Goal: Task Accomplishment & Management: Manage account settings

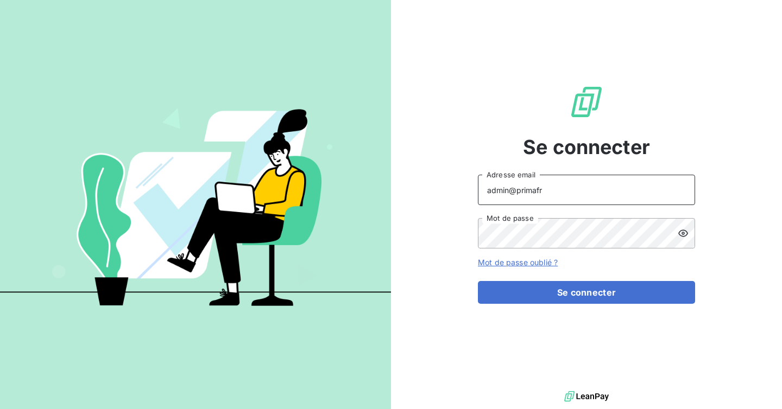
click at [579, 195] on input "admin@primafr" at bounding box center [586, 190] width 217 height 30
type input "admin@pesmetal"
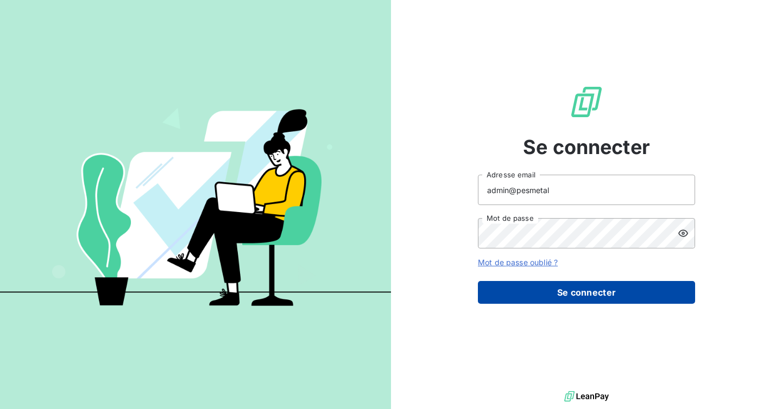
click at [567, 293] on button "Se connecter" at bounding box center [586, 292] width 217 height 23
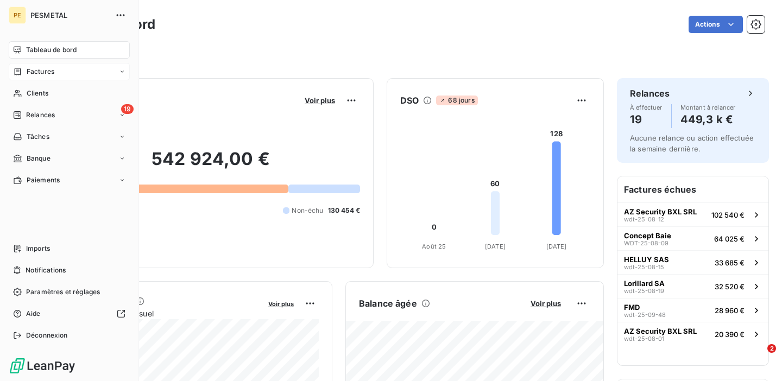
click at [27, 77] on div "Factures" at bounding box center [69, 71] width 121 height 17
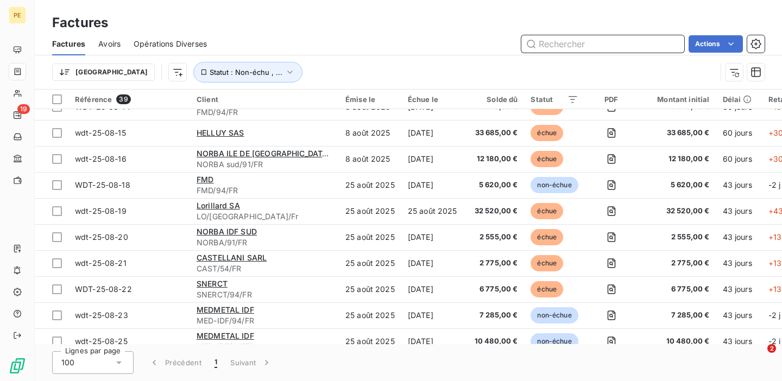
scroll to position [381, 0]
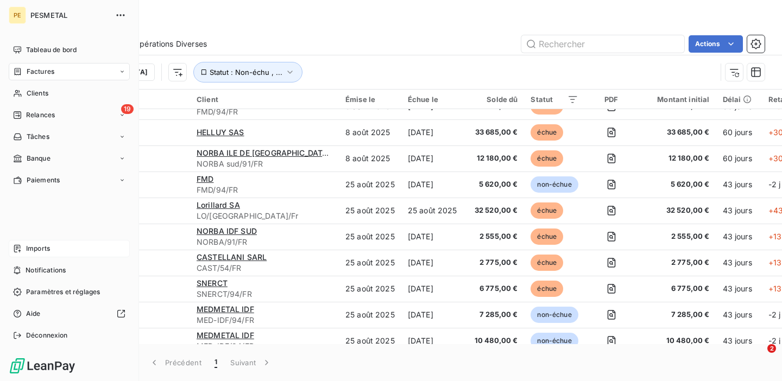
click at [46, 246] on span "Imports" at bounding box center [38, 249] width 24 height 10
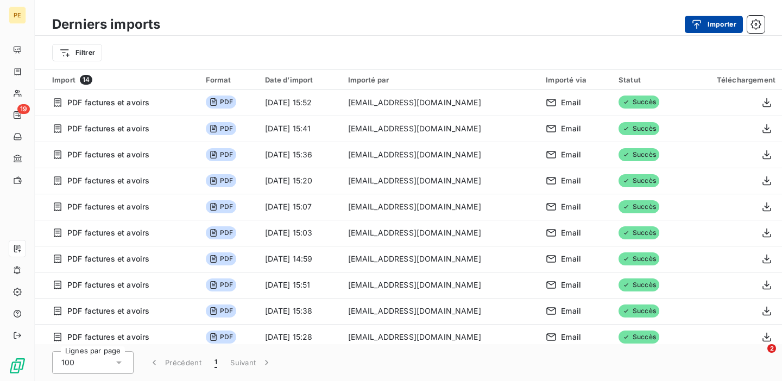
click at [711, 22] on button "Importer" at bounding box center [713, 24] width 58 height 17
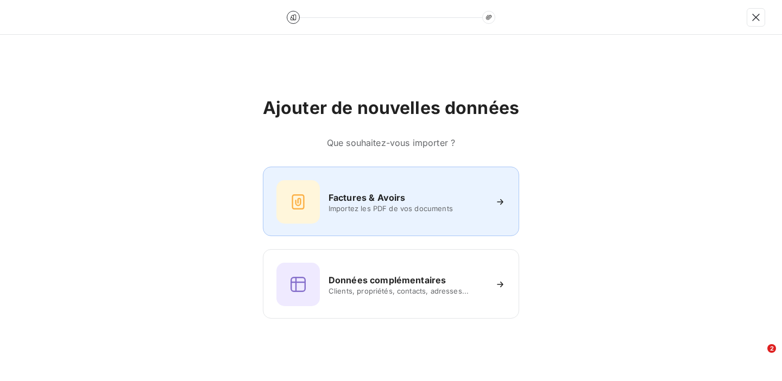
click at [361, 200] on h6 "Factures & Avoirs" at bounding box center [366, 197] width 77 height 13
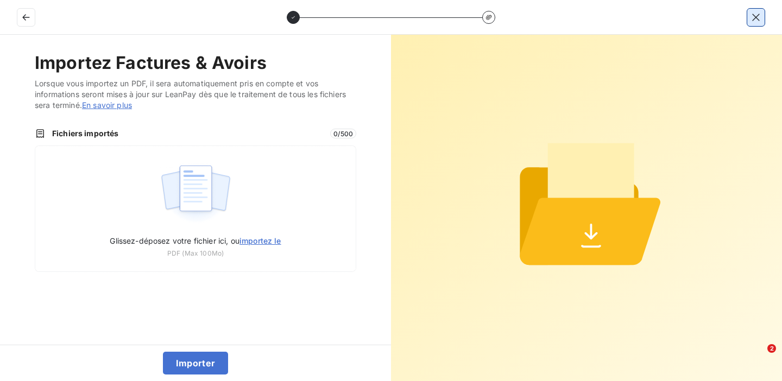
click at [750, 18] on icon "button" at bounding box center [755, 17] width 11 height 11
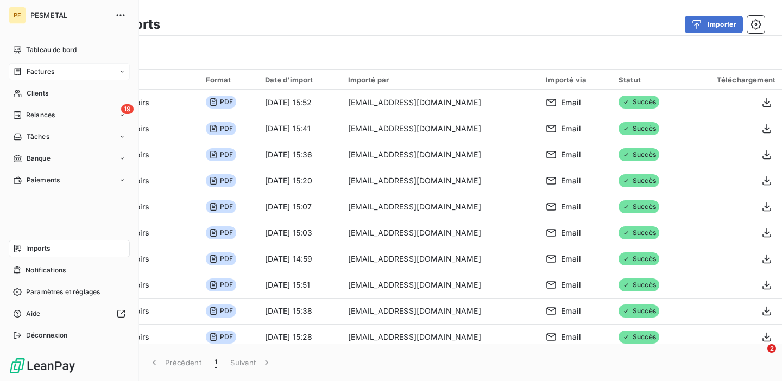
click at [26, 72] on div "Factures" at bounding box center [33, 72] width 41 height 10
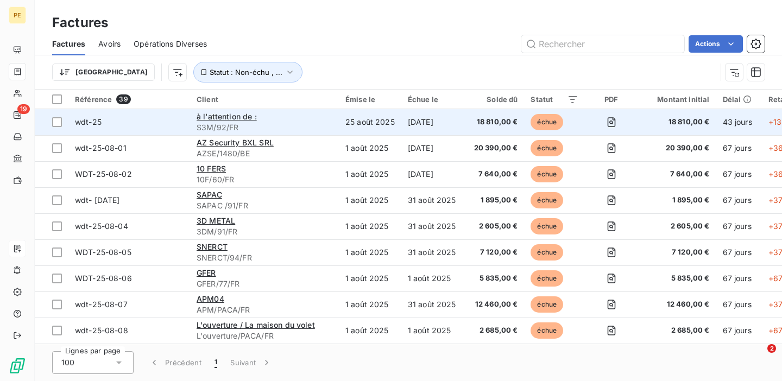
click at [170, 123] on span "wdt-25" at bounding box center [129, 122] width 109 height 11
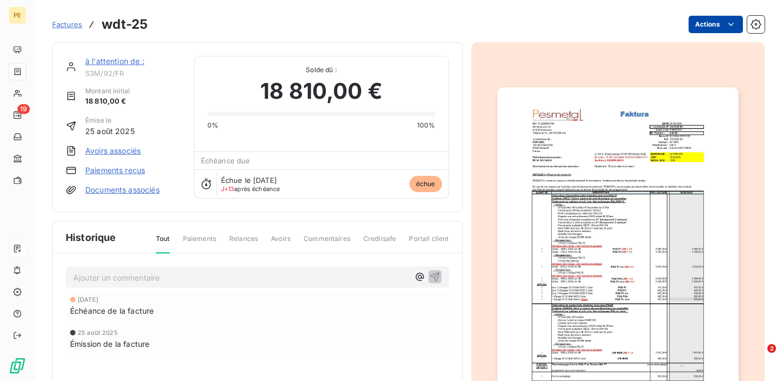
click at [705, 27] on html "PE 19 Factures wdt-25 Actions à l'attention de : S3M/92/FR Montant initial 18 8…" at bounding box center [391, 190] width 782 height 381
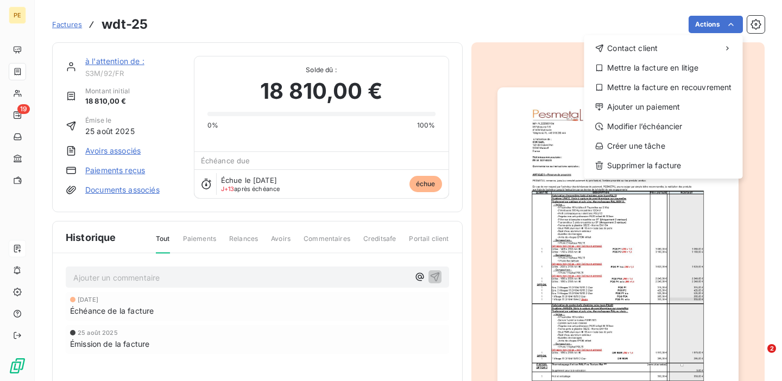
click at [479, 27] on html "PE 19 Factures wdt-25 Actions Contact client Mettre la facture en litige Mettre…" at bounding box center [391, 190] width 782 height 381
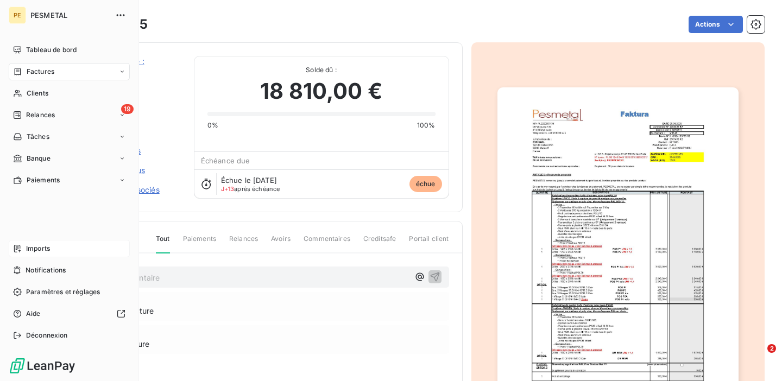
click at [43, 246] on span "Imports" at bounding box center [38, 249] width 24 height 10
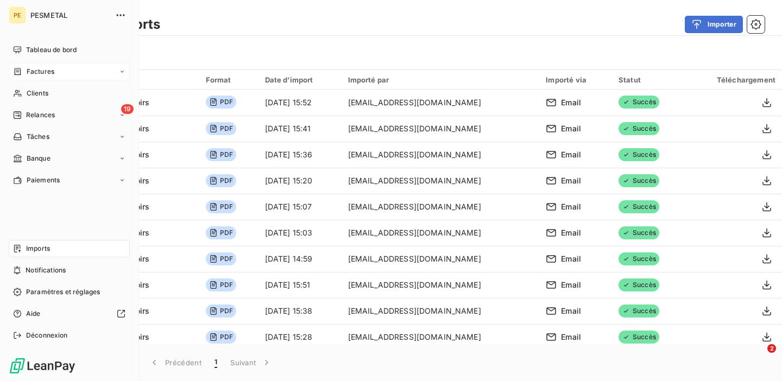
click at [33, 68] on span "Factures" at bounding box center [41, 72] width 28 height 10
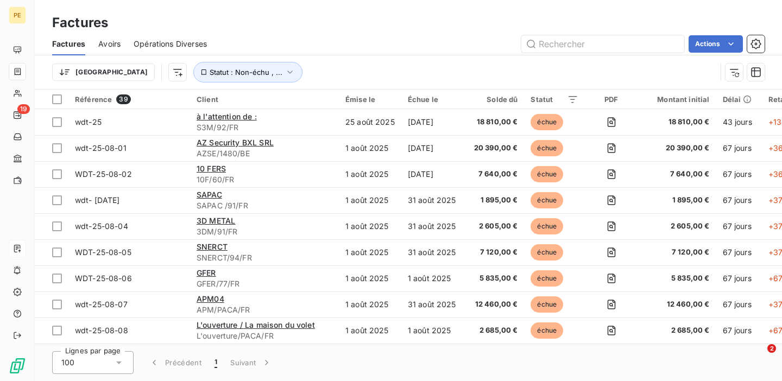
click at [346, 71] on div "Trier Statut : Non-échu , ..." at bounding box center [384, 72] width 664 height 21
click at [211, 73] on span "Statut : Non-échu , ..." at bounding box center [246, 72] width 73 height 9
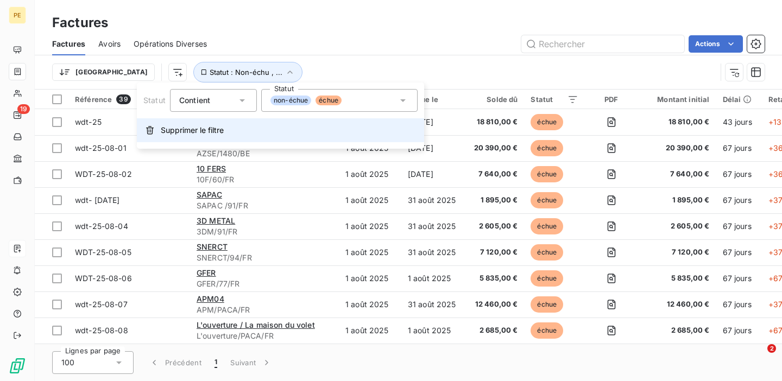
click at [205, 128] on span "Supprimer le filtre" at bounding box center [192, 130] width 63 height 11
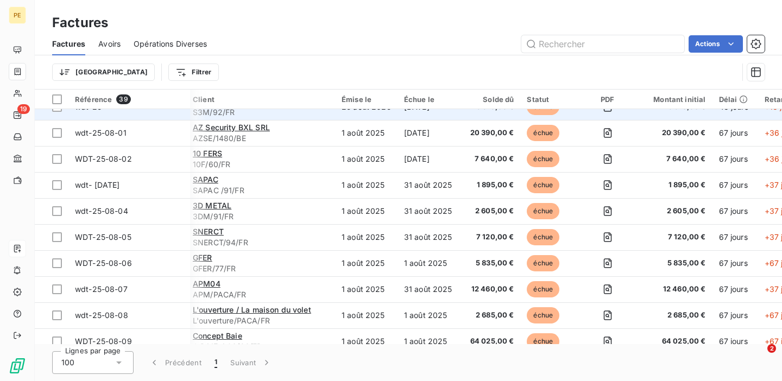
scroll to position [0, 4]
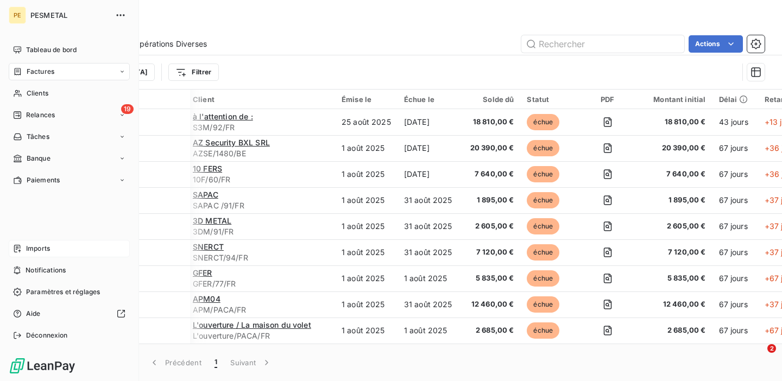
click at [48, 249] on span "Imports" at bounding box center [38, 249] width 24 height 10
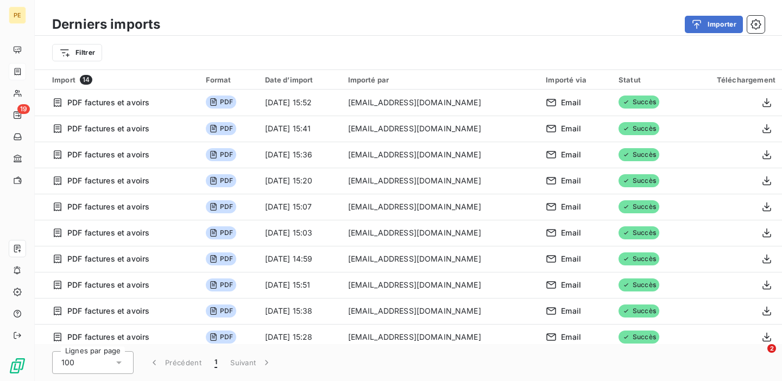
scroll to position [110, 0]
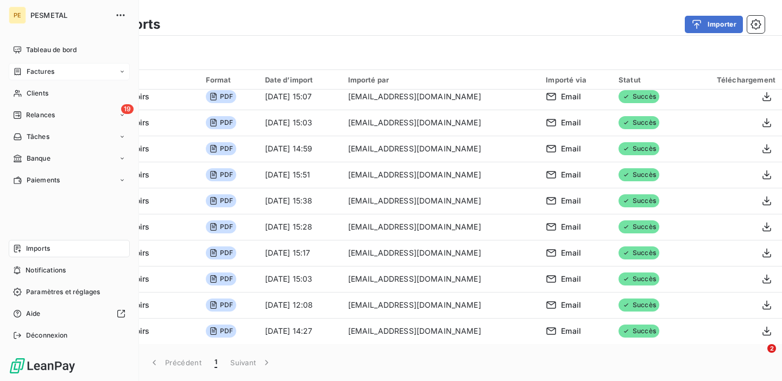
click at [30, 73] on span "Factures" at bounding box center [41, 72] width 28 height 10
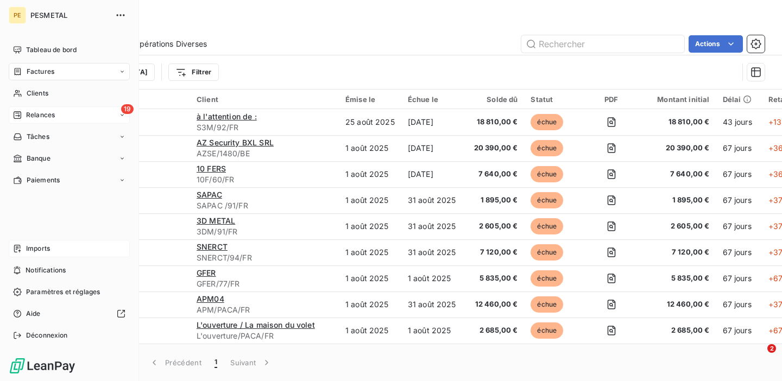
click at [41, 116] on span "Relances" at bounding box center [40, 115] width 29 height 10
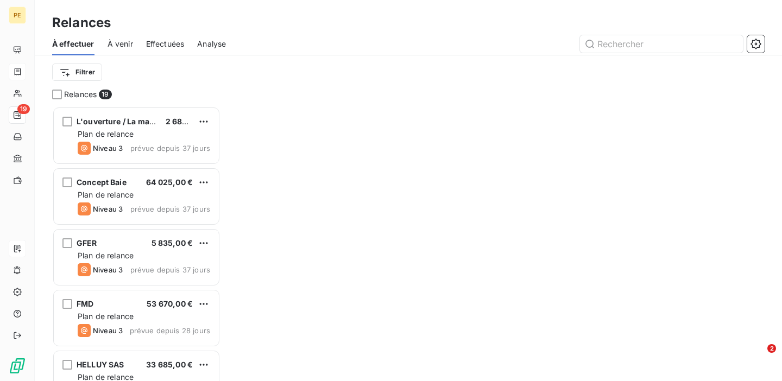
scroll to position [275, 168]
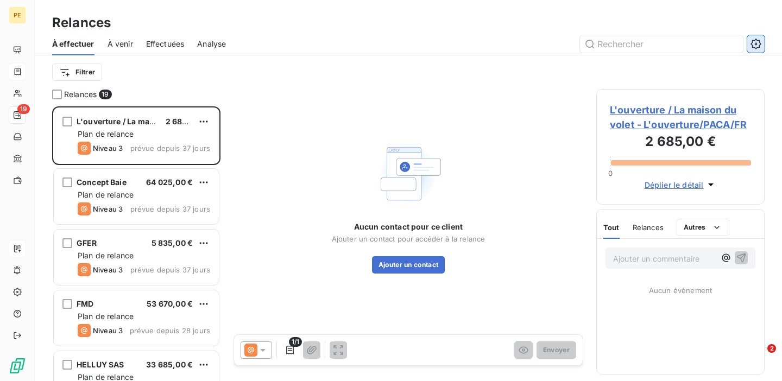
click at [753, 49] on icon "button" at bounding box center [755, 44] width 11 height 11
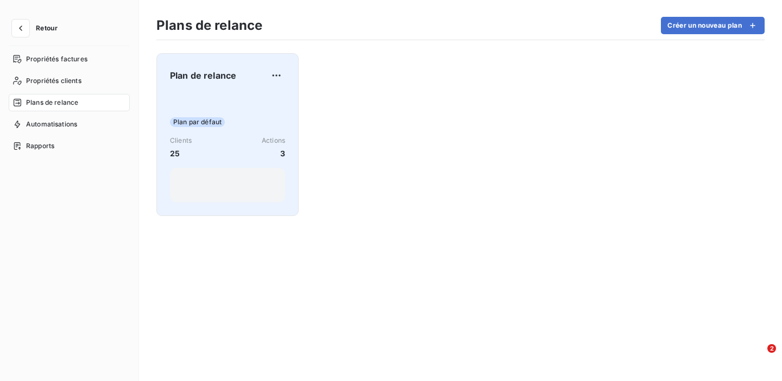
click at [241, 95] on div "Plan par défaut Clients 25 Actions 3" at bounding box center [227, 148] width 115 height 110
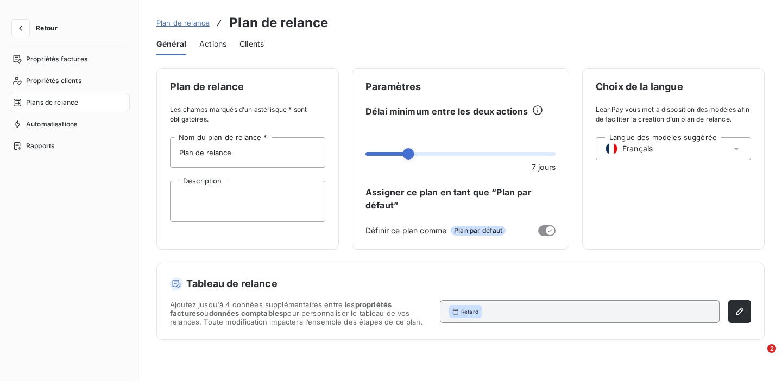
click at [212, 47] on span "Actions" at bounding box center [212, 44] width 27 height 11
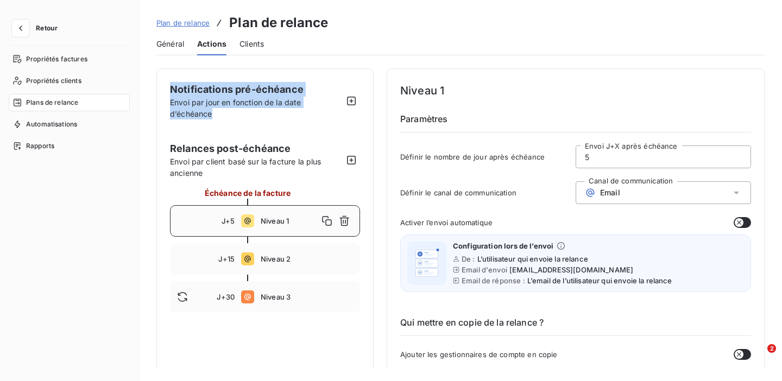
drag, startPoint x: 215, startPoint y: 113, endPoint x: 167, endPoint y: 90, distance: 53.9
click at [352, 100] on icon "button" at bounding box center [351, 101] width 9 height 9
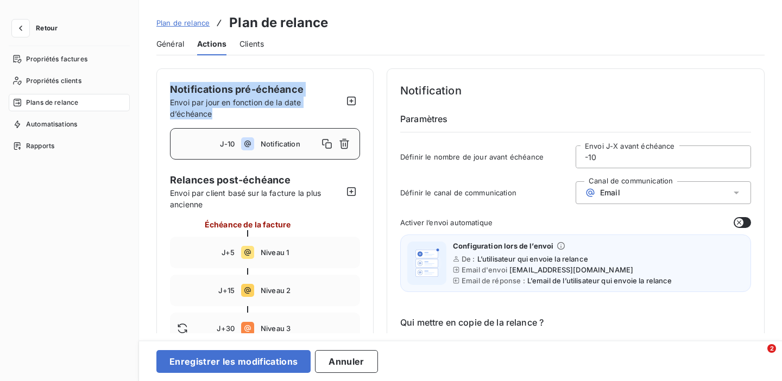
click at [605, 155] on input "-10" at bounding box center [663, 157] width 174 height 22
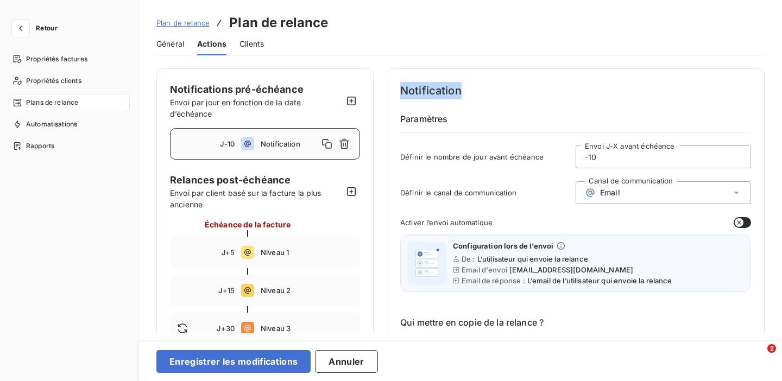
drag, startPoint x: 464, startPoint y: 84, endPoint x: 389, endPoint y: 87, distance: 75.0
click at [627, 161] on input "-10" at bounding box center [663, 157] width 174 height 22
type input "-1"
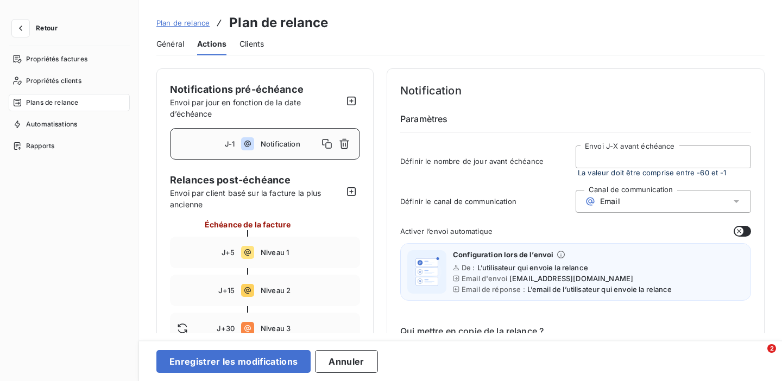
type input "5"
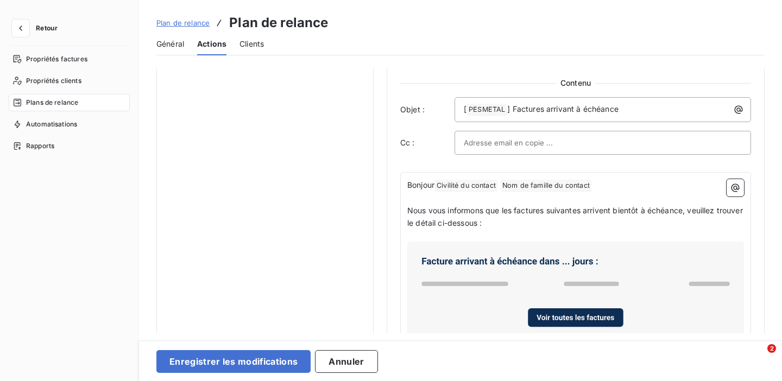
scroll to position [510, 0]
type input "-5"
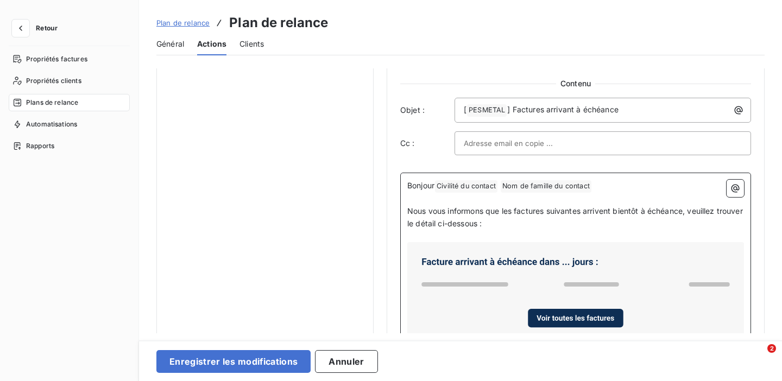
click at [524, 226] on p "Nous vous informons que les factures suivantes arrivent bientôt à échéance, veu…" at bounding box center [575, 217] width 337 height 25
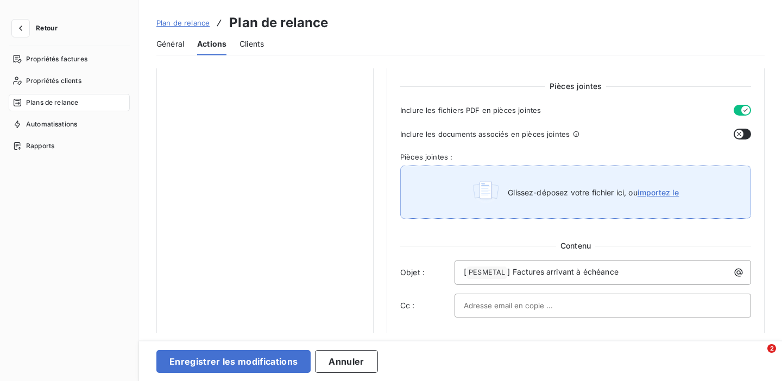
scroll to position [371, 0]
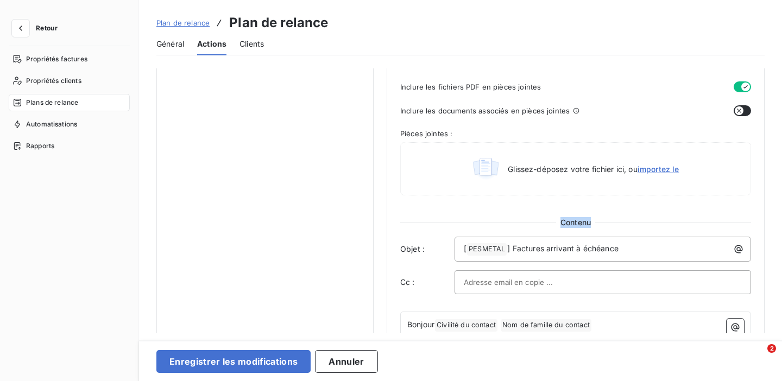
drag, startPoint x: 556, startPoint y: 227, endPoint x: 589, endPoint y: 226, distance: 33.1
click at [589, 226] on span "Contenu" at bounding box center [575, 222] width 39 height 11
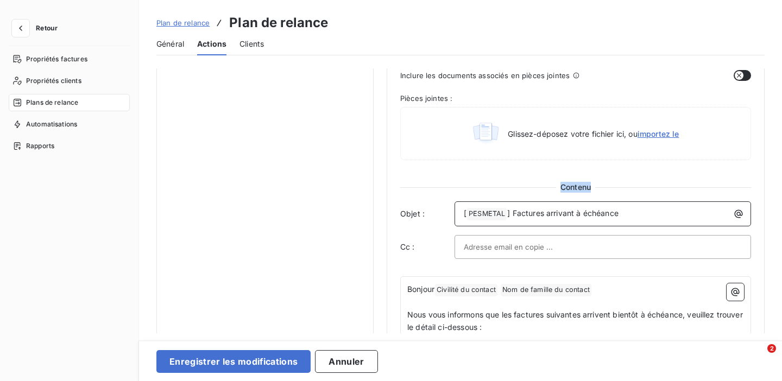
click at [624, 214] on p "[ PESMETAL ﻿ ] Factures arrivant à échéance" at bounding box center [605, 213] width 283 height 13
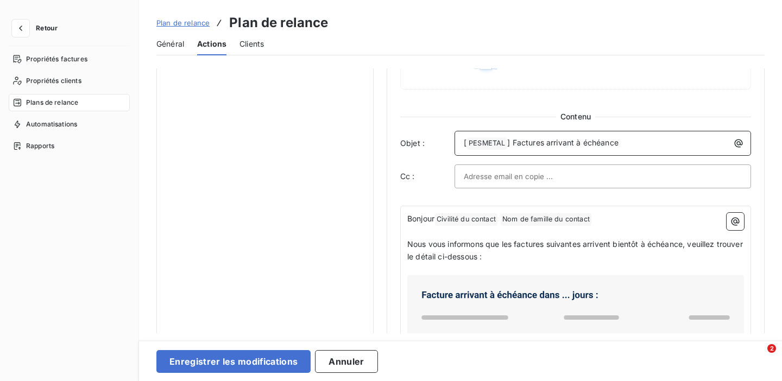
scroll to position [483, 0]
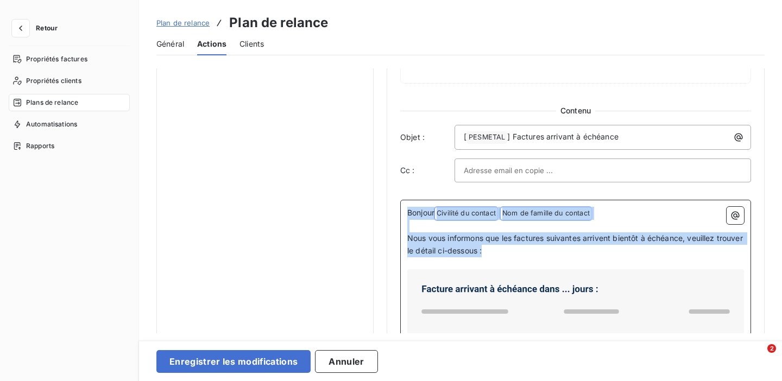
drag, startPoint x: 517, startPoint y: 251, endPoint x: 405, endPoint y: 213, distance: 117.6
click at [405, 213] on div "Bonjour Civilité du contact ﻿ Nom de famille du contact ﻿ ﻿ ﻿ Nous vous informo…" at bounding box center [575, 324] width 351 height 249
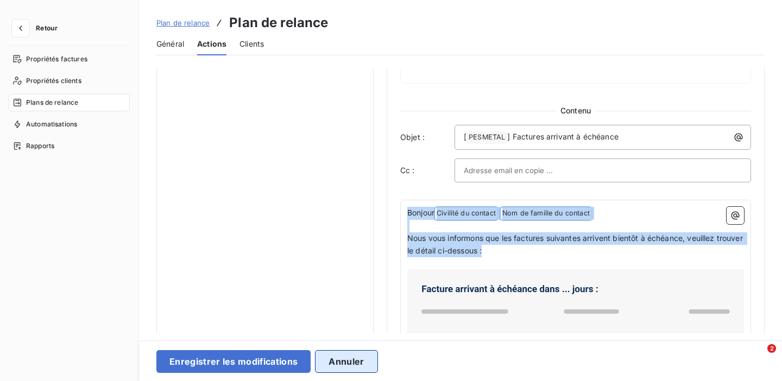
click at [340, 359] on button "Annuler" at bounding box center [346, 361] width 62 height 23
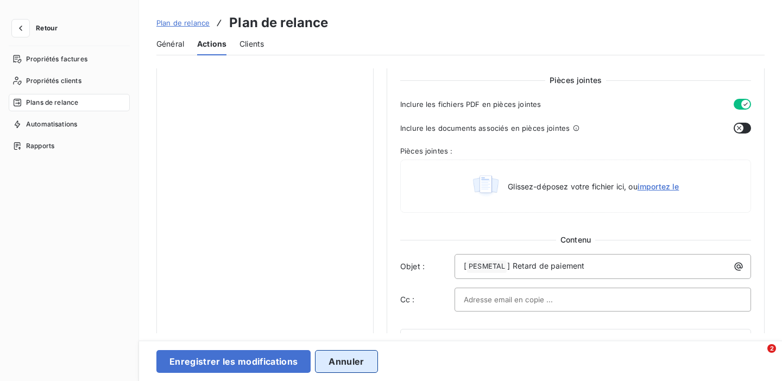
scroll to position [0, 0]
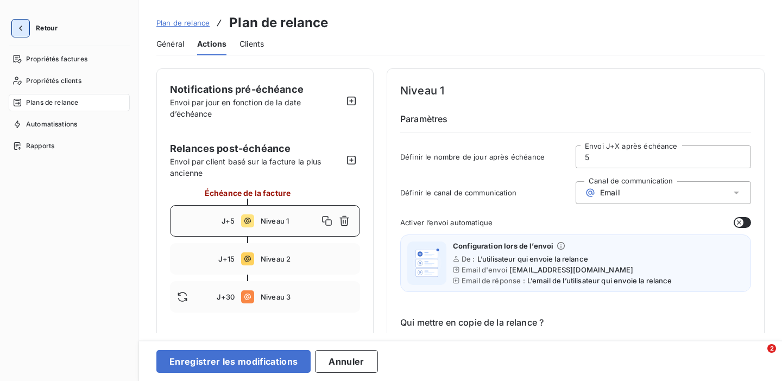
click at [18, 29] on icon "button" at bounding box center [20, 28] width 11 height 11
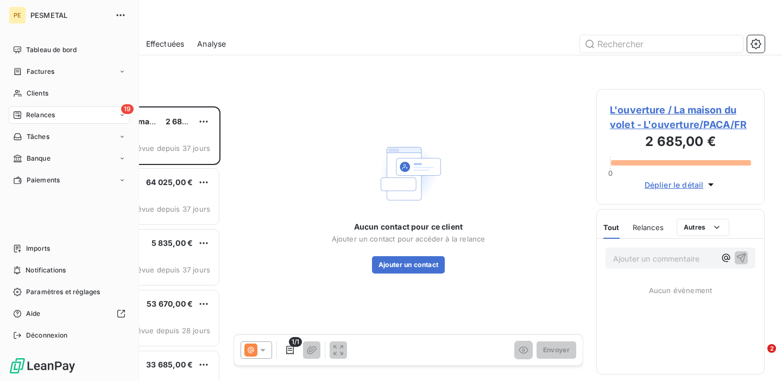
scroll to position [275, 168]
click at [73, 295] on span "Paramètres et réglages" at bounding box center [63, 292] width 74 height 10
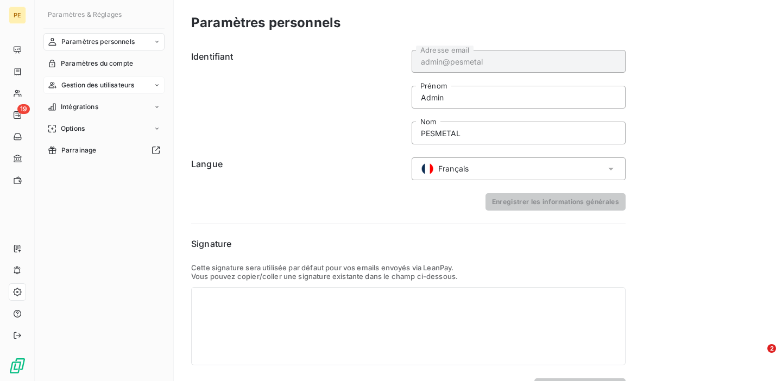
click at [95, 88] on span "Gestion des utilisateurs" at bounding box center [97, 85] width 73 height 10
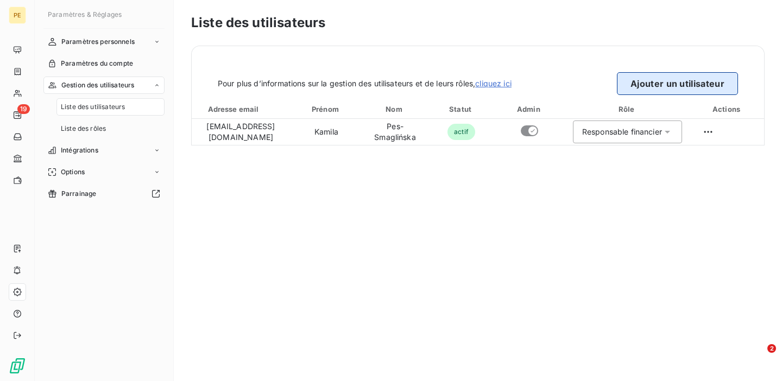
click at [676, 85] on button "Ajouter un utilisateur" at bounding box center [677, 83] width 121 height 23
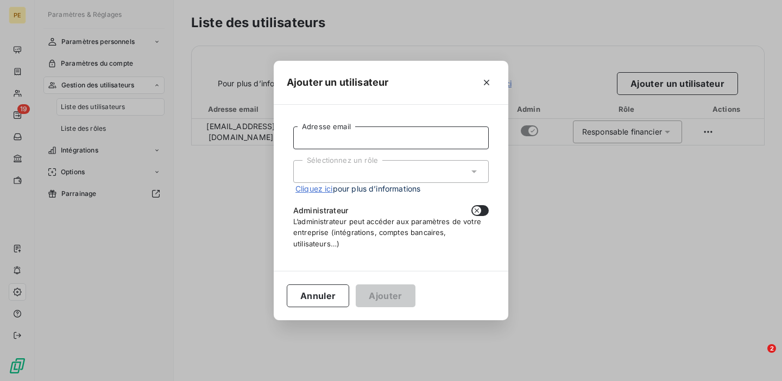
click at [443, 138] on input "Adresse email" at bounding box center [390, 137] width 195 height 23
click at [309, 140] on input "revary@pesmetal.com" at bounding box center [390, 137] width 195 height 23
click at [397, 140] on input "recvary@pesmetal.com" at bounding box center [390, 137] width 195 height 23
click at [314, 139] on input "recvary@pesmetal.com" at bounding box center [390, 137] width 195 height 23
click at [426, 177] on div "Sélectionnez un rôle" at bounding box center [390, 171] width 195 height 23
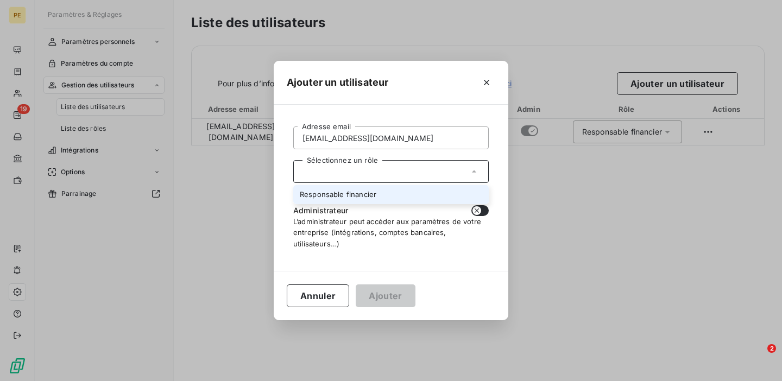
click at [420, 169] on div "Sélectionnez un rôle" at bounding box center [390, 171] width 195 height 23
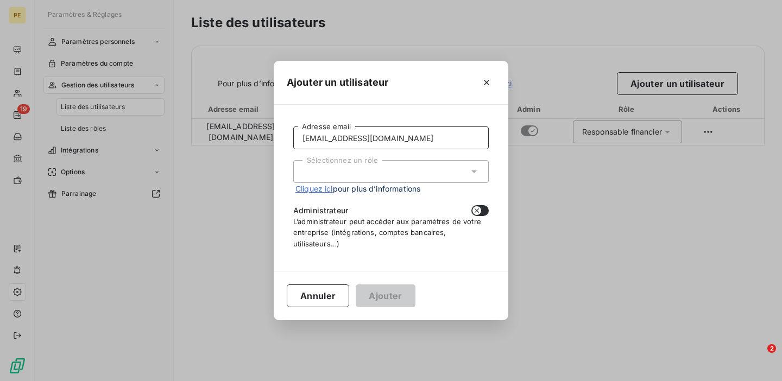
click at [302, 140] on input "recavary@pesmetal.com" at bounding box center [390, 137] width 195 height 23
type input "recavery@pesmetal.com"
click at [385, 172] on div "Sélectionnez un rôle" at bounding box center [390, 171] width 195 height 23
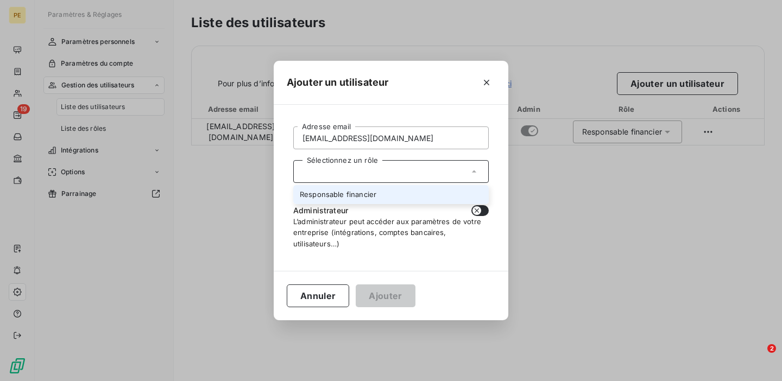
click at [385, 172] on div "Sélectionnez un rôle" at bounding box center [390, 171] width 195 height 23
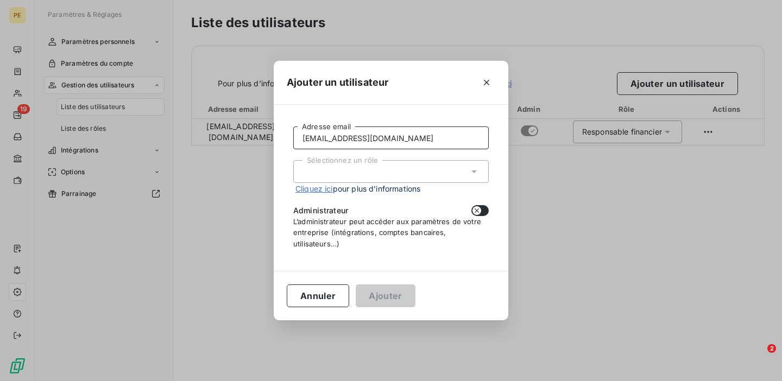
click at [402, 138] on input "recavery@pesmetal.com" at bounding box center [390, 137] width 195 height 23
click at [388, 176] on div "Sélectionnez un rôle" at bounding box center [390, 171] width 195 height 23
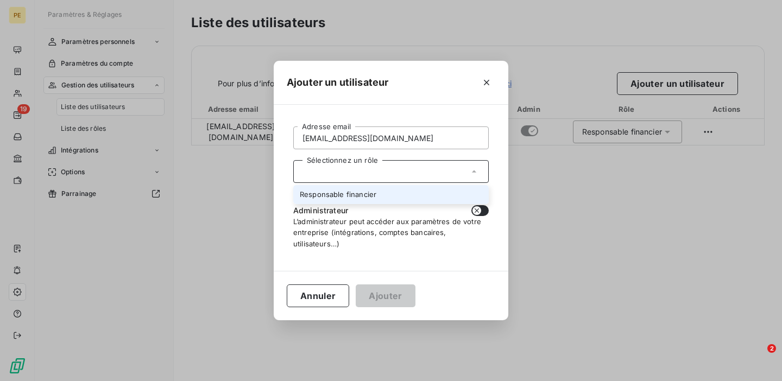
click at [364, 194] on li "Responsable financier" at bounding box center [390, 194] width 195 height 19
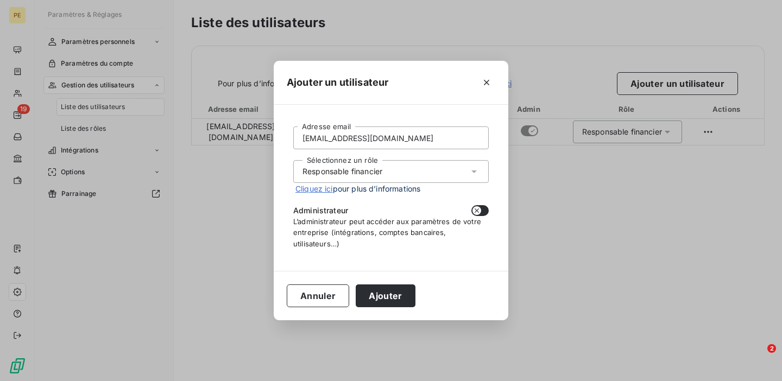
click at [483, 211] on button "button" at bounding box center [479, 210] width 17 height 11
checkbox input "true"
click at [389, 295] on button "Ajouter" at bounding box center [385, 295] width 59 height 23
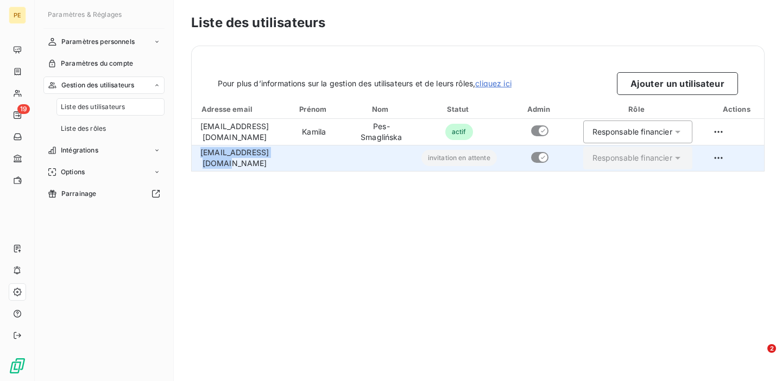
drag, startPoint x: 295, startPoint y: 159, endPoint x: 194, endPoint y: 161, distance: 101.0
click at [194, 161] on td "recavery@pesmetal.com" at bounding box center [235, 158] width 86 height 26
click at [744, 156] on html "PE 19 Paramètres & Réglages Paramètres personnels Paramètres du compte Gestion …" at bounding box center [391, 190] width 782 height 381
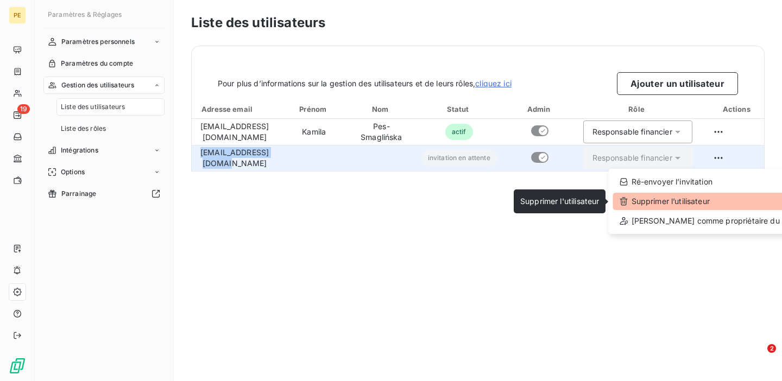
click at [694, 202] on div "Supprimer l’utilisateur" at bounding box center [714, 201] width 203 height 17
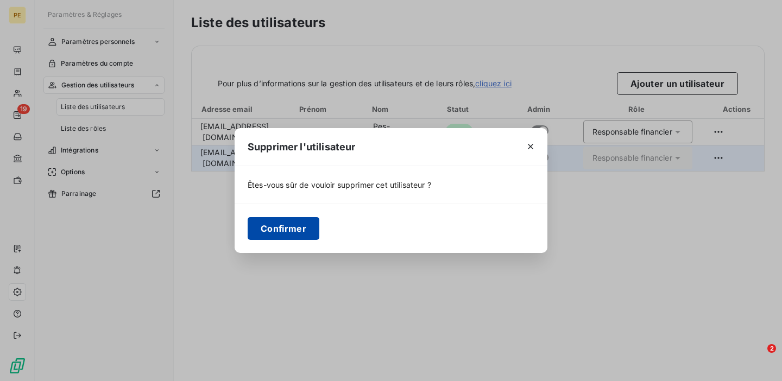
click at [295, 229] on button "Confirmer" at bounding box center [284, 228] width 72 height 23
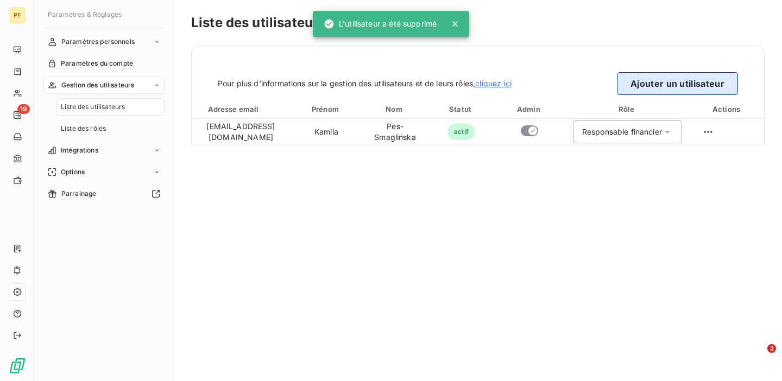
click at [647, 86] on button "Ajouter un utilisateur" at bounding box center [677, 83] width 121 height 23
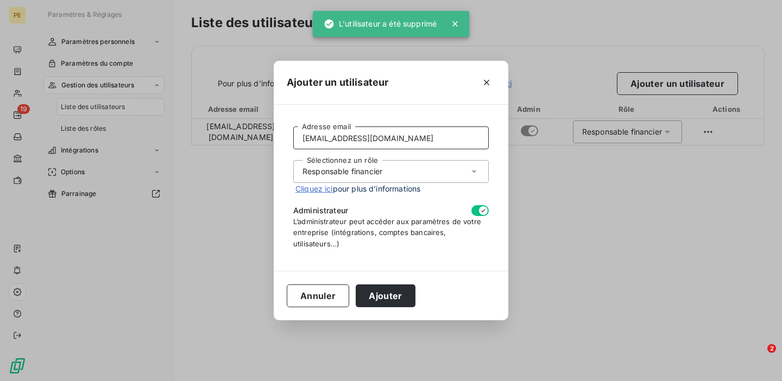
click at [313, 140] on input "recavery@pesmetal.com" at bounding box center [390, 137] width 195 height 23
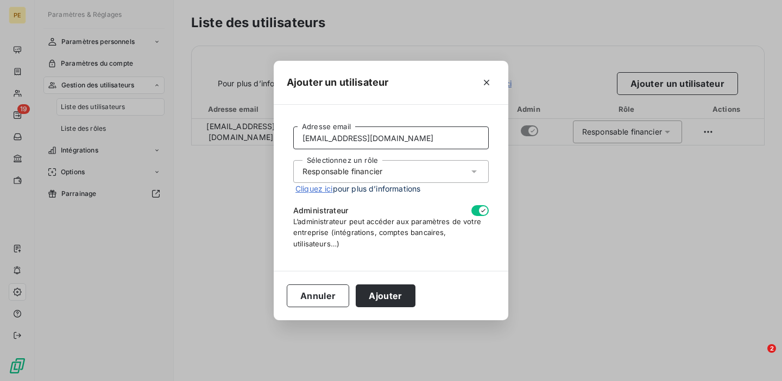
click at [405, 145] on input "recovery@pesmetal.com" at bounding box center [390, 137] width 195 height 23
type input "recovery@pesmetal.com"
click at [388, 300] on button "Ajouter" at bounding box center [385, 295] width 59 height 23
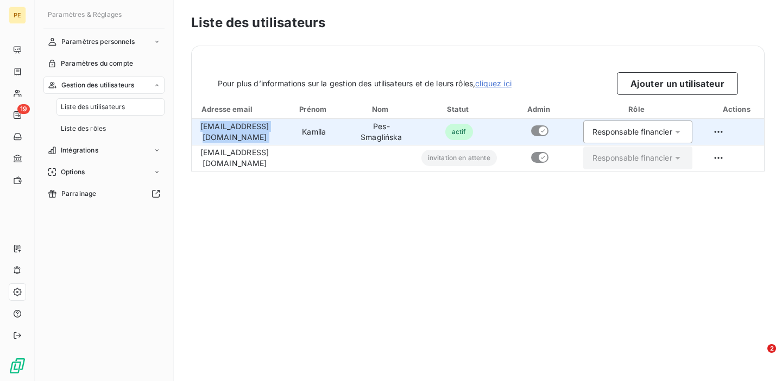
drag, startPoint x: 303, startPoint y: 131, endPoint x: 199, endPoint y: 130, distance: 104.2
click at [197, 130] on tr "ks.pesmetal@gmail.com Kamila Pes-Smaglińska actif Responsable financier" at bounding box center [483, 132] width 582 height 26
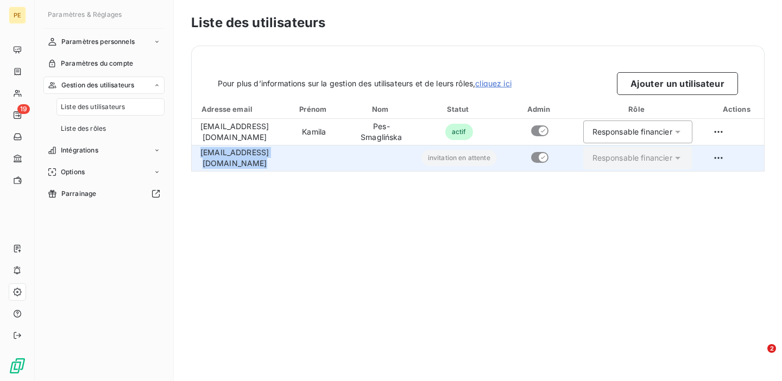
drag, startPoint x: 307, startPoint y: 160, endPoint x: 198, endPoint y: 163, distance: 109.2
click at [196, 162] on tr "recovery@pesmetal.com invitation en attente Responsable financier" at bounding box center [483, 158] width 582 height 26
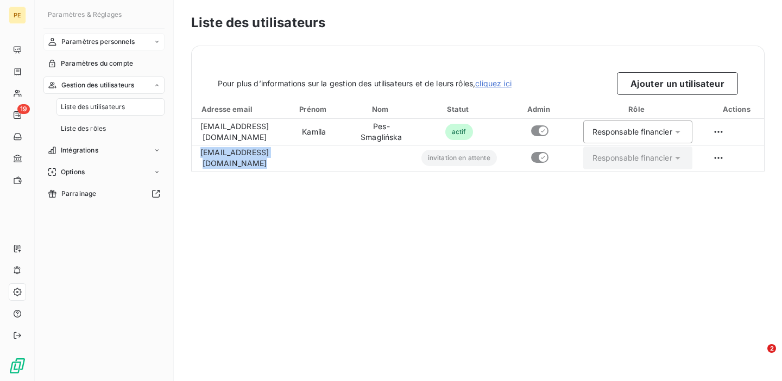
click at [130, 46] on span "Paramètres personnels" at bounding box center [97, 42] width 73 height 10
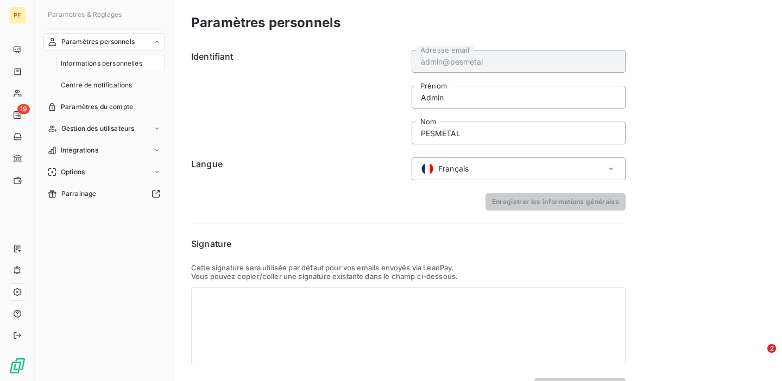
click at [116, 43] on span "Paramètres personnels" at bounding box center [97, 42] width 73 height 10
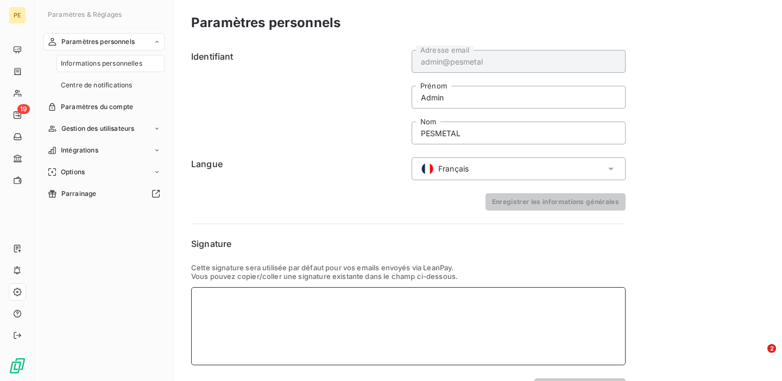
click at [326, 317] on div at bounding box center [408, 326] width 434 height 78
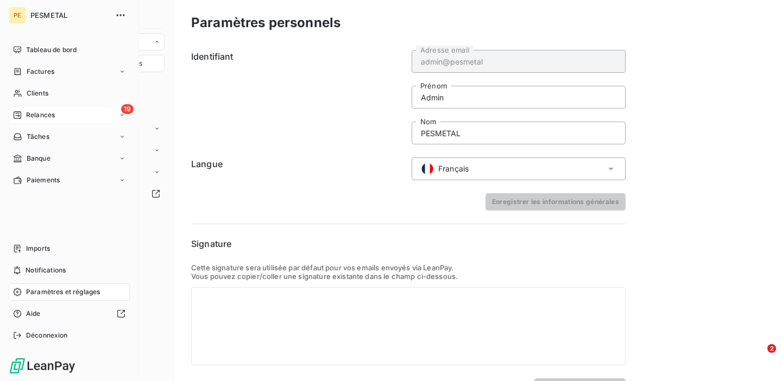
click at [46, 115] on span "Relances" at bounding box center [40, 115] width 29 height 10
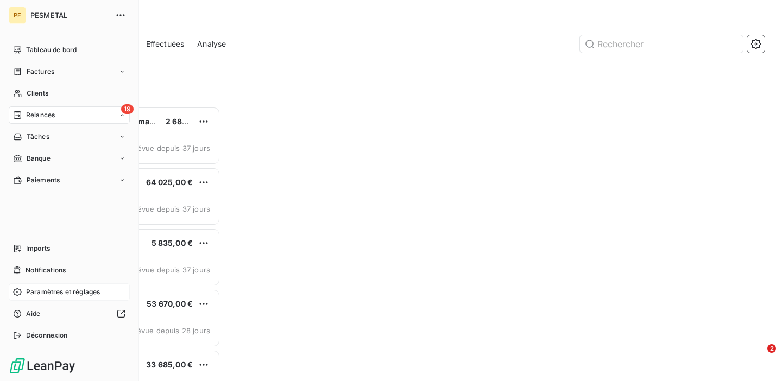
scroll to position [275, 168]
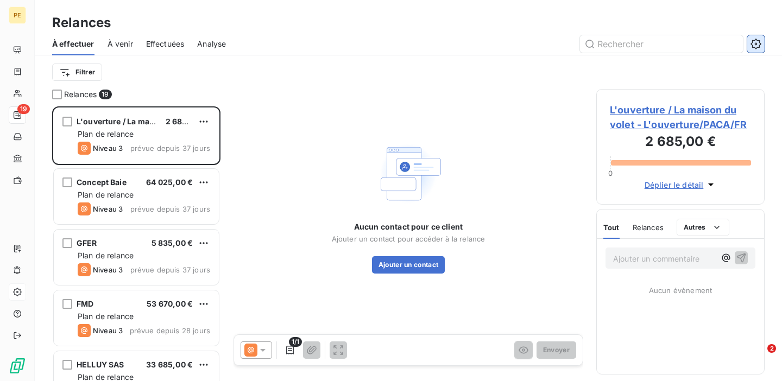
click at [756, 43] on icon "button" at bounding box center [755, 44] width 11 height 11
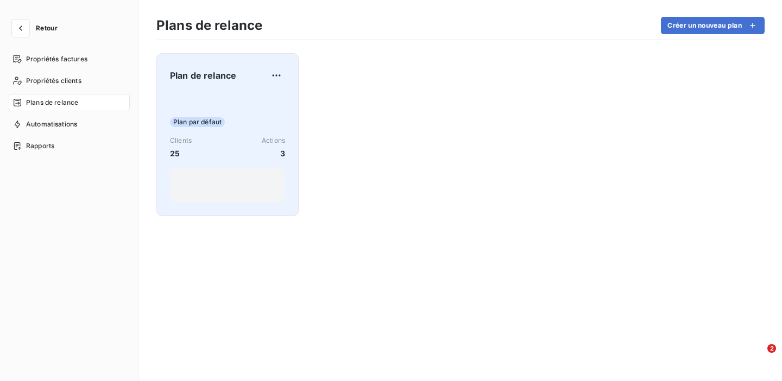
click at [240, 116] on div "Plan par défaut Clients 25 Actions 3" at bounding box center [227, 148] width 115 height 110
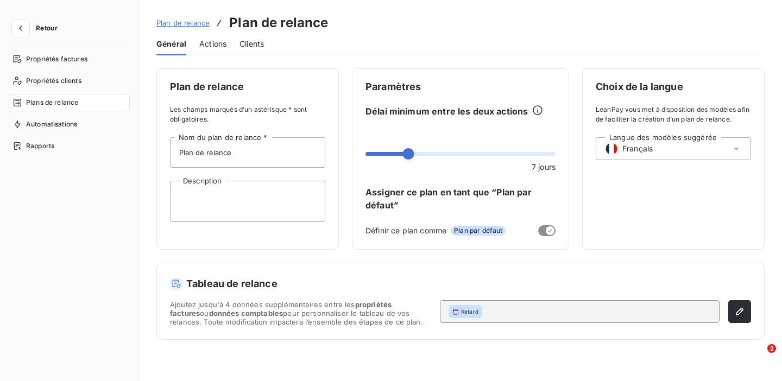
click at [219, 47] on span "Actions" at bounding box center [212, 44] width 27 height 11
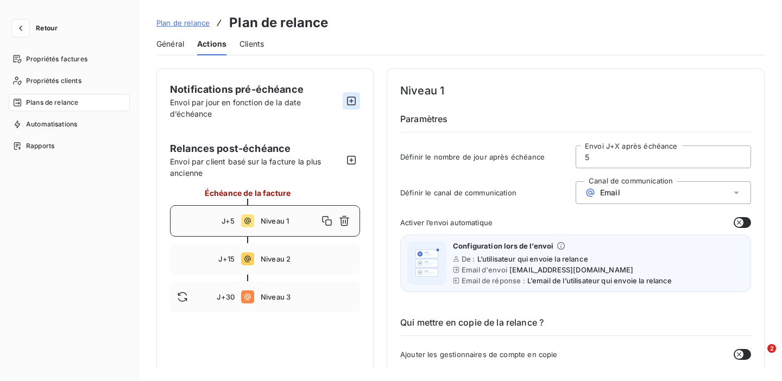
click at [355, 105] on icon "button" at bounding box center [351, 101] width 11 height 11
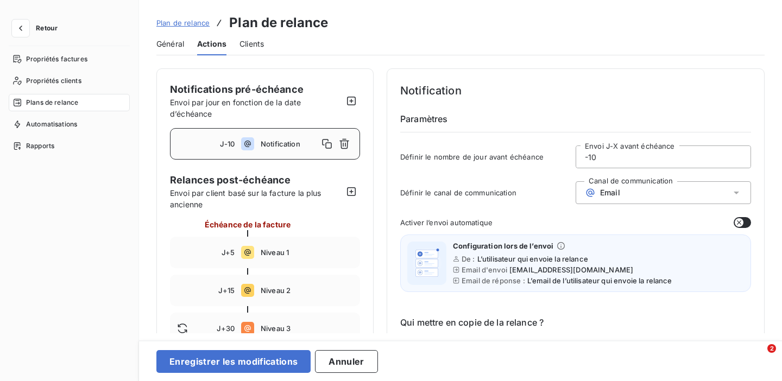
click at [603, 159] on input "-10" at bounding box center [663, 157] width 174 height 22
type input "-1"
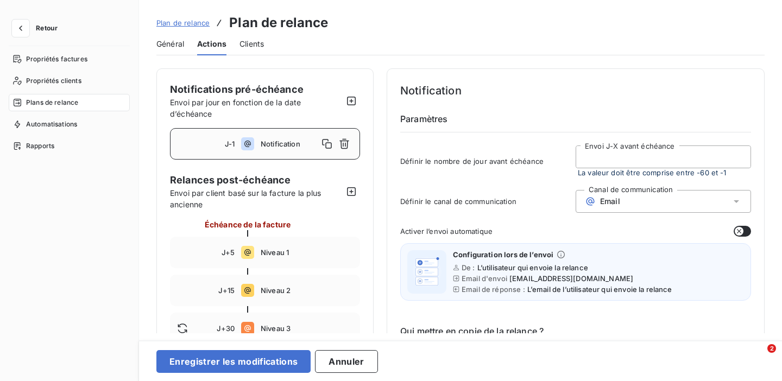
type input "4"
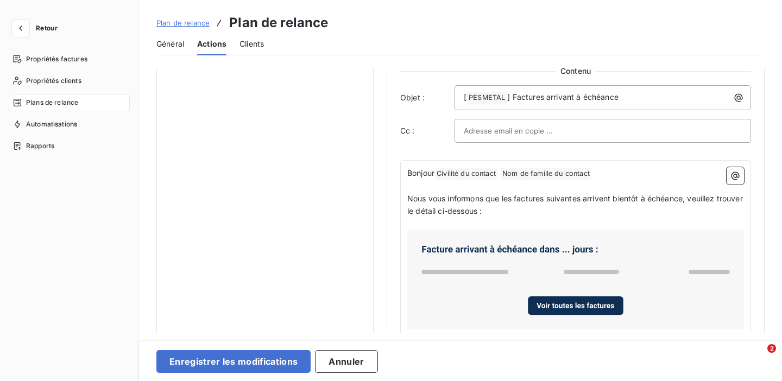
scroll to position [521, 0]
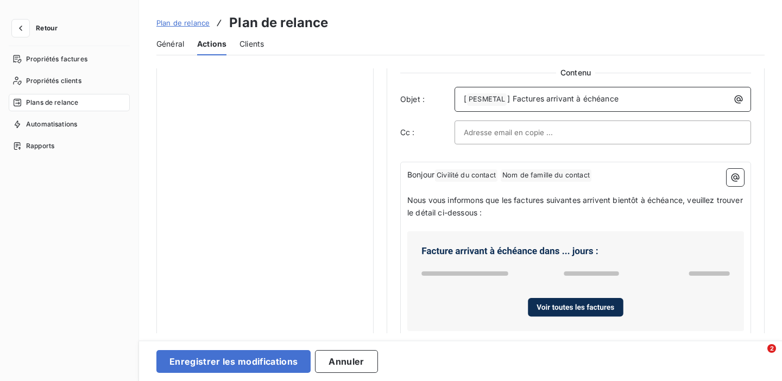
click at [632, 104] on p "[ PESMETAL ﻿ ] Factures arrivant à échéance" at bounding box center [605, 99] width 283 height 13
click at [734, 97] on icon "button" at bounding box center [738, 100] width 8 height 8
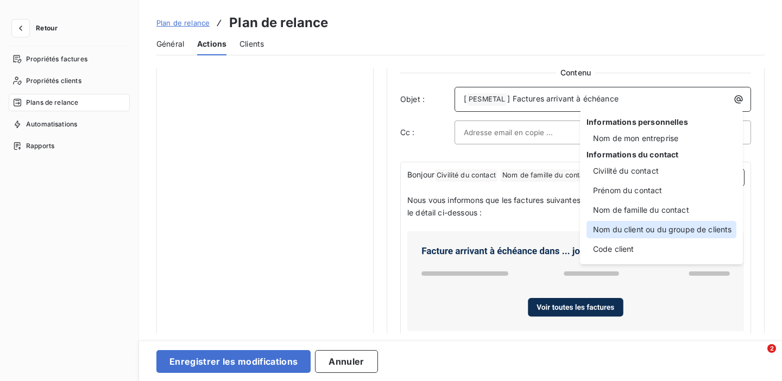
click at [635, 230] on div "Nom du client ou du groupe de clients" at bounding box center [661, 229] width 150 height 17
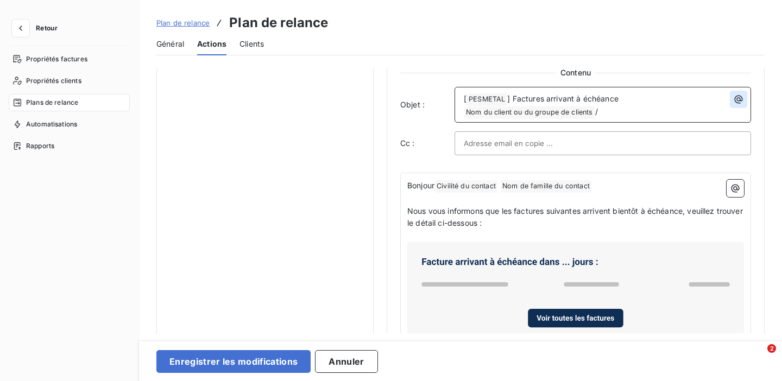
click at [735, 97] on icon "button" at bounding box center [738, 99] width 11 height 11
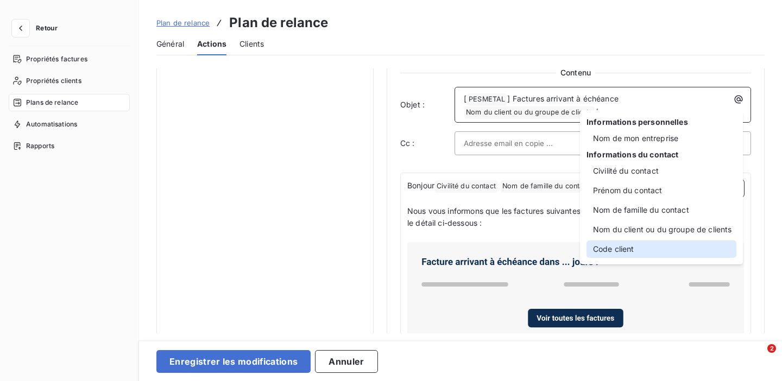
click at [624, 245] on div "Code client" at bounding box center [661, 248] width 150 height 17
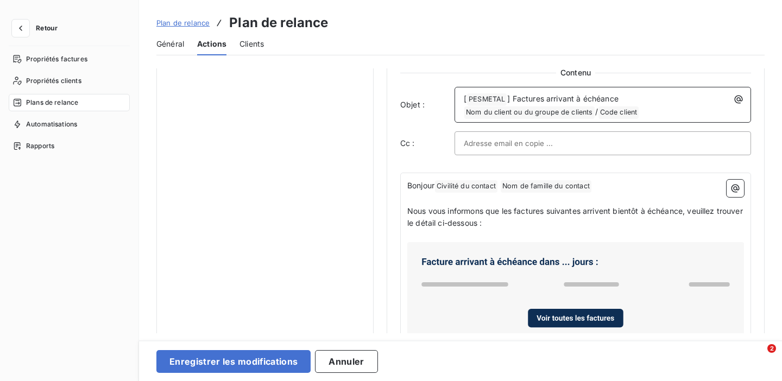
click at [628, 100] on p "[ PESMETAL ﻿ ] Factures arrivant à échéance Nom du client ou du groupe de clien…" at bounding box center [605, 106] width 283 height 26
click at [639, 109] on span "Code client ﻿" at bounding box center [618, 112] width 41 height 12
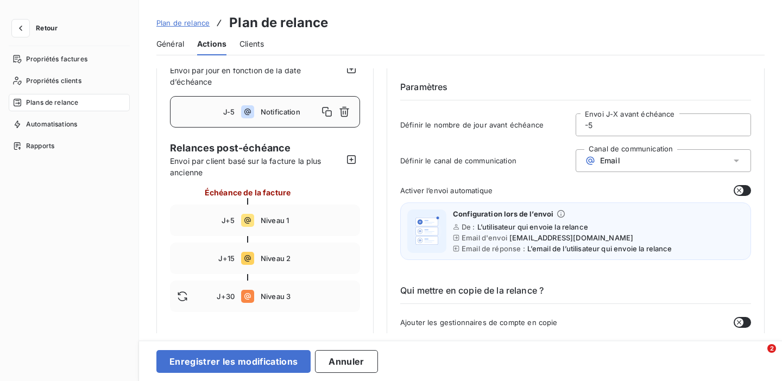
scroll to position [0, 0]
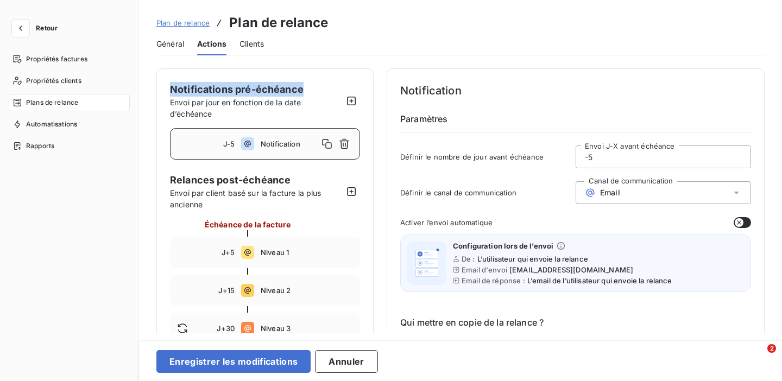
drag, startPoint x: 307, startPoint y: 90, endPoint x: 156, endPoint y: 90, distance: 151.4
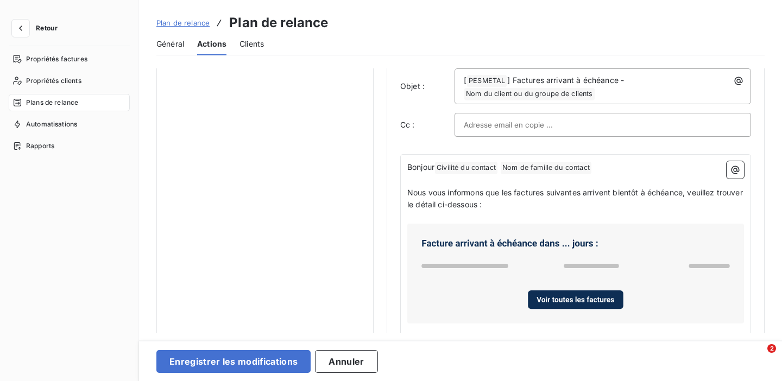
scroll to position [543, 0]
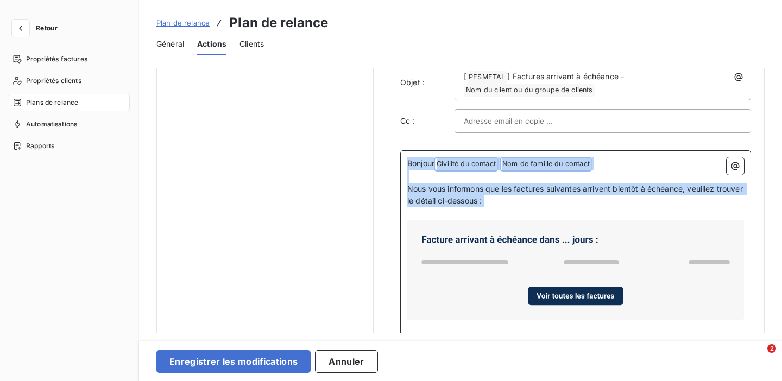
drag, startPoint x: 518, startPoint y: 207, endPoint x: 401, endPoint y: 161, distance: 125.8
click at [401, 161] on div "Bonjour Civilité du contact ﻿ Nom de famille du contact ﻿ ﻿ ﻿ Nous vous informo…" at bounding box center [575, 274] width 351 height 249
click at [481, 246] on icon at bounding box center [575, 269] width 328 height 91
drag, startPoint x: 519, startPoint y: 201, endPoint x: 405, endPoint y: 159, distance: 121.8
click at [405, 159] on div "Bonjour Civilité du contact ﻿ Nom de famille du contact ﻿ ﻿ ﻿ Nous vous informo…" at bounding box center [575, 274] width 351 height 249
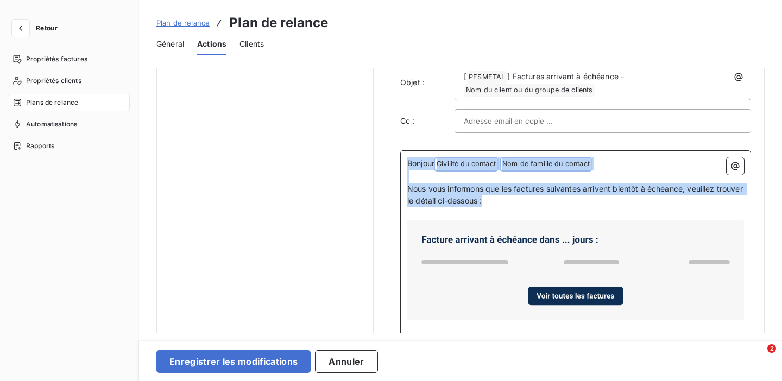
click at [457, 201] on span "Nous vous informons que les factures suivantes arrivent bientôt à échéance, veu…" at bounding box center [576, 195] width 338 height 22
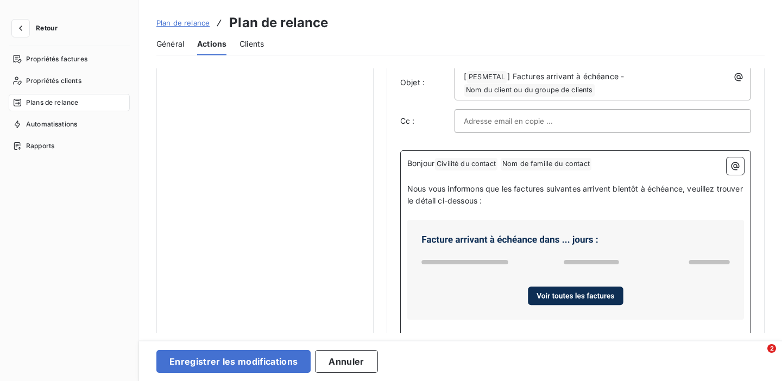
click at [520, 201] on p "Nous vous informons que les factures suivantes arrivent bientôt à échéance, veu…" at bounding box center [575, 195] width 337 height 25
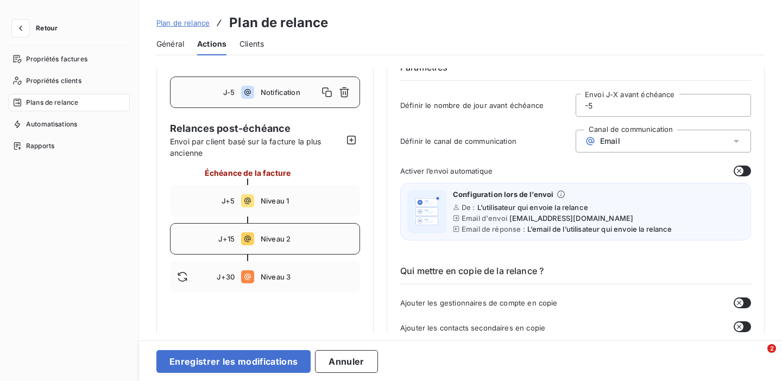
scroll to position [54, 0]
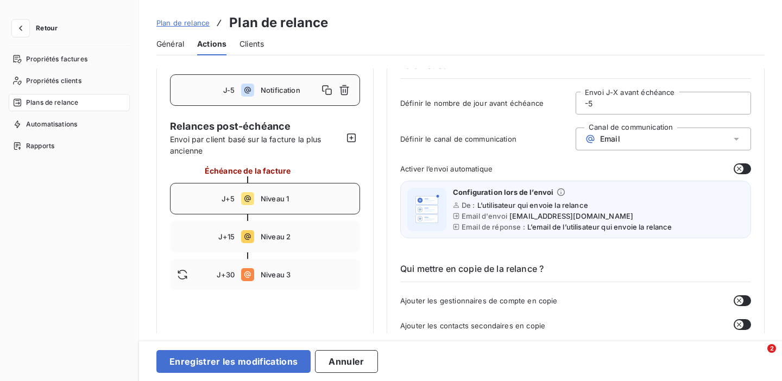
click at [297, 206] on div "J+5 Niveau 1" at bounding box center [265, 198] width 190 height 31
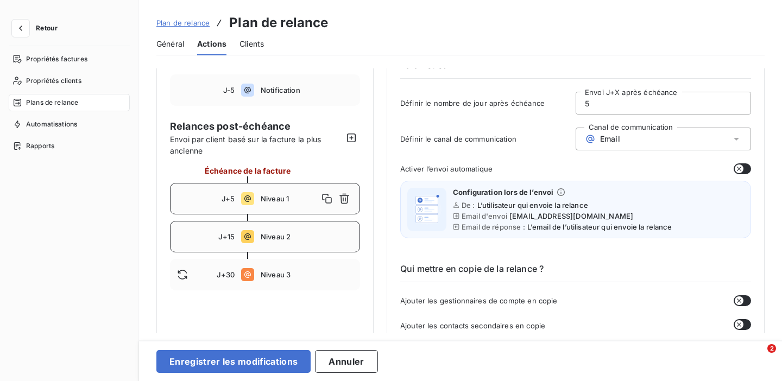
click at [291, 228] on div "J+15 Niveau 2" at bounding box center [265, 236] width 190 height 31
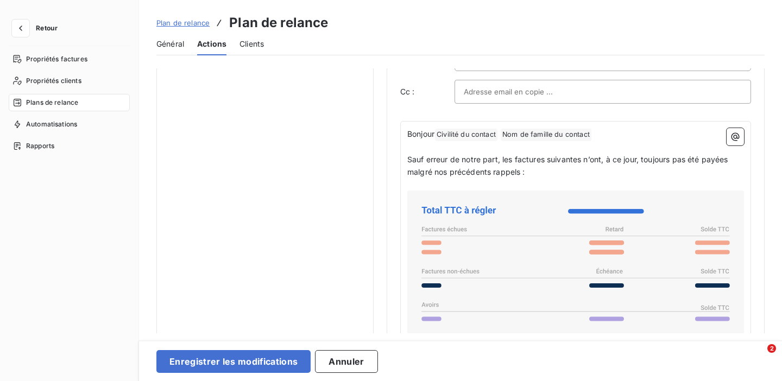
scroll to position [855, 0]
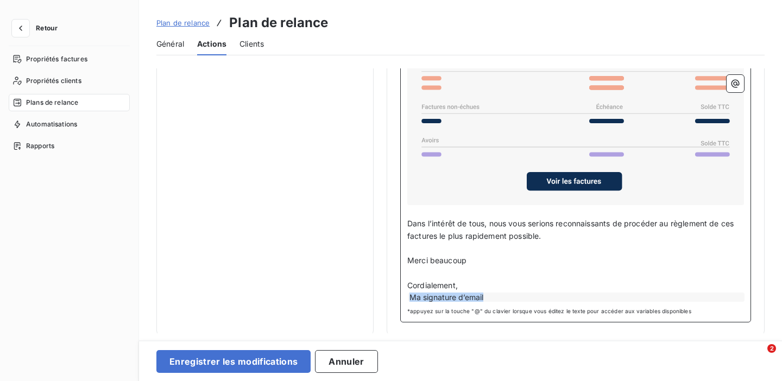
drag, startPoint x: 496, startPoint y: 293, endPoint x: 405, endPoint y: 295, distance: 90.7
click at [404, 294] on div "Bonjour Civilité du contact ﻿ Nom de famille du contact ﻿ ﻿ ﻿ Sauf erreur de no…" at bounding box center [575, 140] width 351 height 366
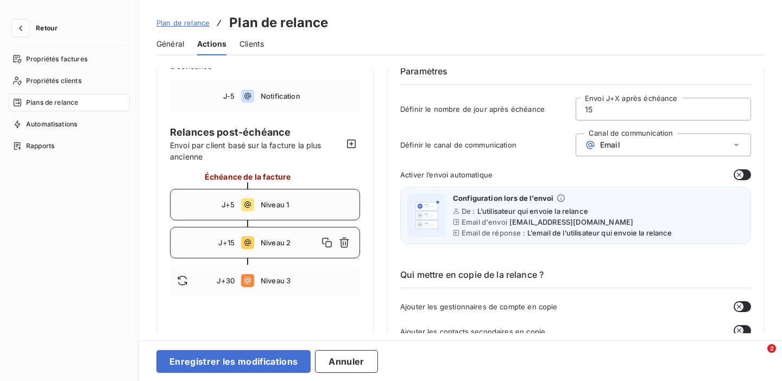
scroll to position [0, 0]
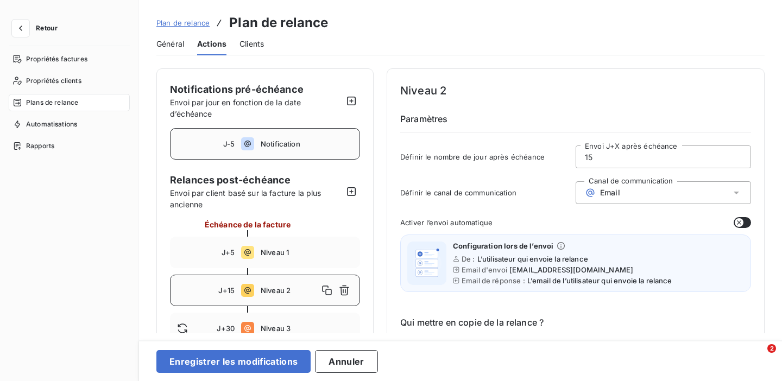
click at [301, 156] on div "J-5 Notification" at bounding box center [265, 143] width 190 height 31
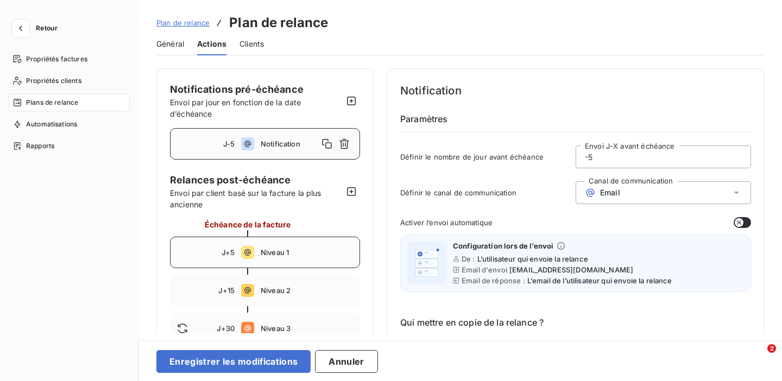
click at [270, 262] on div "J+5 Niveau 1" at bounding box center [265, 252] width 190 height 31
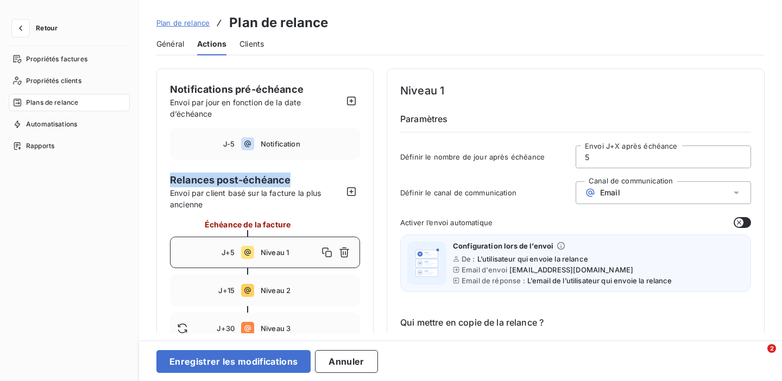
drag, startPoint x: 291, startPoint y: 181, endPoint x: 169, endPoint y: 173, distance: 122.9
click at [277, 145] on span "Notification" at bounding box center [307, 144] width 92 height 9
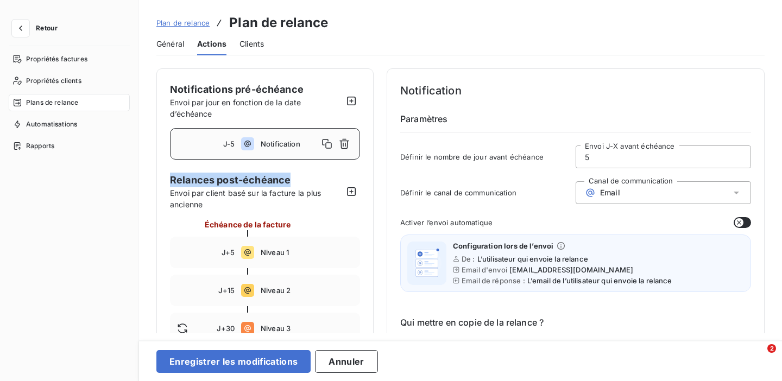
type input "-5"
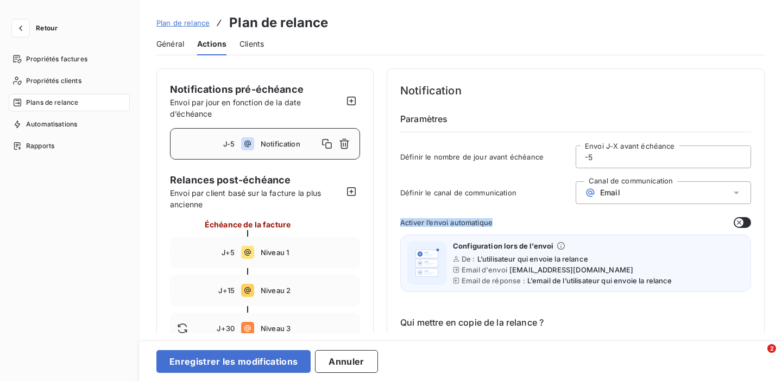
drag, startPoint x: 504, startPoint y: 223, endPoint x: 400, endPoint y: 220, distance: 103.7
click at [400, 220] on div "Activer l’envoi automatique" at bounding box center [575, 222] width 351 height 11
click at [745, 221] on button "button" at bounding box center [741, 222] width 17 height 11
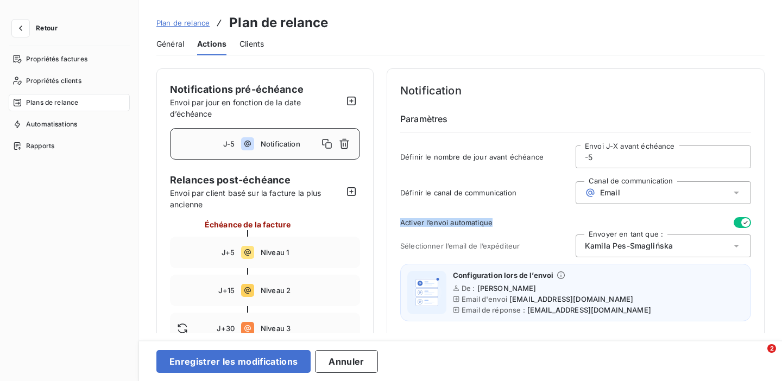
click at [745, 221] on icon "button" at bounding box center [745, 222] width 9 height 9
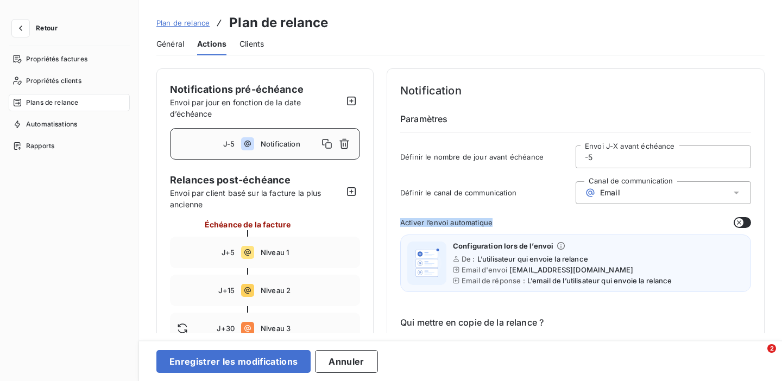
click at [745, 221] on button "button" at bounding box center [741, 222] width 17 height 11
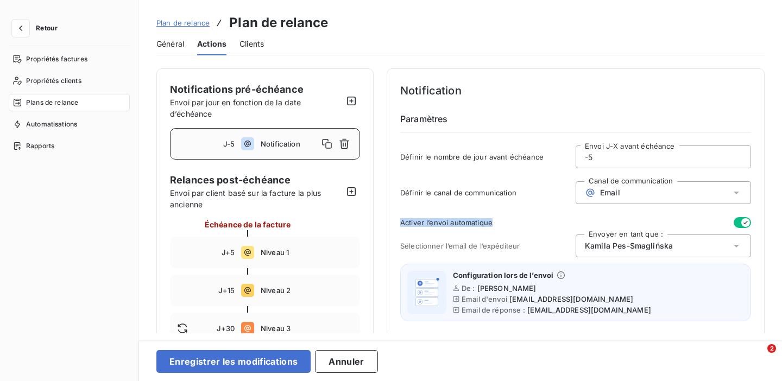
click at [721, 242] on div "Kamila Pes-Smaglińska" at bounding box center [662, 245] width 175 height 23
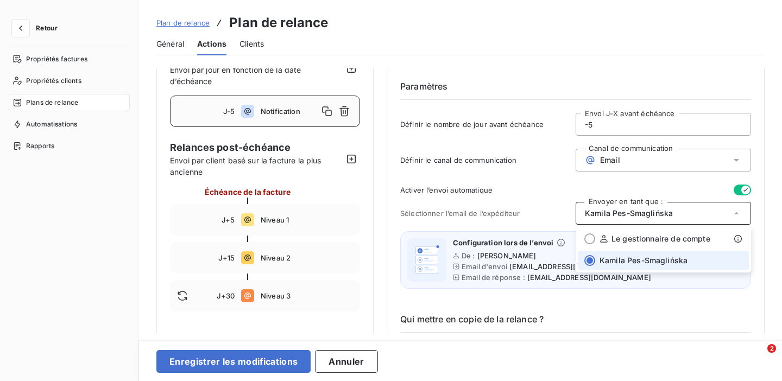
scroll to position [39, 0]
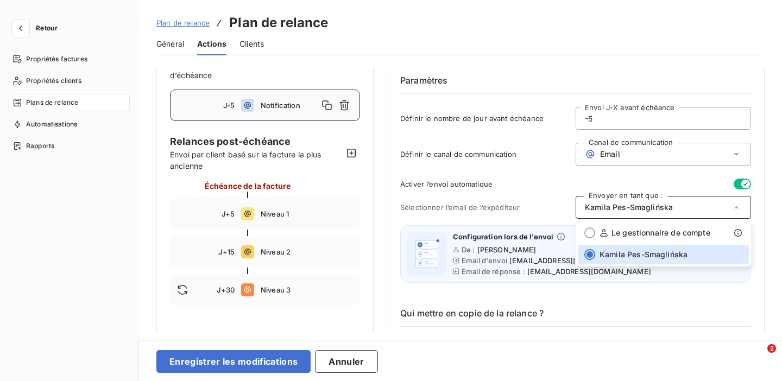
click at [705, 179] on div "Activer l’envoi automatique" at bounding box center [575, 184] width 351 height 11
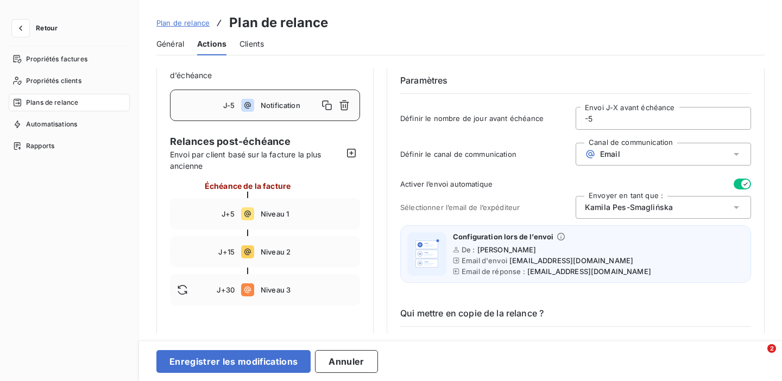
click at [733, 182] on button "button" at bounding box center [741, 184] width 17 height 11
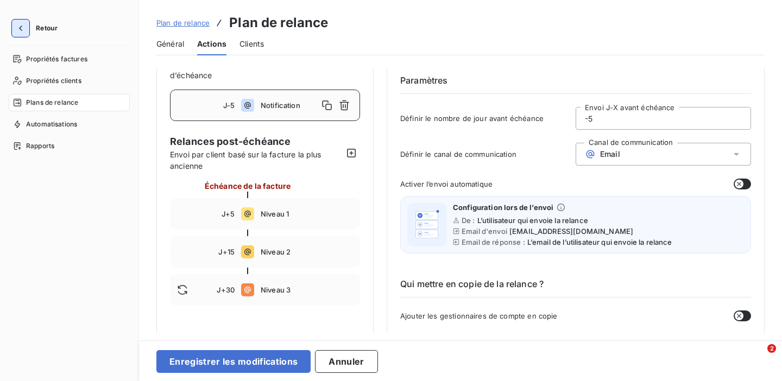
type button "on"
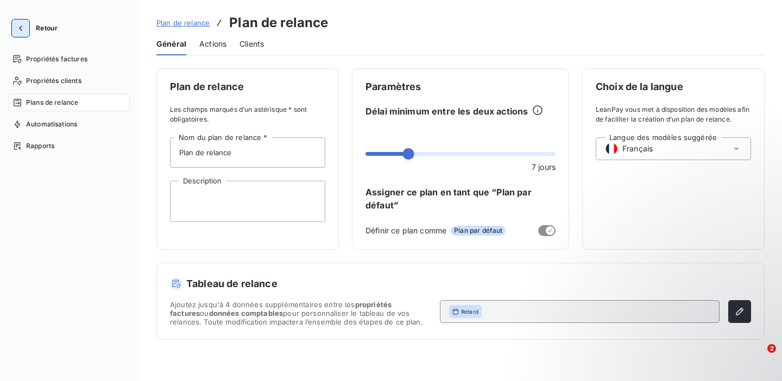
click at [26, 36] on button "button" at bounding box center [20, 28] width 17 height 17
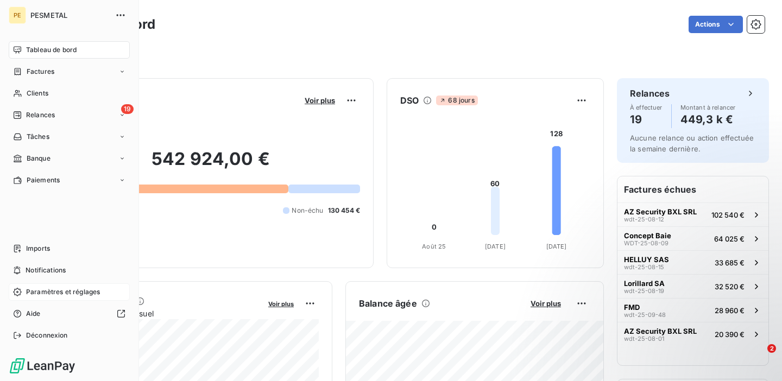
click at [52, 285] on div "Paramètres et réglages" at bounding box center [69, 291] width 121 height 17
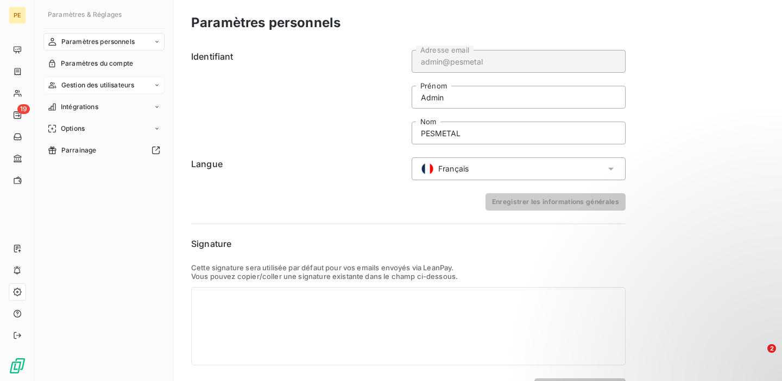
click at [88, 88] on span "Gestion des utilisateurs" at bounding box center [97, 85] width 73 height 10
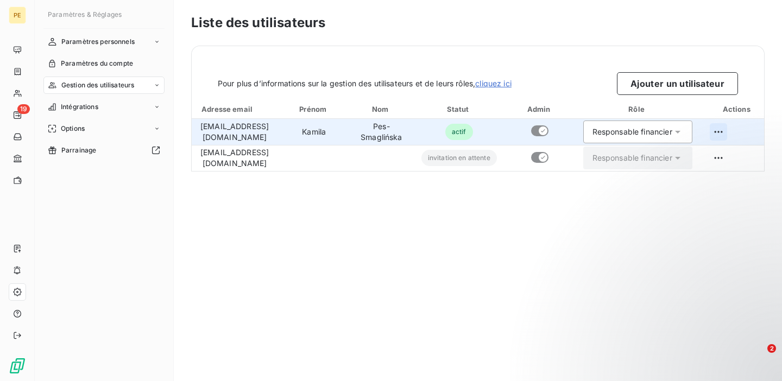
click at [739, 130] on html "PE 19 Paramètres & Réglages Paramètres personnels Paramètres du compte Gestion …" at bounding box center [391, 190] width 782 height 381
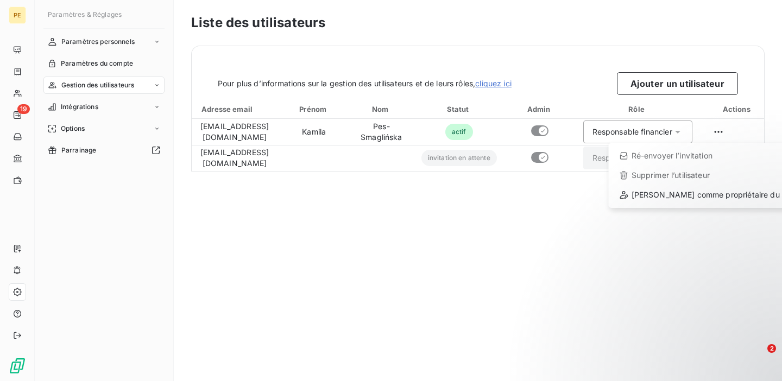
click at [533, 226] on html "PE 19 Paramètres & Réglages Paramètres personnels Paramètres du compte Gestion …" at bounding box center [391, 190] width 782 height 381
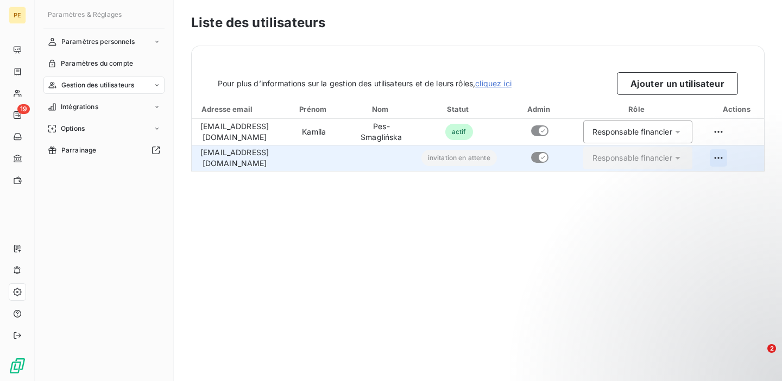
click at [737, 159] on html "PE 19 Paramètres & Réglages Paramètres personnels Paramètres du compte Gestion …" at bounding box center [391, 190] width 782 height 381
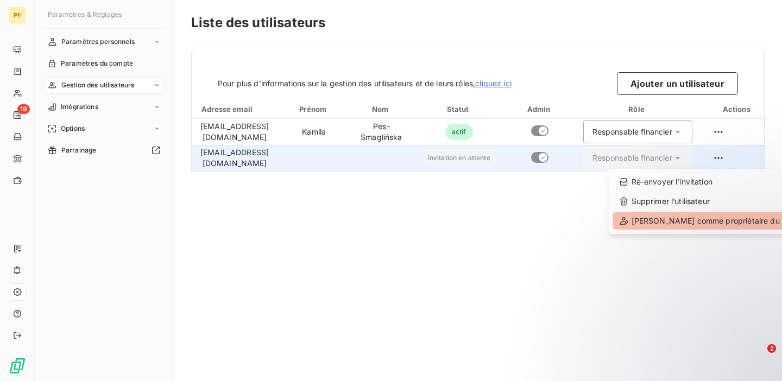
click at [706, 220] on div "Définir comme propriétaire du compte" at bounding box center [714, 220] width 203 height 17
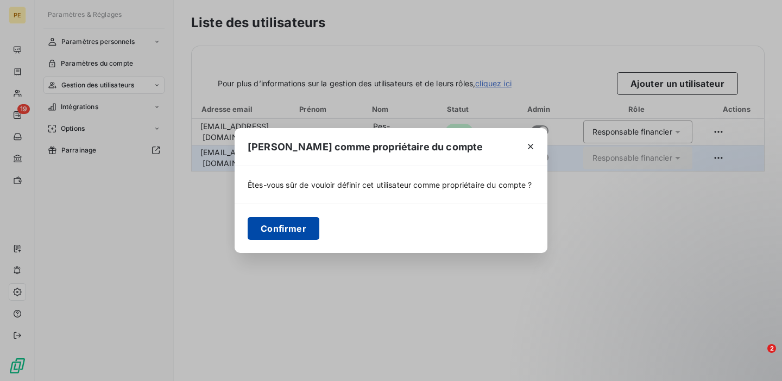
click at [313, 233] on button "Confirmer" at bounding box center [284, 228] width 72 height 23
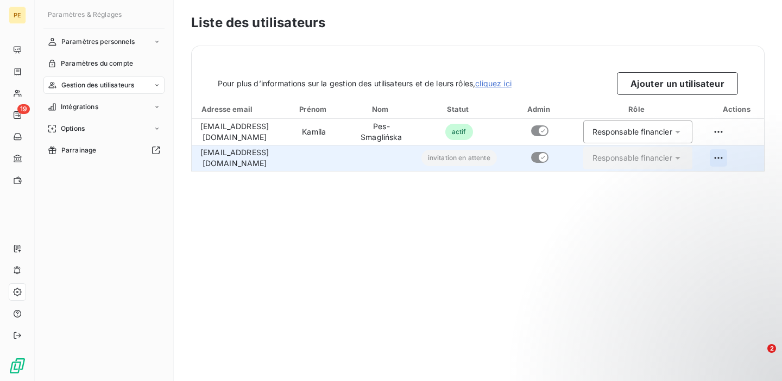
click at [741, 160] on html "PE 19 Paramètres & Réglages Paramètres personnels Paramètres du compte Gestion …" at bounding box center [391, 190] width 782 height 381
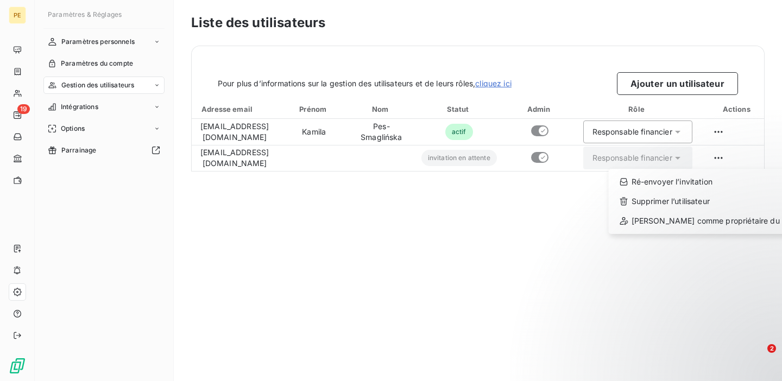
click at [501, 263] on html "PE 19 Paramètres & Réglages Paramètres personnels Paramètres du compte Gestion …" at bounding box center [391, 190] width 782 height 381
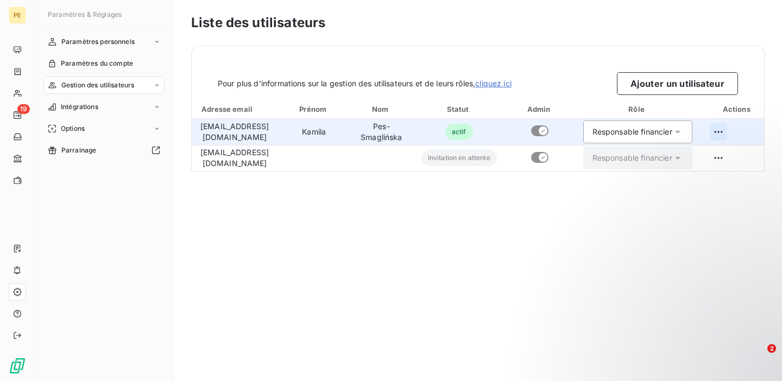
click at [739, 131] on html "PE 19 Paramètres & Réglages Paramètres personnels Paramètres du compte Gestion …" at bounding box center [391, 190] width 782 height 381
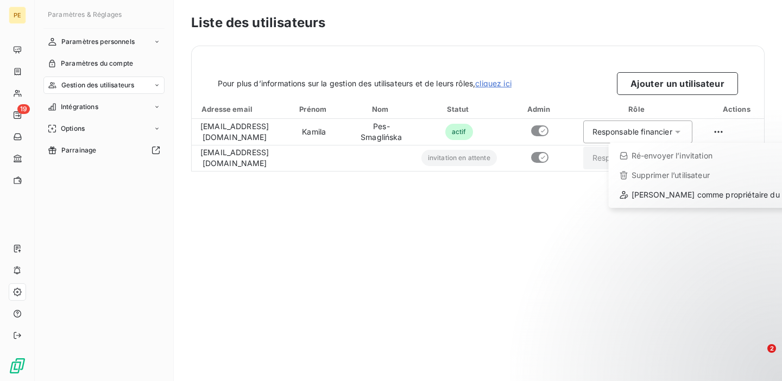
click at [491, 257] on html "PE 19 Paramètres & Réglages Paramètres personnels Paramètres du compte Gestion …" at bounding box center [391, 190] width 782 height 381
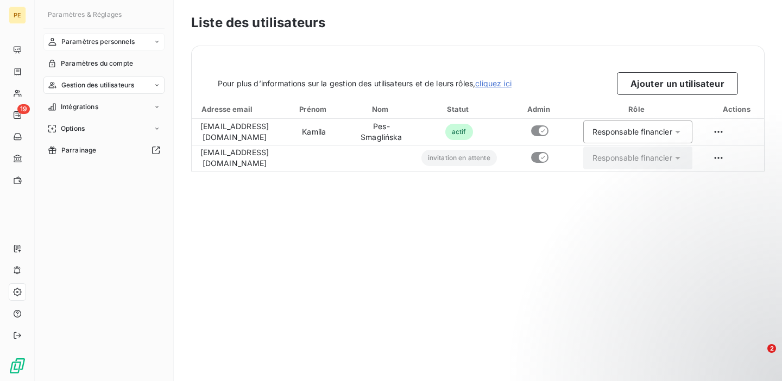
click at [98, 46] on span "Paramètres personnels" at bounding box center [97, 42] width 73 height 10
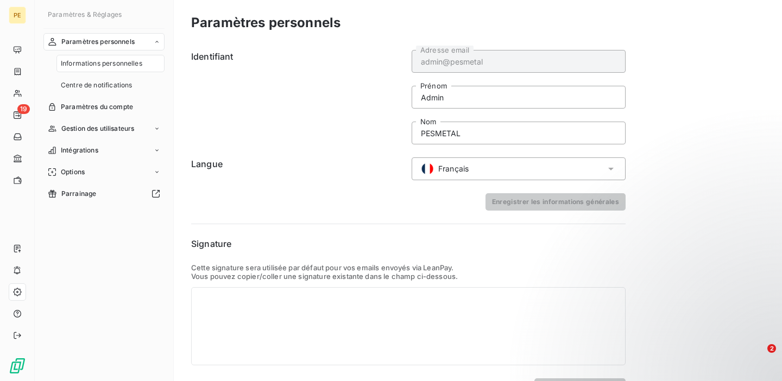
click at [97, 44] on span "Paramètres personnels" at bounding box center [97, 42] width 73 height 10
click at [92, 96] on nav "Paramètres personnels Paramètres du compte Gestion des utilisateurs Intégration…" at bounding box center [103, 96] width 121 height 126
click at [98, 88] on span "Gestion des utilisateurs" at bounding box center [97, 85] width 73 height 10
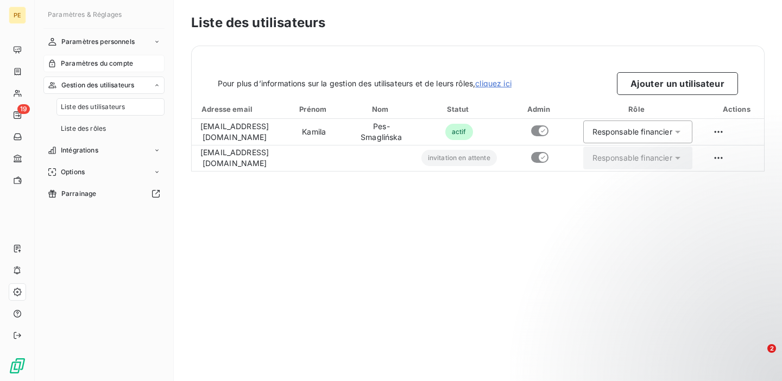
click at [115, 64] on span "Paramètres du compte" at bounding box center [97, 64] width 72 height 10
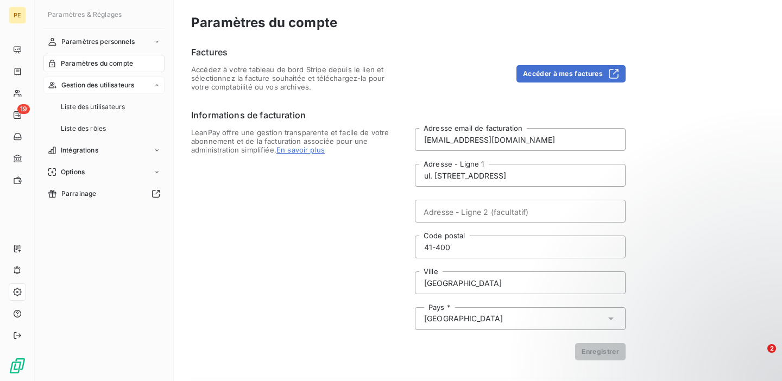
click at [112, 81] on span "Gestion des utilisateurs" at bounding box center [97, 85] width 73 height 10
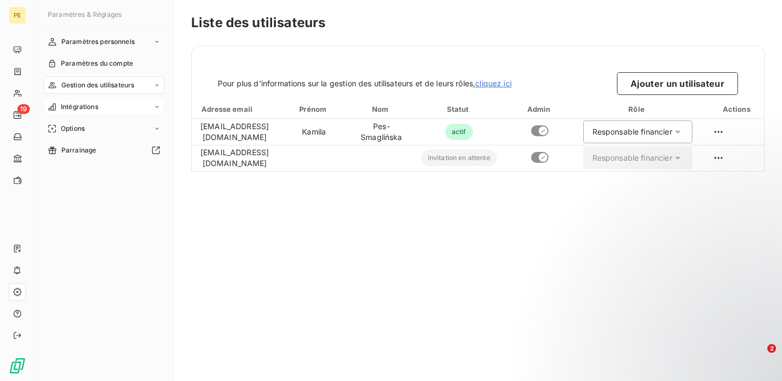
click at [81, 104] on span "Intégrations" at bounding box center [79, 107] width 37 height 10
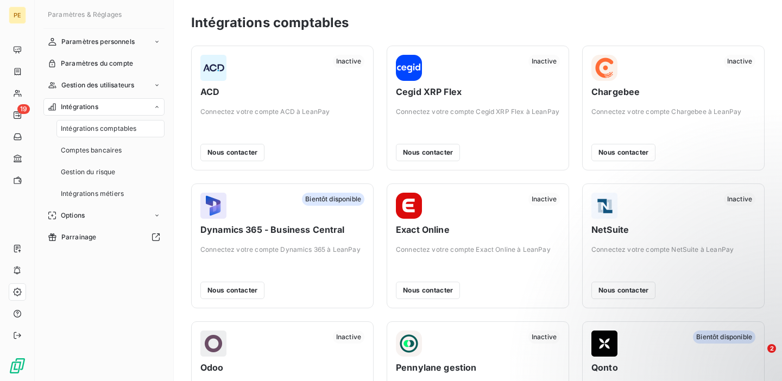
click at [84, 107] on span "Intégrations" at bounding box center [79, 107] width 37 height 10
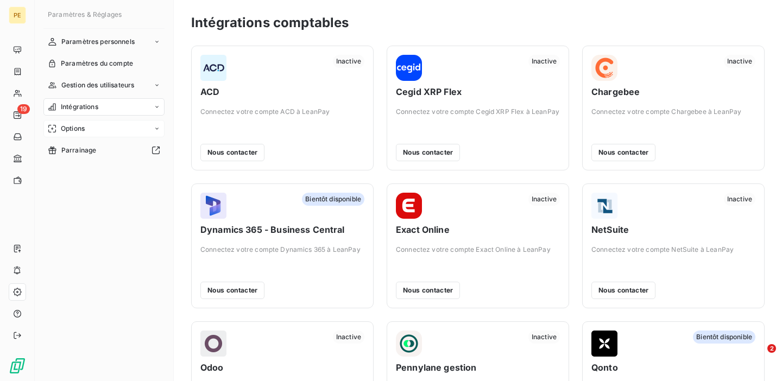
click at [89, 125] on div "Options" at bounding box center [103, 128] width 121 height 17
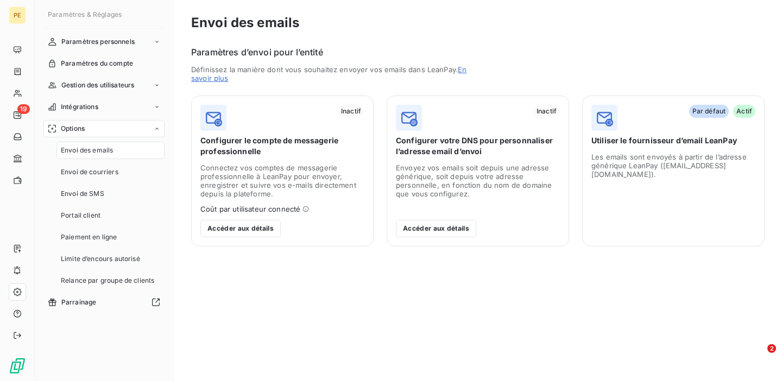
click at [103, 150] on span "Envoi des emails" at bounding box center [87, 150] width 52 height 10
click at [118, 85] on span "Gestion des utilisateurs" at bounding box center [97, 85] width 73 height 10
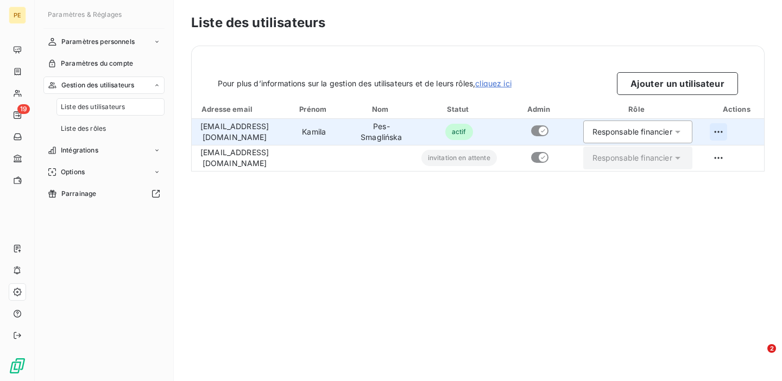
click at [744, 137] on html "PE 19 Paramètres & Réglages Paramètres personnels Paramètres du compte Gestion …" at bounding box center [391, 190] width 782 height 381
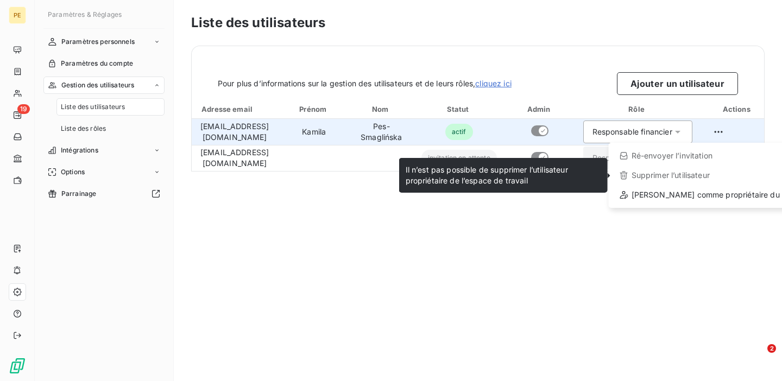
click at [713, 174] on div "Supprimer l’utilisateur" at bounding box center [714, 175] width 203 height 17
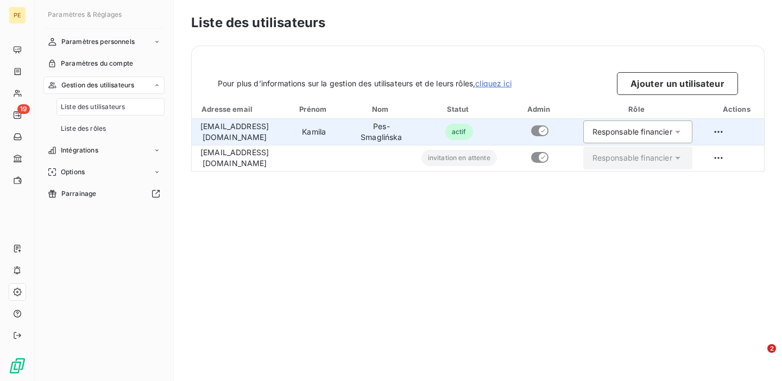
click at [681, 243] on div "Liste des utilisateurs Pour plus d’informations sur la gestion des utilisateurs…" at bounding box center [478, 190] width 608 height 381
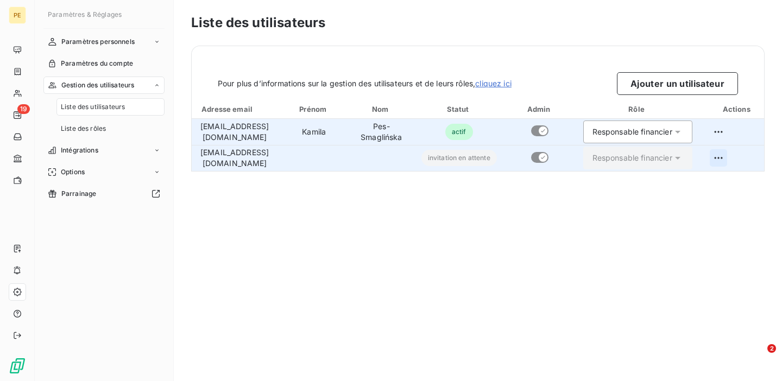
click at [742, 157] on html "PE 19 Paramètres & Réglages Paramètres personnels Paramètres du compte Gestion …" at bounding box center [391, 190] width 782 height 381
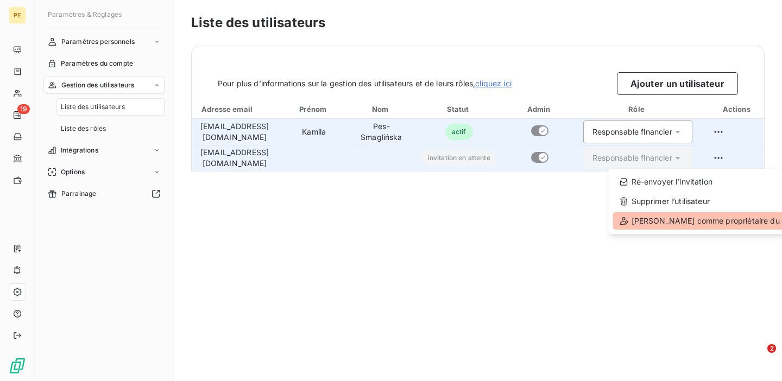
click at [693, 213] on div "Définir comme propriétaire du compte" at bounding box center [714, 220] width 203 height 17
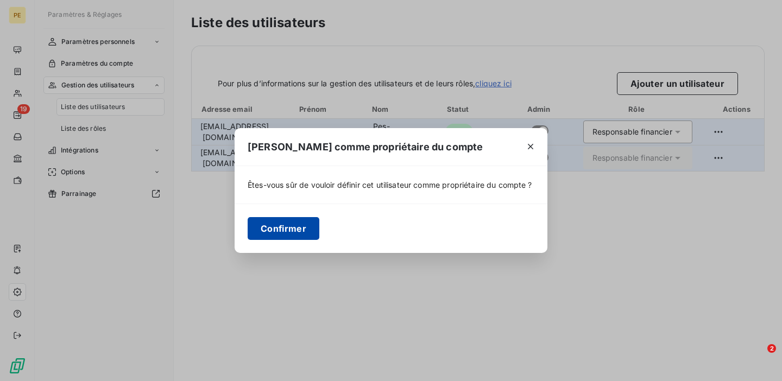
click at [290, 229] on button "Confirmer" at bounding box center [284, 228] width 72 height 23
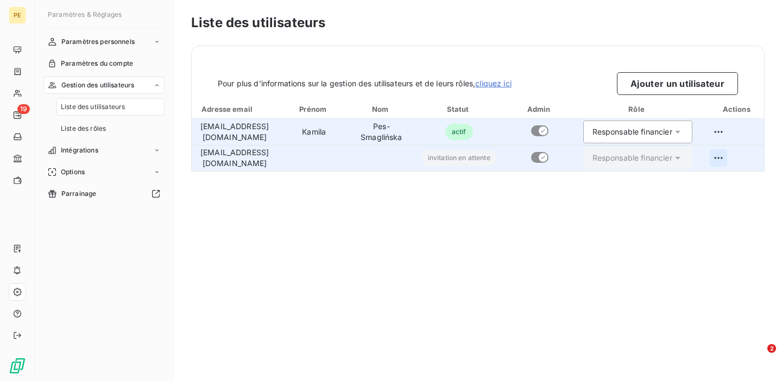
click at [746, 157] on html "PE 19 Paramètres & Réglages Paramètres personnels Paramètres du compte Gestion …" at bounding box center [391, 190] width 782 height 381
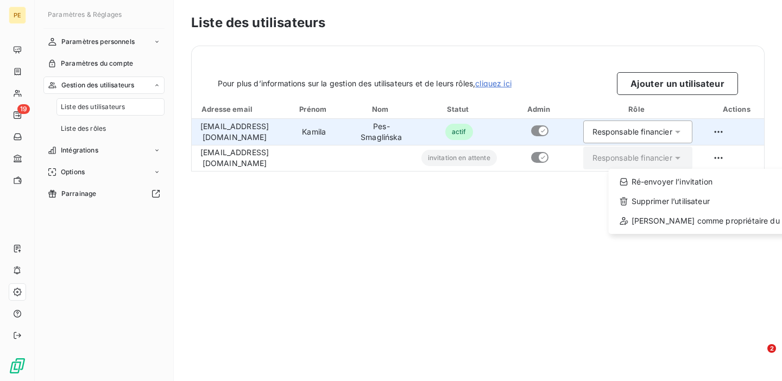
click at [740, 130] on html "PE 19 Paramètres & Réglages Paramètres personnels Paramètres du compte Gestion …" at bounding box center [391, 190] width 782 height 381
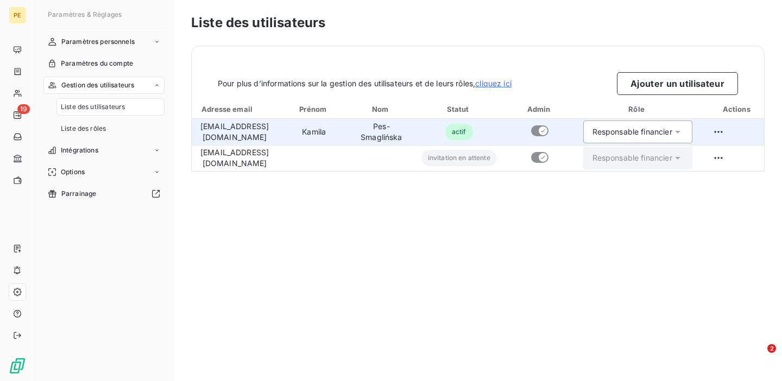
click at [740, 130] on html "PE 19 Paramètres & Réglages Paramètres personnels Paramètres du compte Gestion …" at bounding box center [391, 190] width 782 height 381
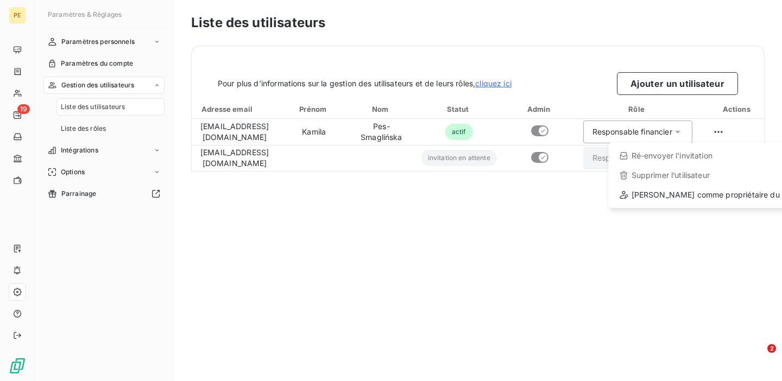
click at [694, 312] on html "PE 19 Paramètres & Réglages Paramètres personnels Paramètres du compte Gestion …" at bounding box center [391, 190] width 782 height 381
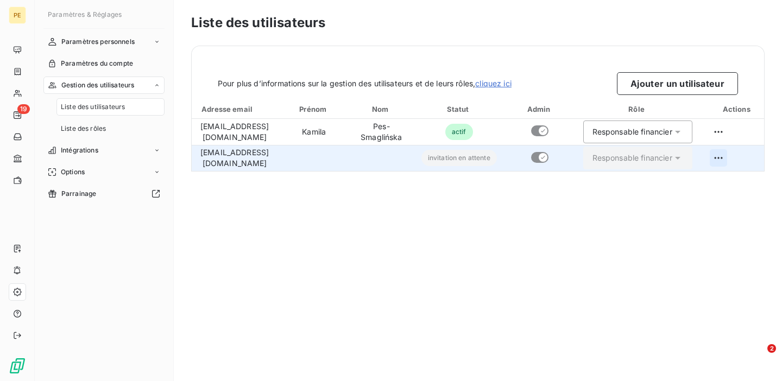
click at [741, 155] on html "PE 19 Paramètres & Réglages Paramètres personnels Paramètres du compte Gestion …" at bounding box center [391, 190] width 782 height 381
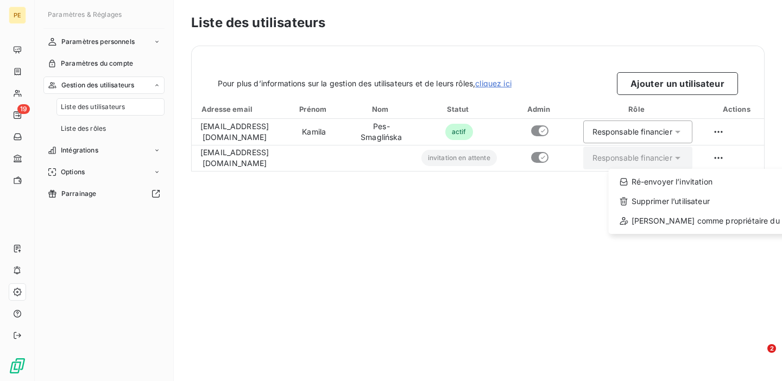
click at [635, 337] on html "PE 19 Paramètres & Réglages Paramètres personnels Paramètres du compte Gestion …" at bounding box center [391, 190] width 782 height 381
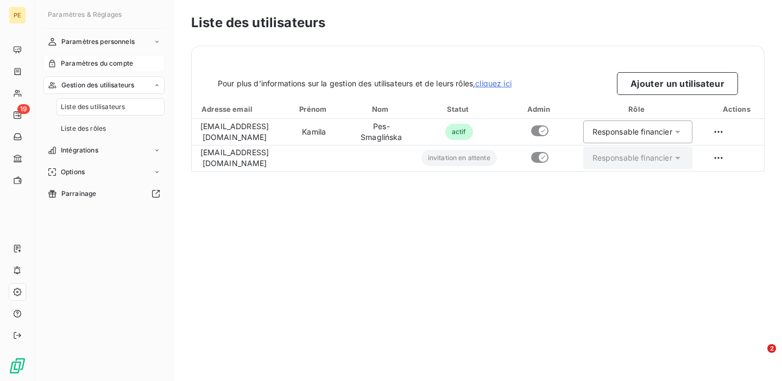
click at [100, 64] on span "Paramètres du compte" at bounding box center [97, 64] width 72 height 10
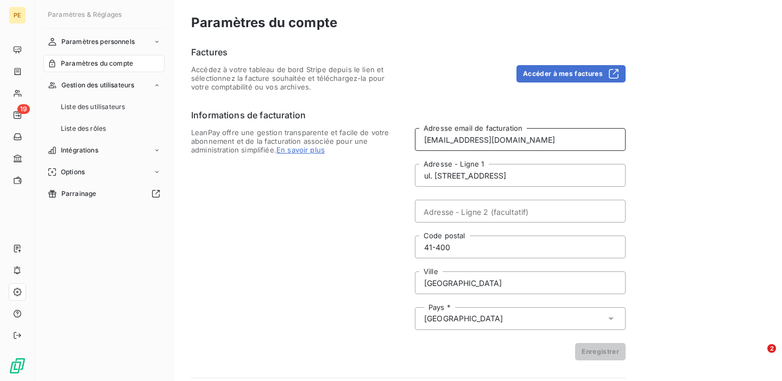
click at [527, 140] on input "ks.pesmetal@gmail.com" at bounding box center [520, 139] width 211 height 23
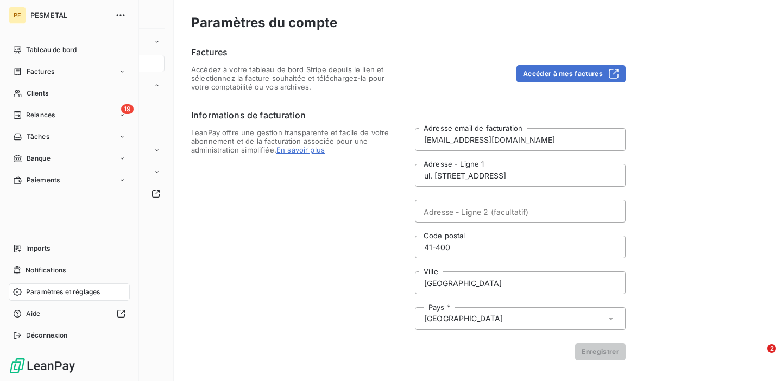
click at [68, 293] on span "Paramètres et réglages" at bounding box center [63, 292] width 74 height 10
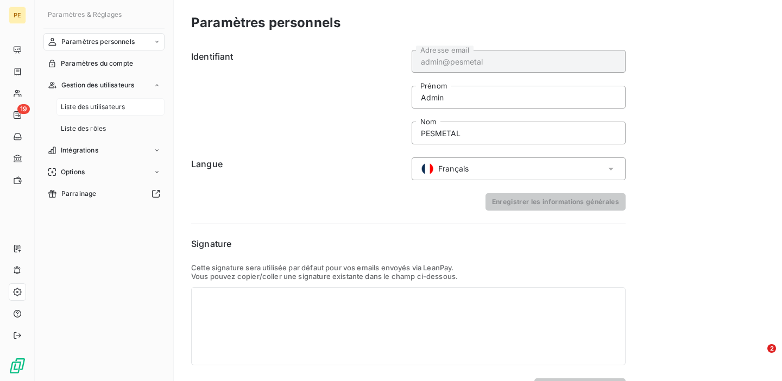
click at [96, 106] on span "Liste des utilisateurs" at bounding box center [93, 107] width 64 height 10
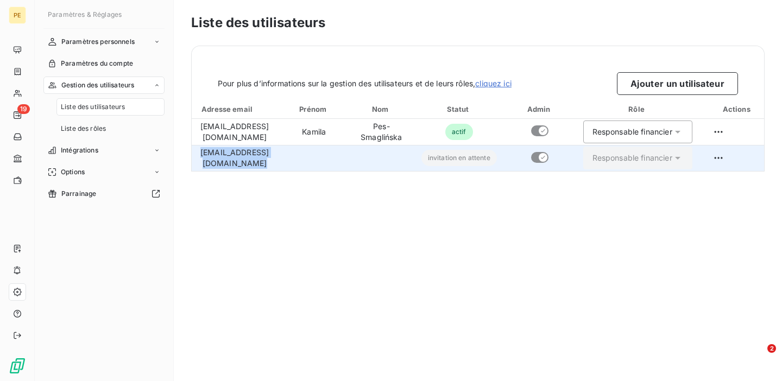
drag, startPoint x: 302, startPoint y: 160, endPoint x: 193, endPoint y: 159, distance: 109.1
click at [193, 159] on tr "recovery@pesmetal.com invitation en attente Responsable financier" at bounding box center [483, 158] width 582 height 26
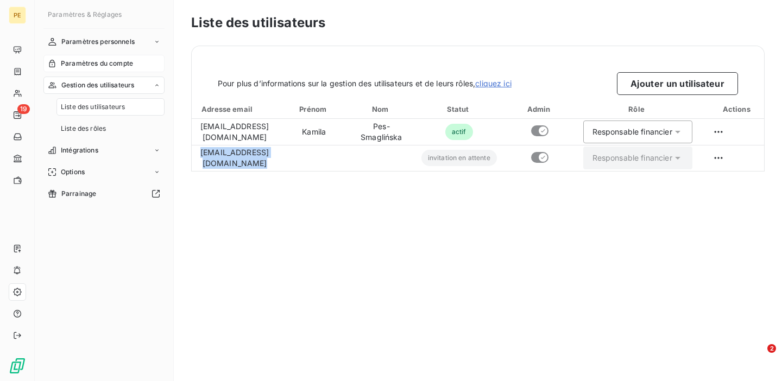
click at [110, 65] on span "Paramètres du compte" at bounding box center [97, 64] width 72 height 10
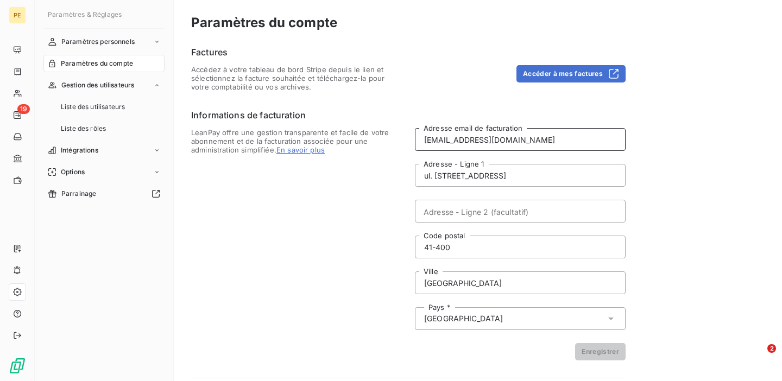
drag, startPoint x: 515, startPoint y: 142, endPoint x: 416, endPoint y: 137, distance: 98.9
click at [416, 136] on input "ks.pesmetal@gmail.com" at bounding box center [520, 139] width 211 height 23
click at [119, 109] on span "Liste des utilisateurs" at bounding box center [93, 107] width 64 height 10
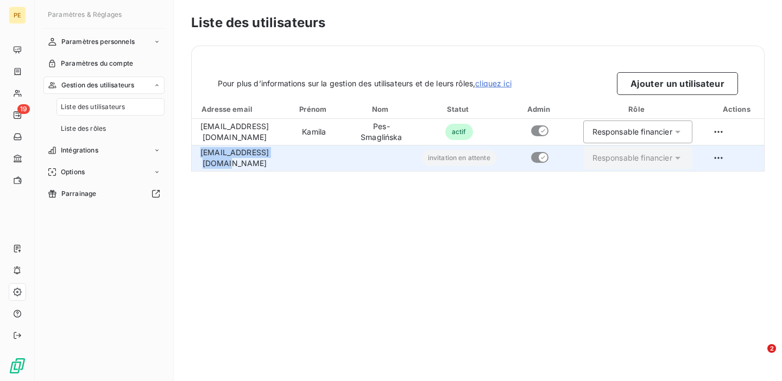
drag, startPoint x: 298, startPoint y: 160, endPoint x: 196, endPoint y: 161, distance: 101.5
click at [196, 161] on td "recovery@pesmetal.com" at bounding box center [235, 158] width 86 height 26
copy td "recovery@pesmetal.com"
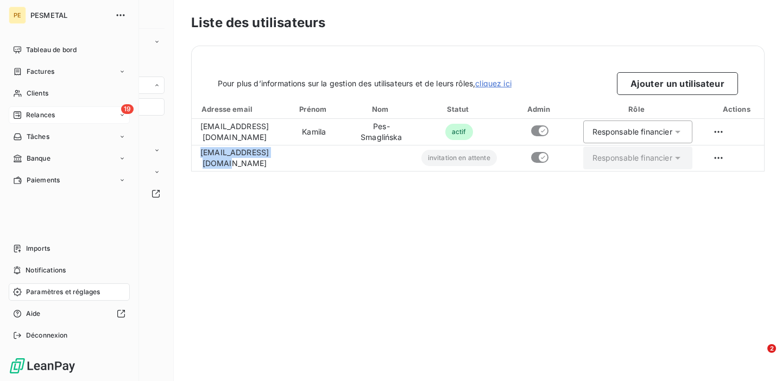
click at [29, 115] on span "Relances" at bounding box center [40, 115] width 29 height 10
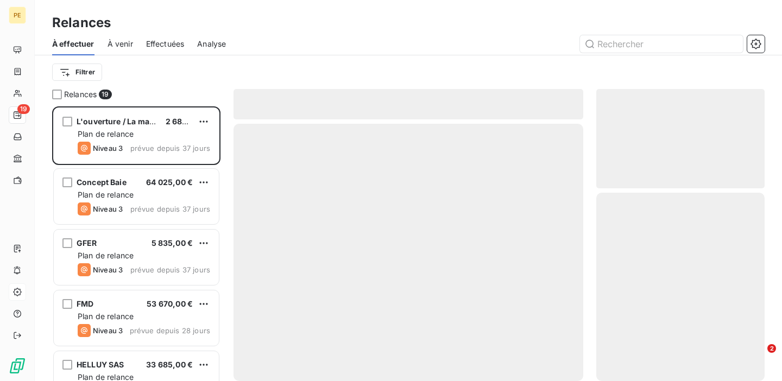
scroll to position [275, 168]
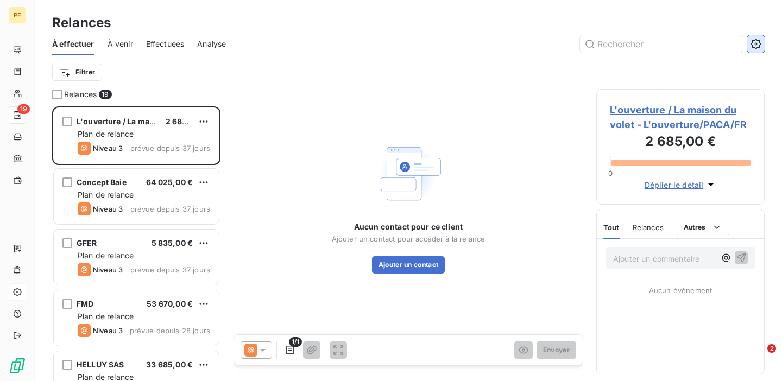
click at [759, 43] on icon "button" at bounding box center [755, 44] width 11 height 11
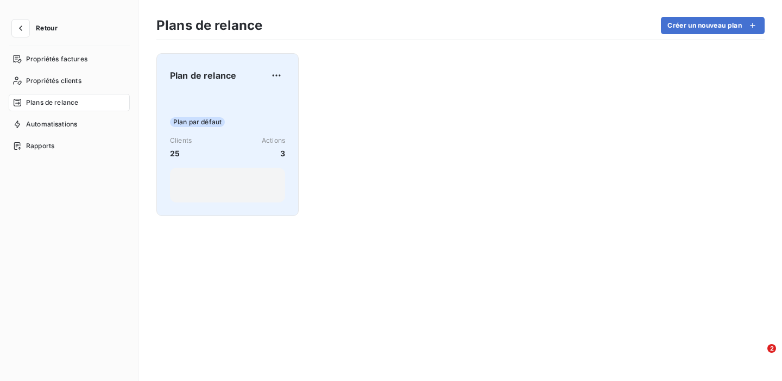
click at [246, 115] on div "Plan par défaut Clients 25 Actions 3" at bounding box center [227, 148] width 115 height 110
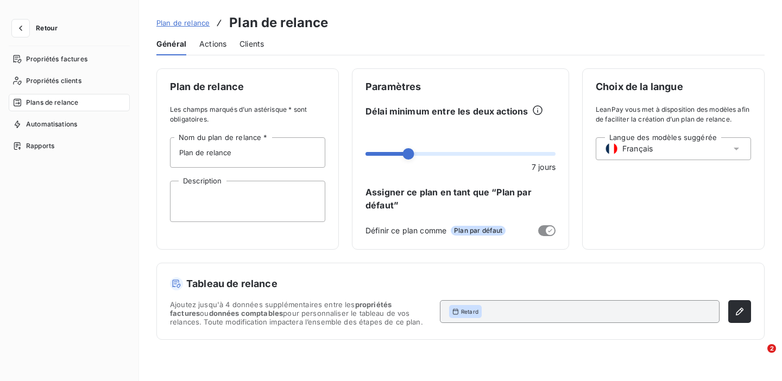
click at [219, 41] on span "Actions" at bounding box center [212, 44] width 27 height 11
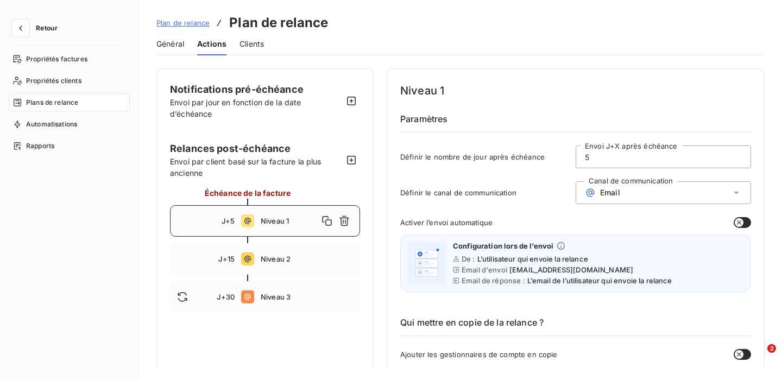
click at [341, 97] on div "Envoi par jour en fonction de la date d’échéance" at bounding box center [256, 108] width 173 height 23
click at [350, 101] on icon "button" at bounding box center [351, 101] width 11 height 11
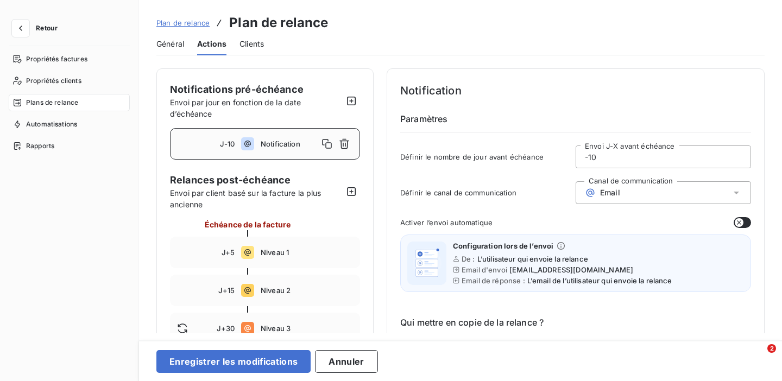
click at [603, 156] on input "-10" at bounding box center [663, 157] width 174 height 22
type input "-1"
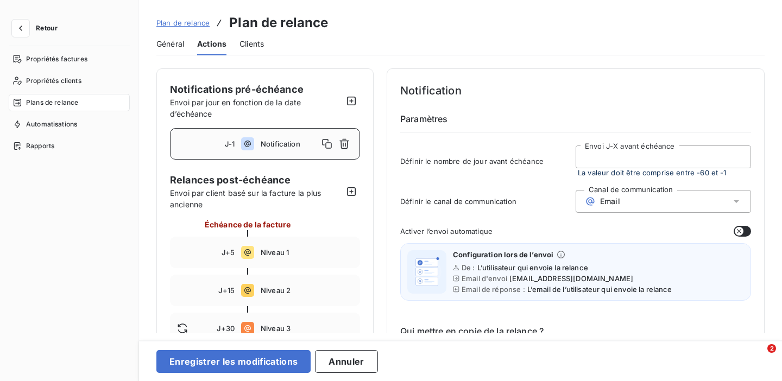
type input "5"
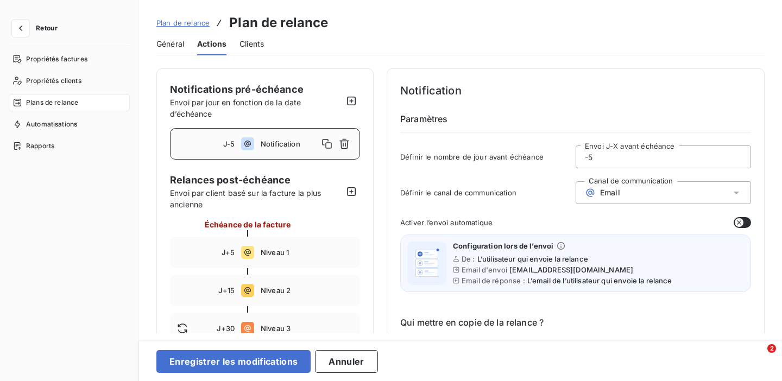
type input "-5"
click at [740, 222] on button "button" at bounding box center [741, 222] width 17 height 11
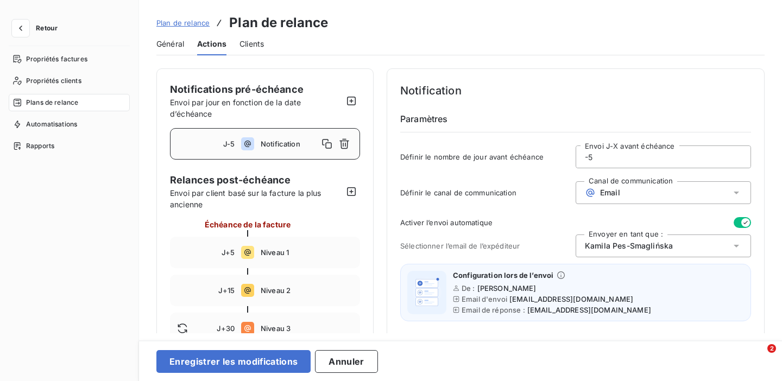
click at [717, 248] on div "Kamila Pes-Smaglińska" at bounding box center [662, 245] width 175 height 23
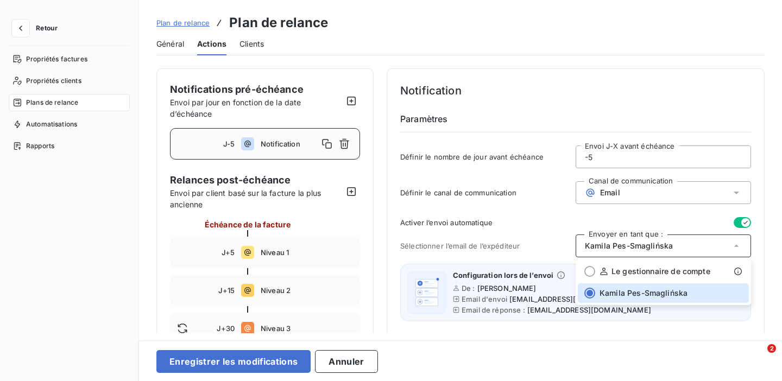
click at [741, 225] on icon "button" at bounding box center [745, 222] width 9 height 9
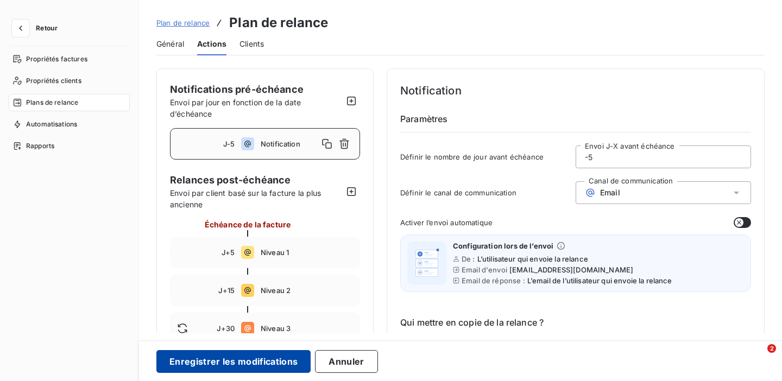
click at [197, 367] on button "Enregistrer les modifications" at bounding box center [233, 361] width 154 height 23
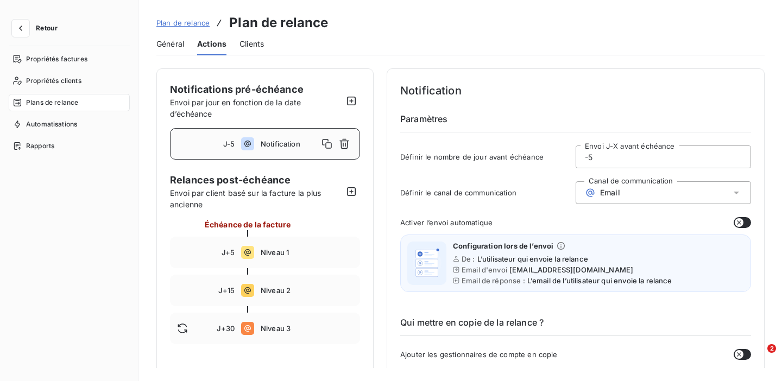
scroll to position [17, 0]
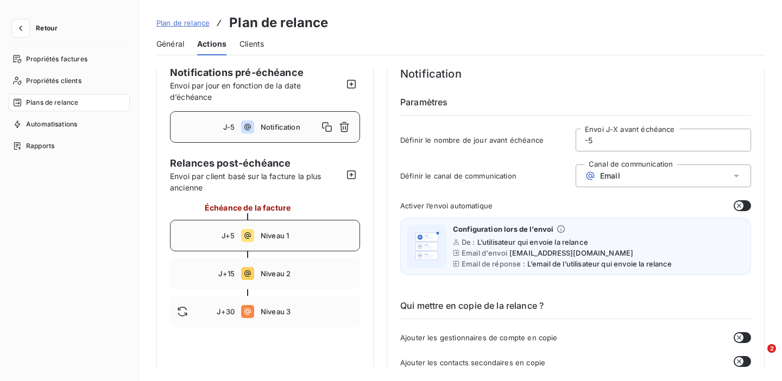
click at [308, 240] on div "J+5 Niveau 1" at bounding box center [265, 235] width 190 height 31
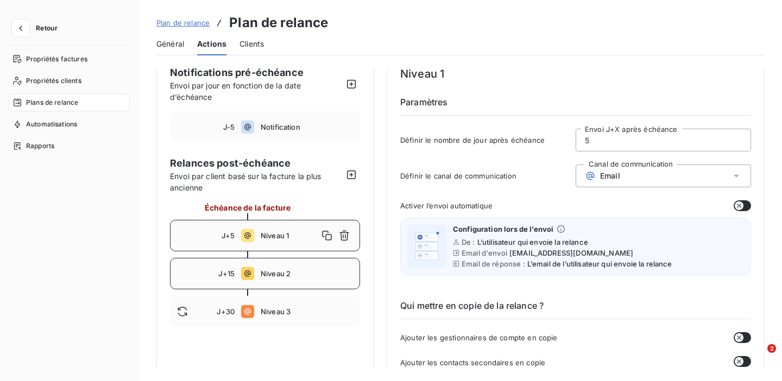
click at [305, 282] on div "J+15 Niveau 2" at bounding box center [265, 273] width 190 height 31
click at [295, 242] on div "J+5 Niveau 1" at bounding box center [265, 235] width 190 height 31
click at [295, 316] on div "J+30 Niveau 3" at bounding box center [265, 311] width 190 height 31
type input "30"
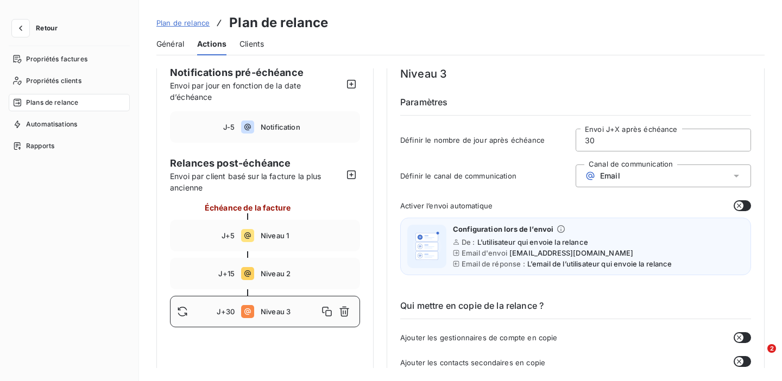
click at [170, 23] on span "Plan de relance" at bounding box center [182, 22] width 53 height 9
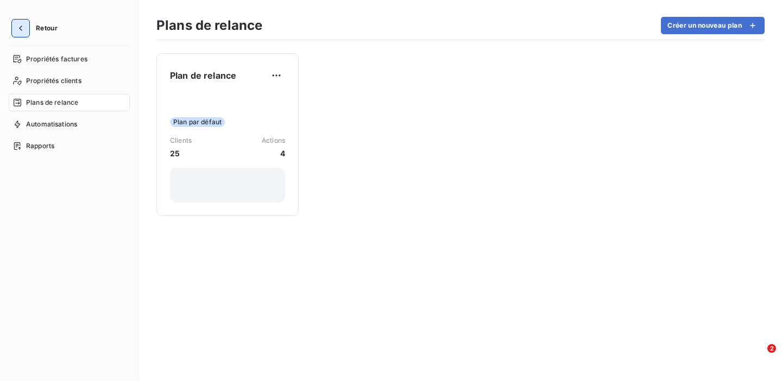
click at [26, 30] on button "button" at bounding box center [20, 28] width 17 height 17
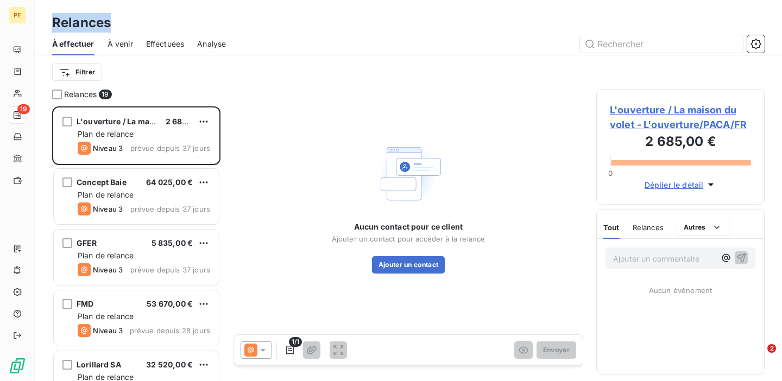
drag, startPoint x: 113, startPoint y: 26, endPoint x: 39, endPoint y: 22, distance: 75.0
click at [39, 22] on div "Relances" at bounding box center [408, 23] width 747 height 20
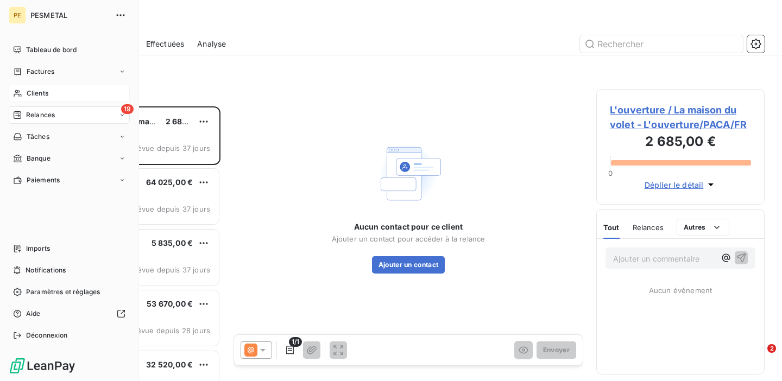
click at [27, 99] on div "Clients" at bounding box center [69, 93] width 121 height 17
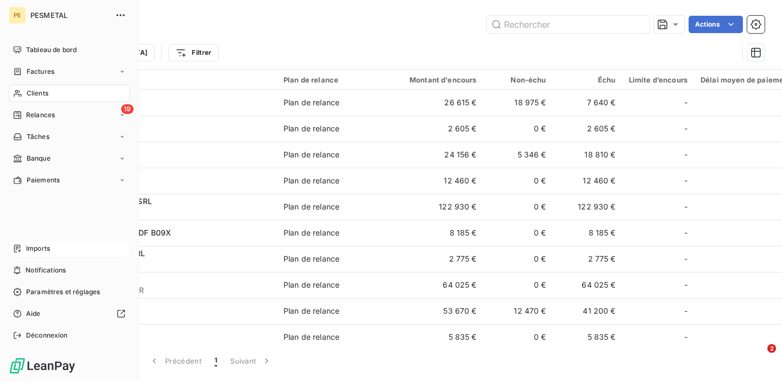
click at [21, 252] on icon at bounding box center [17, 248] width 9 height 9
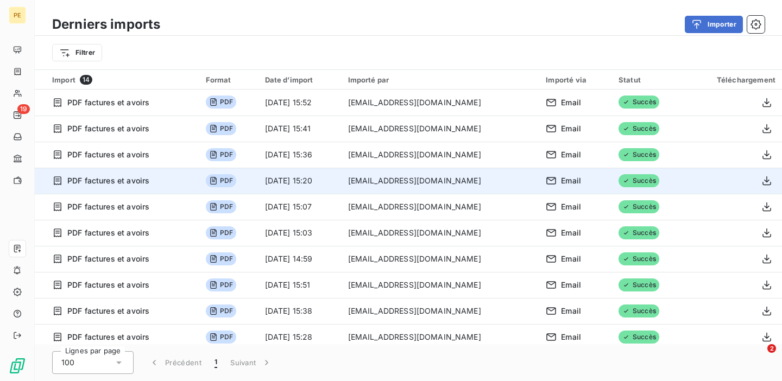
scroll to position [110, 0]
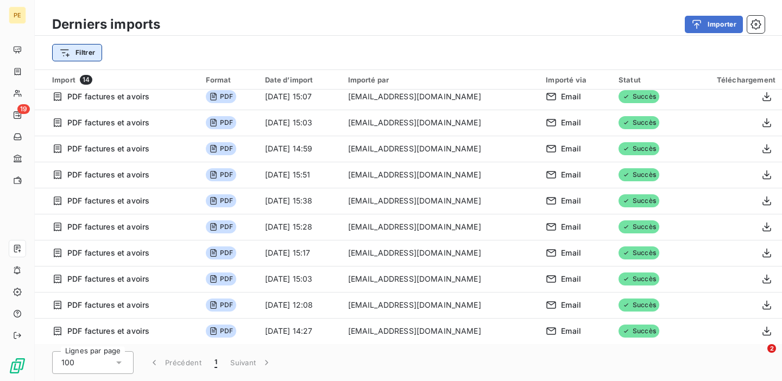
click at [86, 46] on html "PE 19 Derniers imports Importer Filtrer Import 14 Format Date d’import Importé …" at bounding box center [391, 190] width 782 height 381
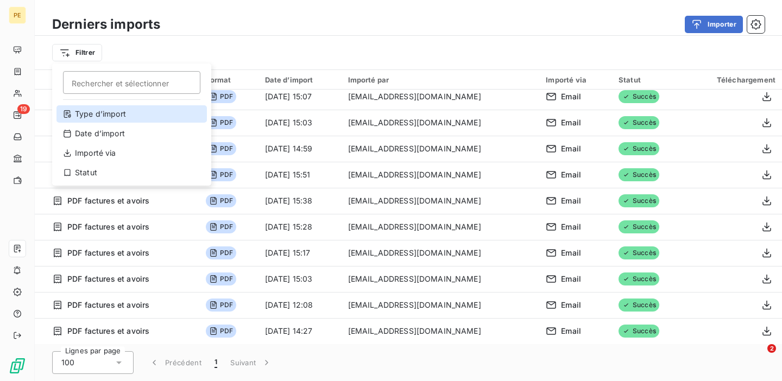
click at [110, 111] on div "Type d’import" at bounding box center [131, 113] width 150 height 17
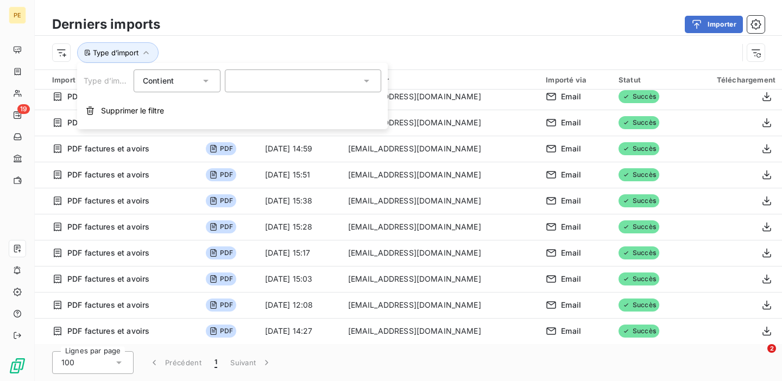
click at [280, 74] on div at bounding box center [303, 80] width 156 height 23
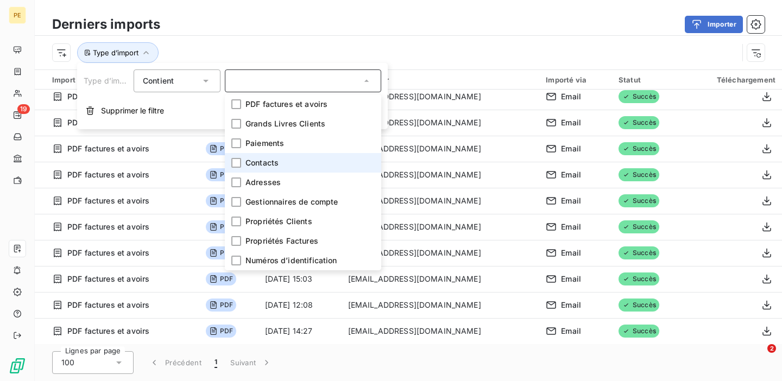
click at [276, 158] on span "Contacts" at bounding box center [261, 162] width 33 height 11
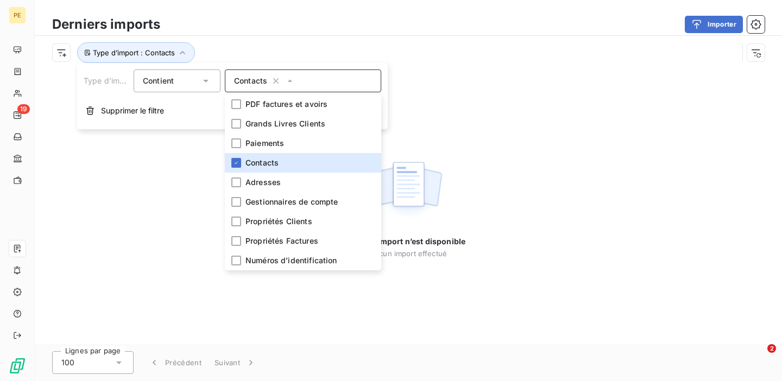
click at [345, 33] on div "Derniers imports Importer" at bounding box center [408, 24] width 747 height 23
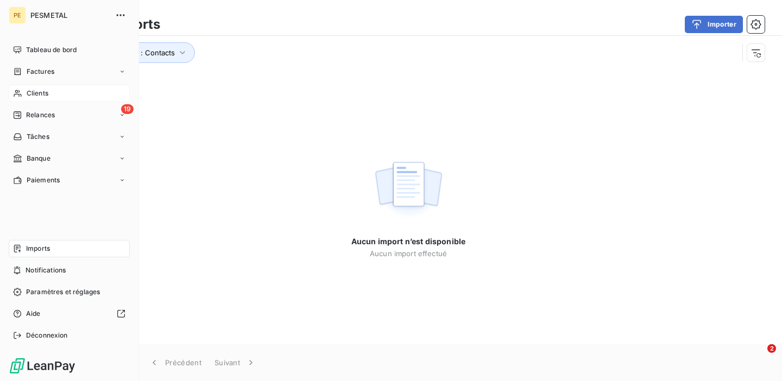
click at [35, 91] on span "Clients" at bounding box center [38, 93] width 22 height 10
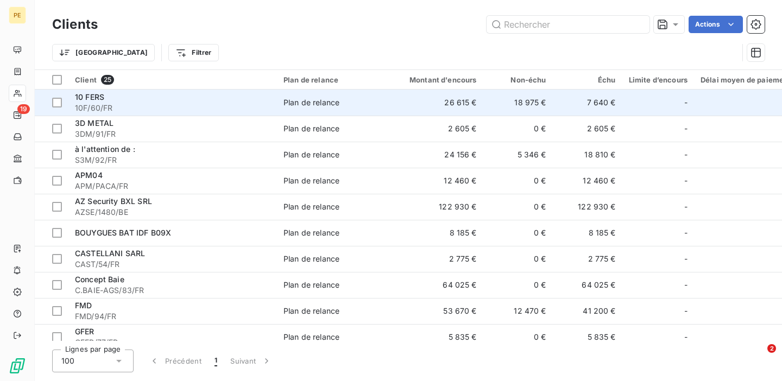
click at [180, 103] on span "10F/60/FR" at bounding box center [172, 108] width 195 height 11
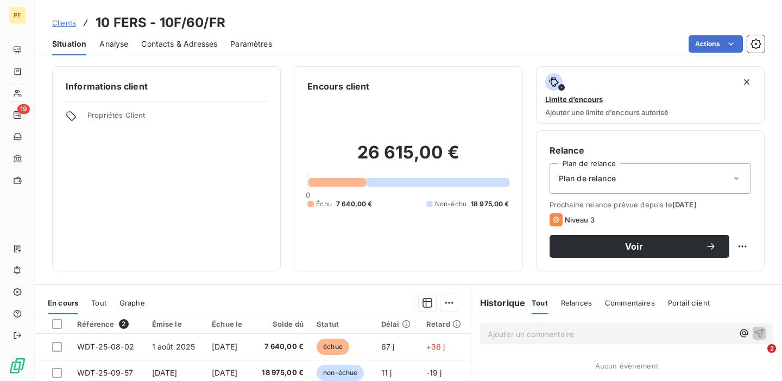
click at [169, 42] on span "Contacts & Adresses" at bounding box center [179, 44] width 76 height 11
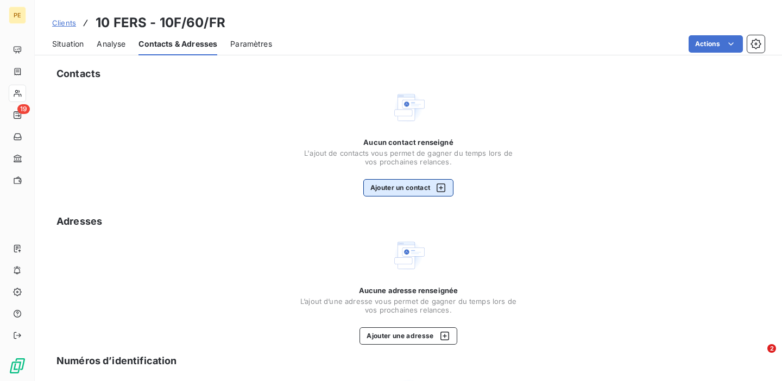
click at [414, 192] on button "Ajouter un contact" at bounding box center [408, 187] width 91 height 17
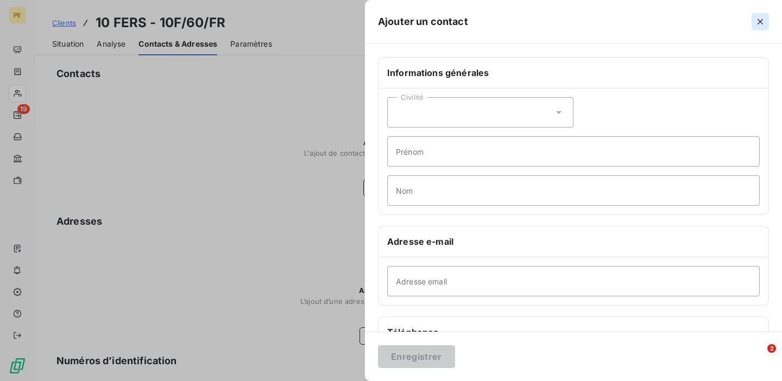
click at [759, 23] on icon "button" at bounding box center [760, 21] width 11 height 11
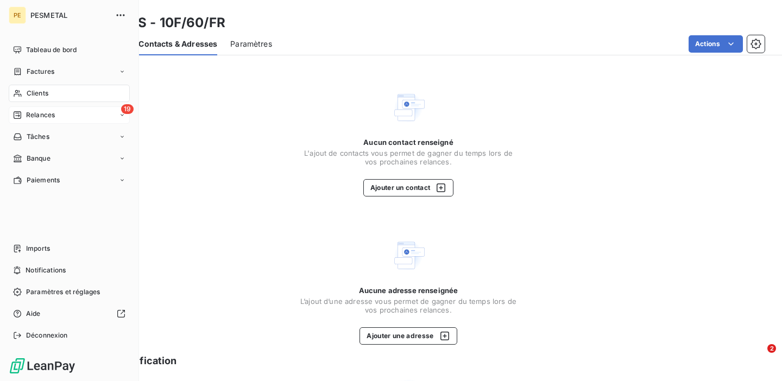
click at [44, 116] on span "Relances" at bounding box center [40, 115] width 29 height 10
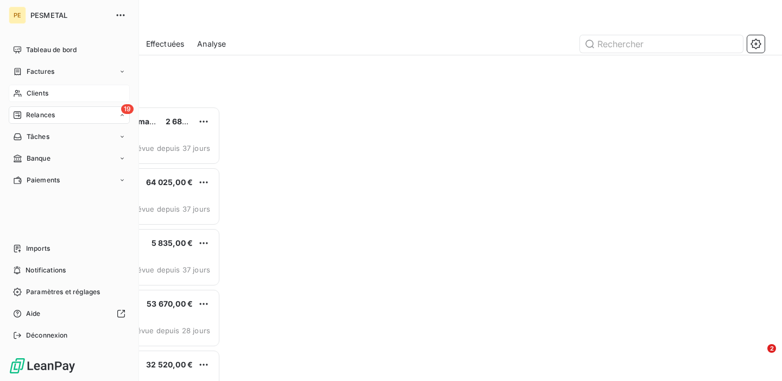
scroll to position [275, 168]
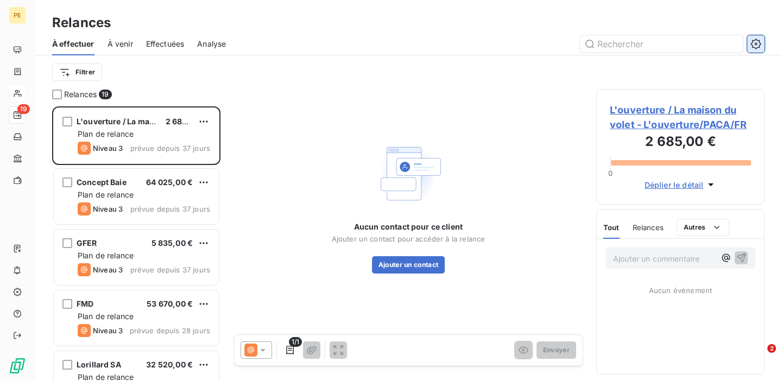
click at [760, 47] on icon "button" at bounding box center [755, 44] width 11 height 11
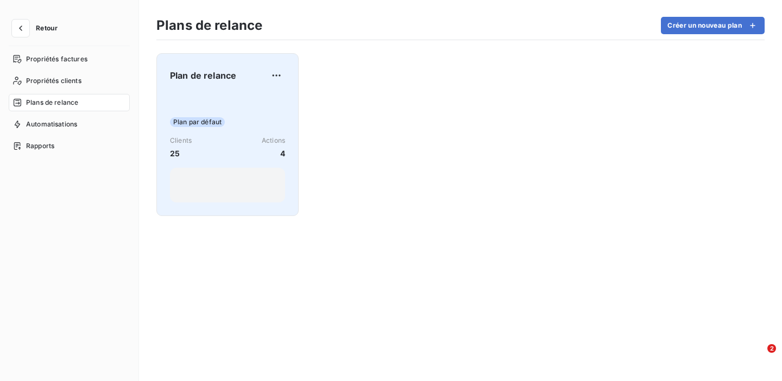
click at [277, 109] on div "Plan par défaut Clients 25 Actions 4" at bounding box center [227, 148] width 115 height 110
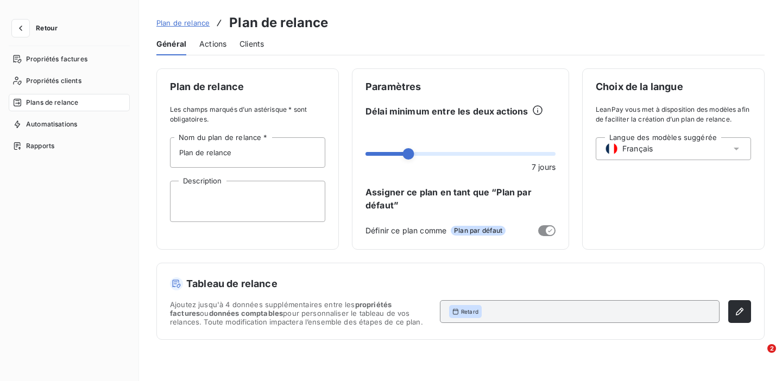
click at [212, 44] on span "Actions" at bounding box center [212, 44] width 27 height 11
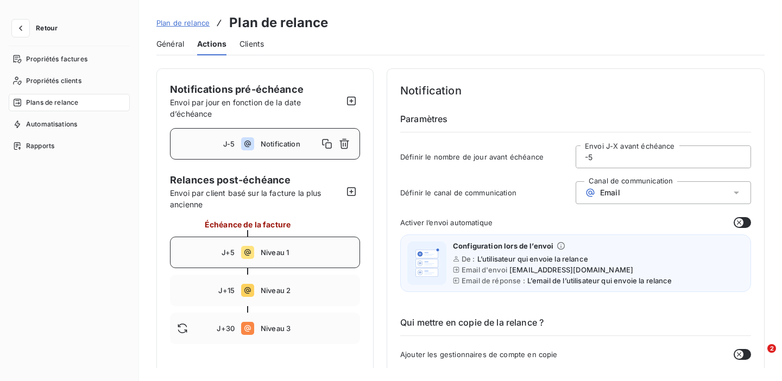
click at [297, 253] on span "Niveau 1" at bounding box center [307, 252] width 92 height 9
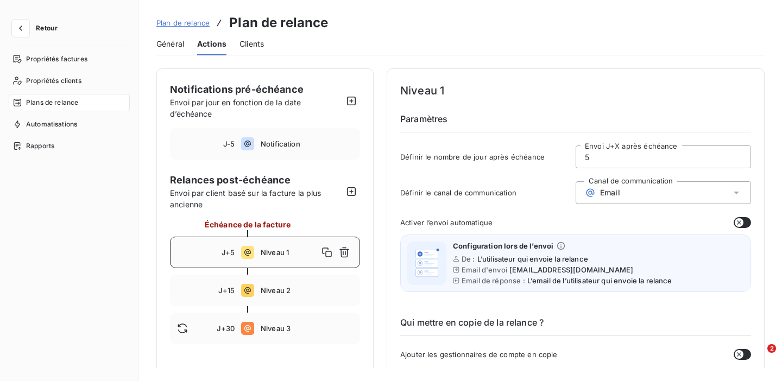
scroll to position [55, 0]
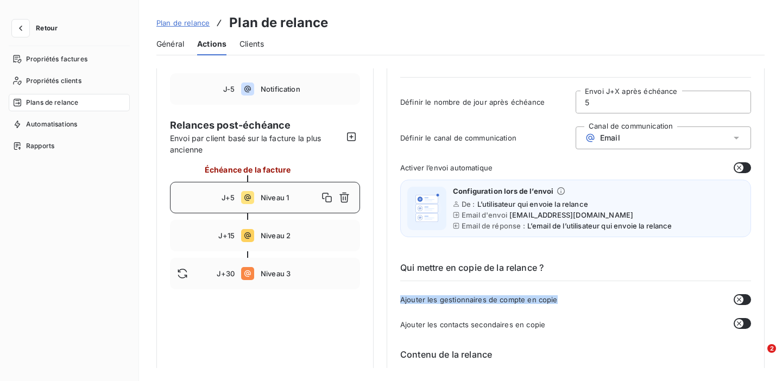
drag, startPoint x: 557, startPoint y: 301, endPoint x: 459, endPoint y: 294, distance: 98.5
click at [459, 294] on div "Qui mettre en copie de la relance ? Ajouter les gestionnaires de compte en copi…" at bounding box center [575, 287] width 351 height 87
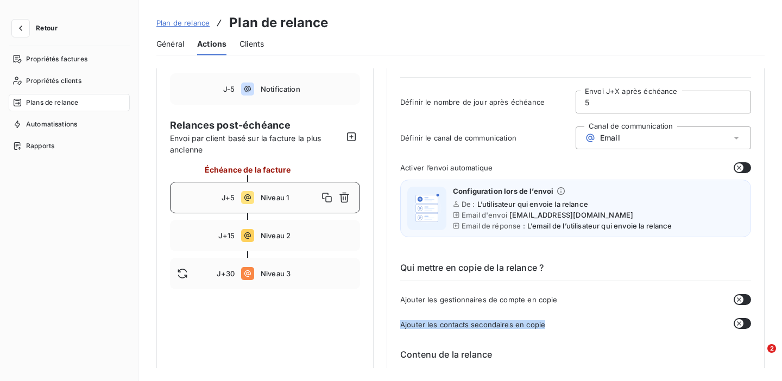
drag, startPoint x: 550, startPoint y: 329, endPoint x: 398, endPoint y: 319, distance: 152.8
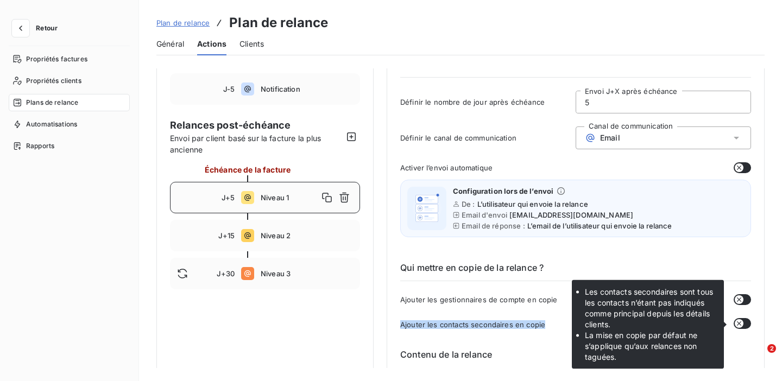
click at [740, 322] on button "button" at bounding box center [741, 323] width 17 height 11
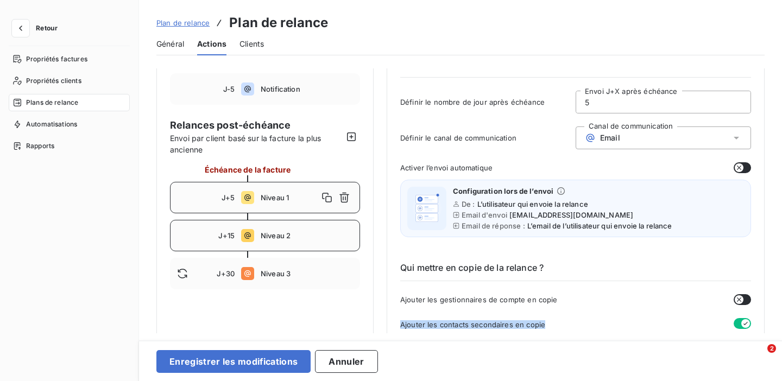
click at [325, 235] on span "Niveau 2" at bounding box center [307, 235] width 92 height 9
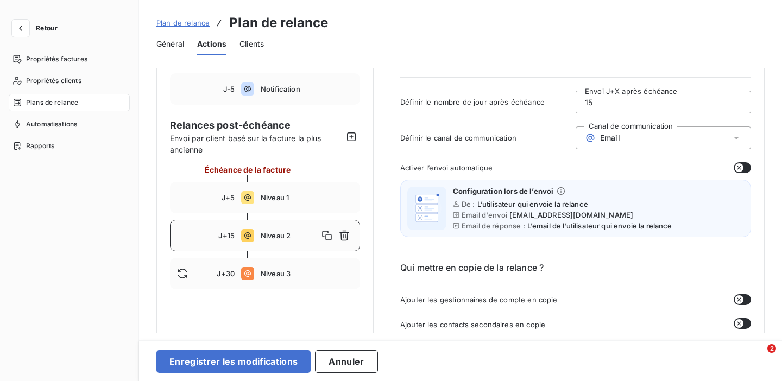
click at [740, 322] on button "button" at bounding box center [741, 323] width 17 height 11
click at [272, 275] on span "Niveau 3" at bounding box center [307, 273] width 92 height 9
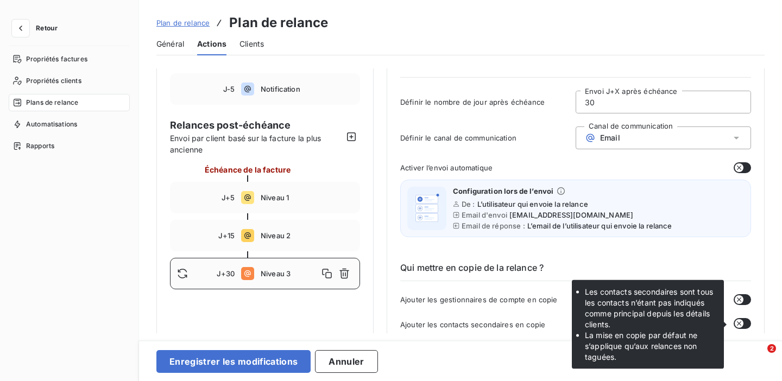
click at [736, 322] on icon "button" at bounding box center [738, 323] width 9 height 9
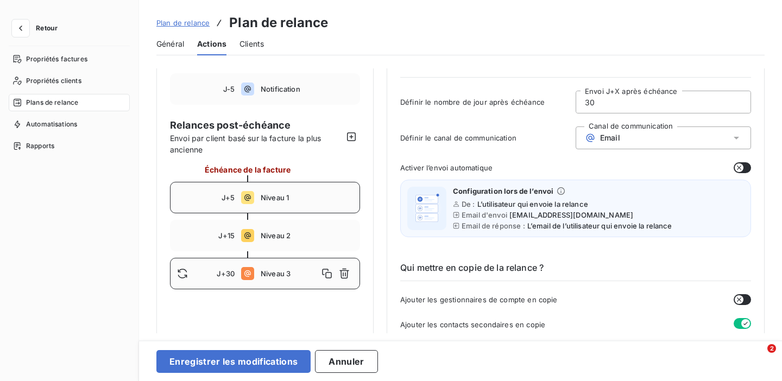
click at [295, 200] on span "Niveau 1" at bounding box center [307, 197] width 92 height 9
click at [279, 241] on div "J+15 Niveau 2" at bounding box center [265, 235] width 190 height 31
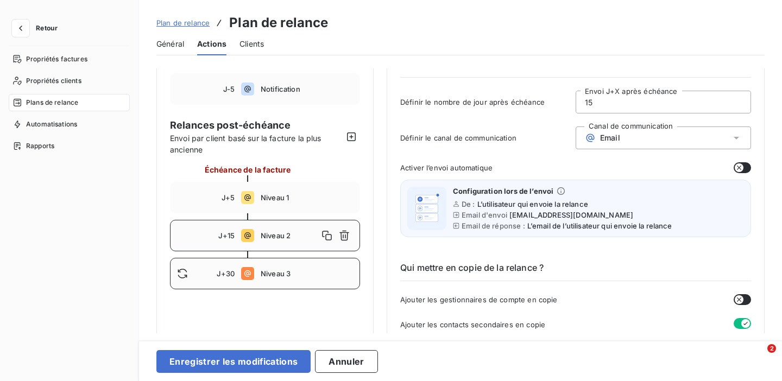
click at [283, 279] on div "J+30 Niveau 3" at bounding box center [265, 273] width 190 height 31
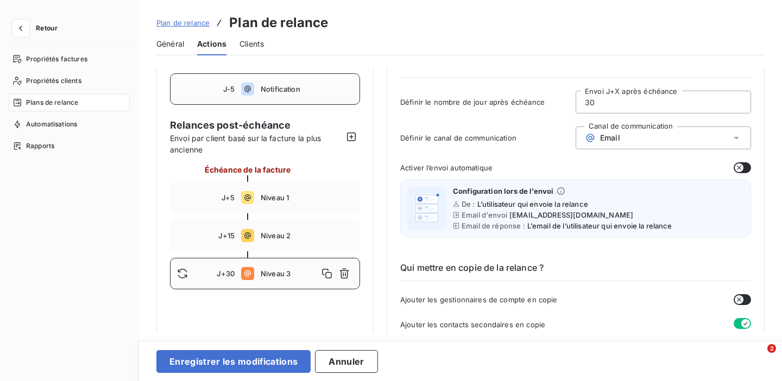
click at [300, 86] on span "Notification" at bounding box center [307, 89] width 92 height 9
type input "-5"
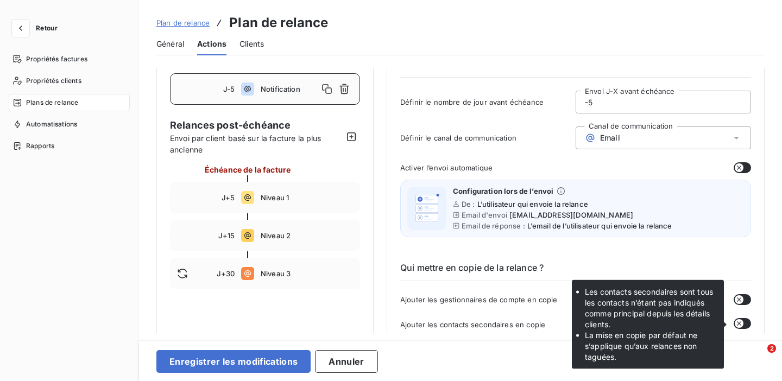
click at [741, 321] on button "button" at bounding box center [741, 323] width 17 height 11
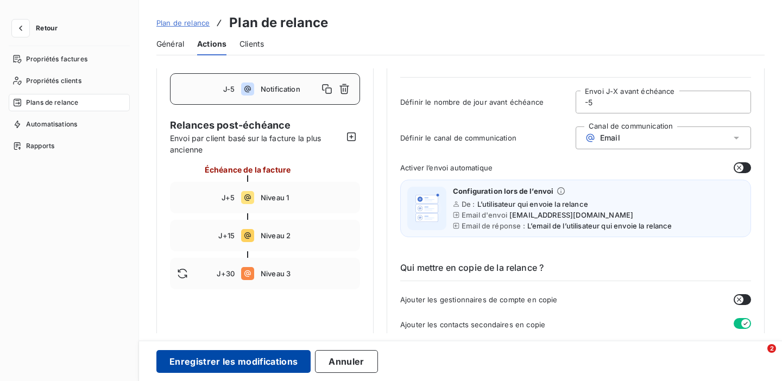
click at [278, 367] on button "Enregistrer les modifications" at bounding box center [233, 361] width 154 height 23
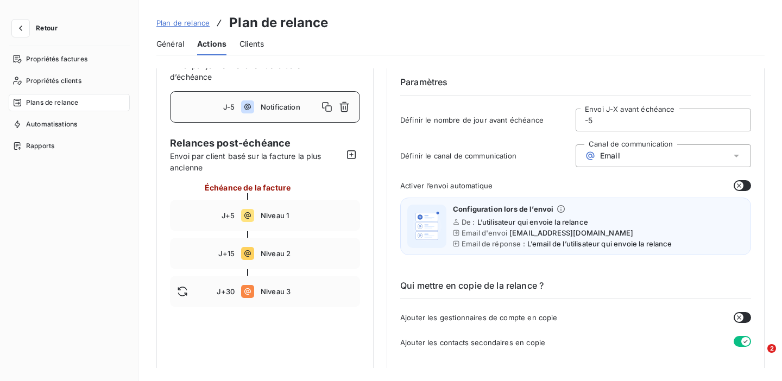
scroll to position [0, 0]
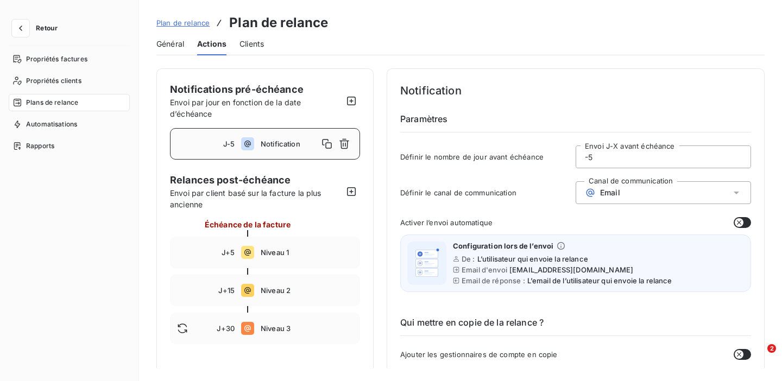
click at [185, 21] on span "Plan de relance" at bounding box center [182, 22] width 53 height 9
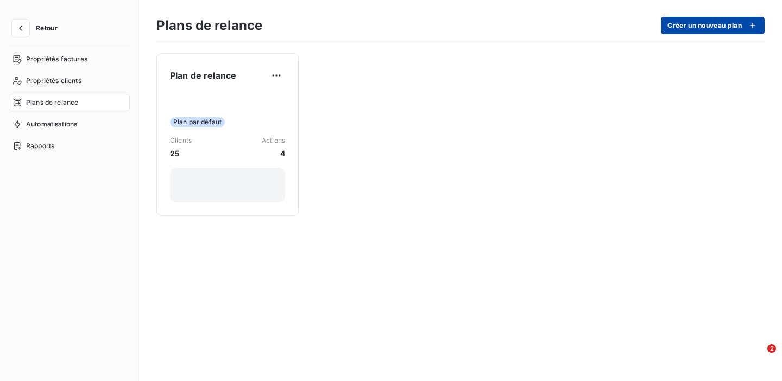
click at [700, 27] on button "Créer un nouveau plan" at bounding box center [713, 25] width 104 height 17
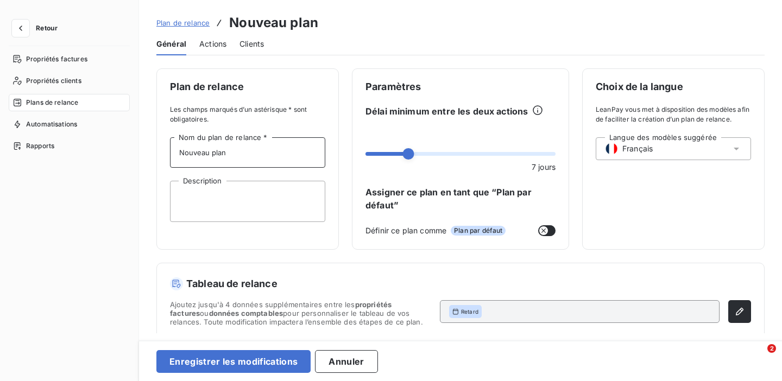
click at [235, 149] on input "Nouveau plan" at bounding box center [247, 152] width 155 height 30
type input "N"
click at [196, 153] on input "Client exceptionnels" at bounding box center [247, 152] width 155 height 30
type input "Clients exceptionnels"
click at [215, 40] on span "Actions" at bounding box center [212, 44] width 27 height 11
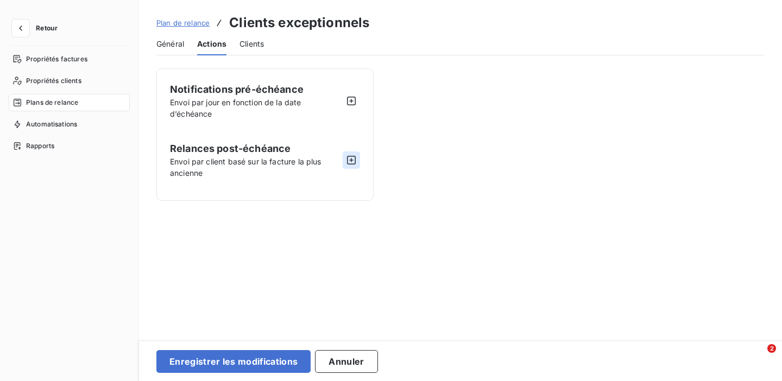
click at [352, 159] on icon "button" at bounding box center [351, 160] width 11 height 11
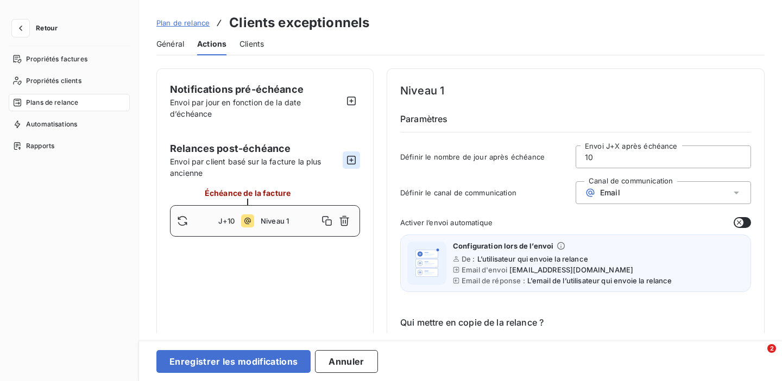
click at [352, 159] on icon "button" at bounding box center [351, 160] width 11 height 11
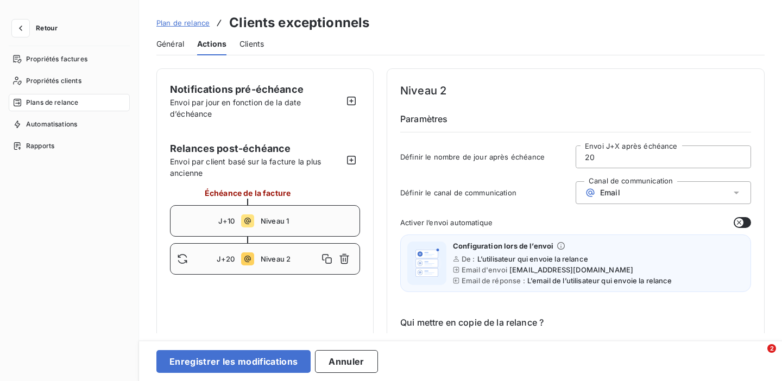
click at [286, 218] on span "Niveau 1" at bounding box center [307, 221] width 92 height 9
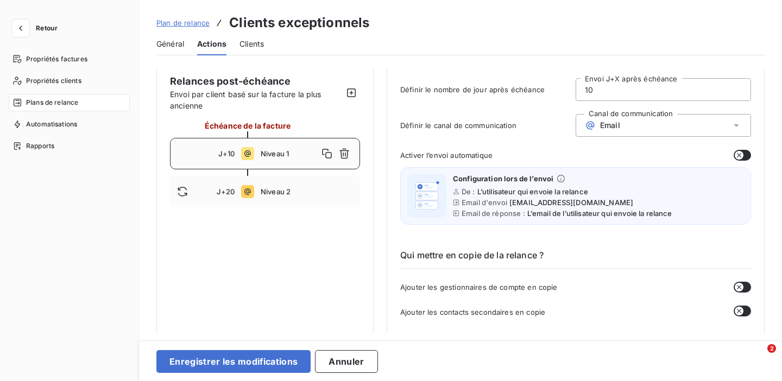
scroll to position [66, 0]
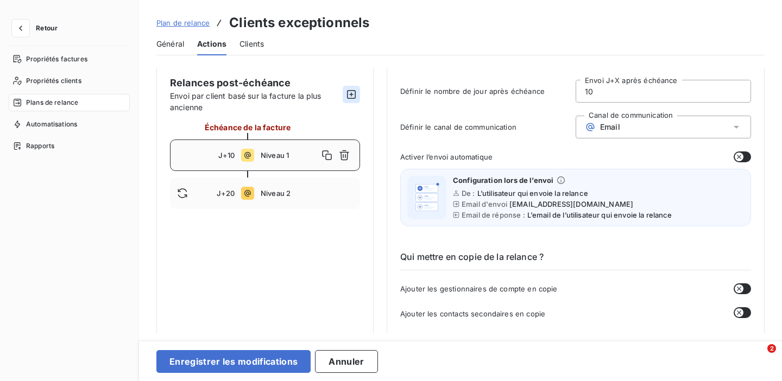
click at [350, 94] on icon "button" at bounding box center [351, 94] width 9 height 9
type input "30"
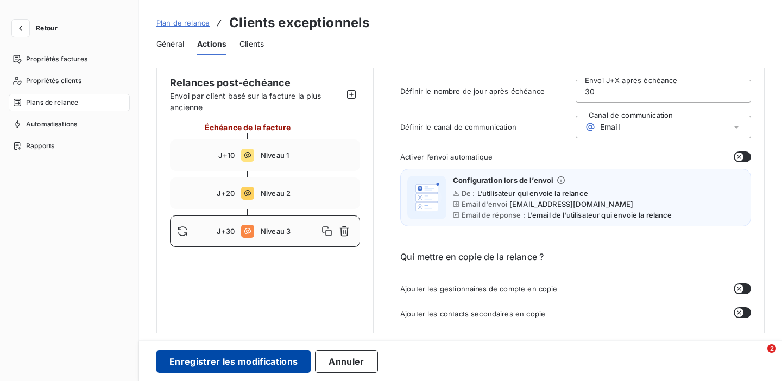
click at [251, 363] on button "Enregistrer les modifications" at bounding box center [233, 361] width 154 height 23
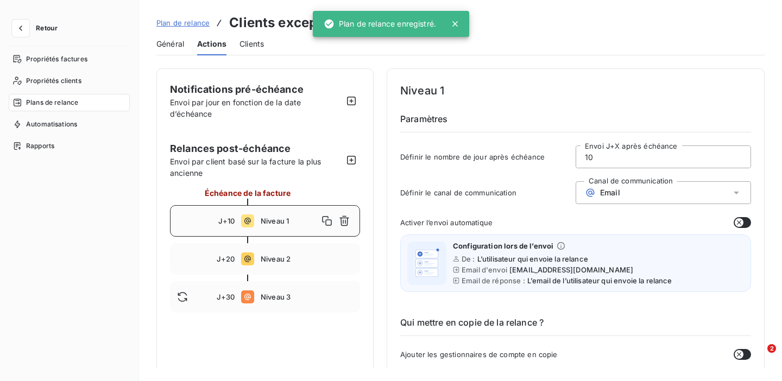
click at [188, 18] on span "Plan de relance" at bounding box center [182, 22] width 53 height 9
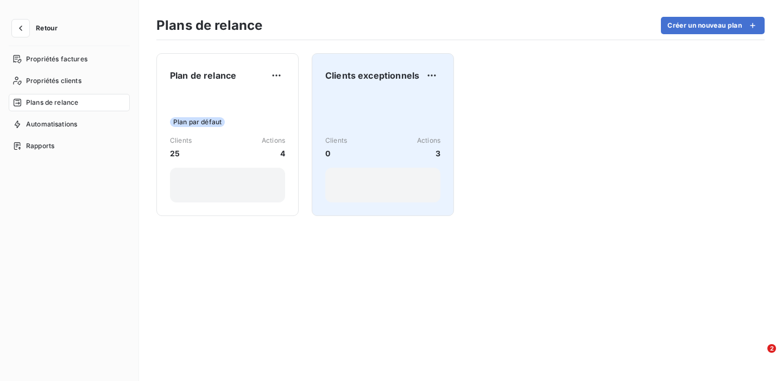
click at [389, 125] on div "Clients 0 Actions 3" at bounding box center [382, 148] width 115 height 110
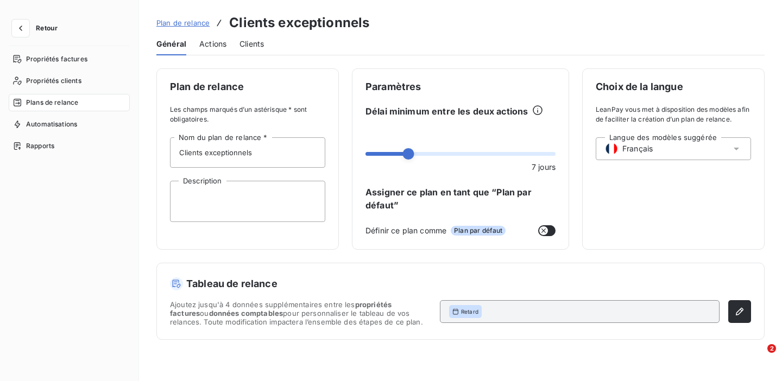
click at [255, 43] on span "Clients" at bounding box center [251, 44] width 24 height 11
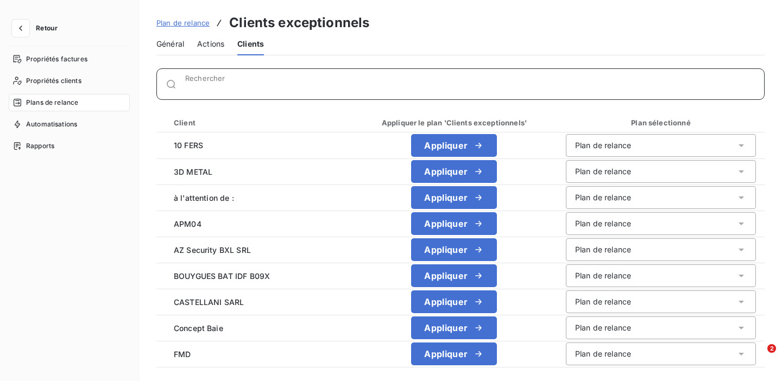
click at [265, 84] on input "Rechercher" at bounding box center [474, 88] width 579 height 11
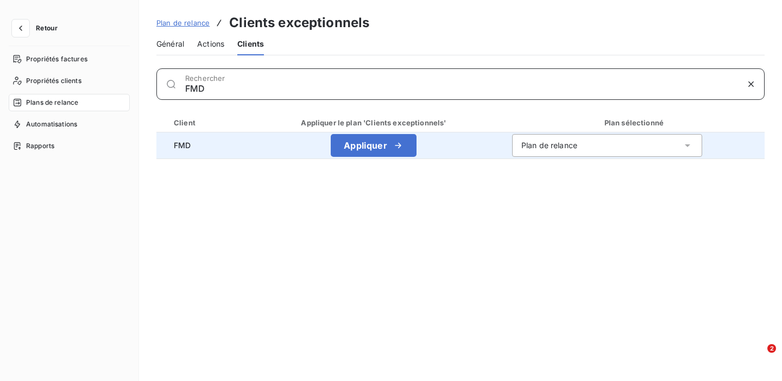
type input "FMD"
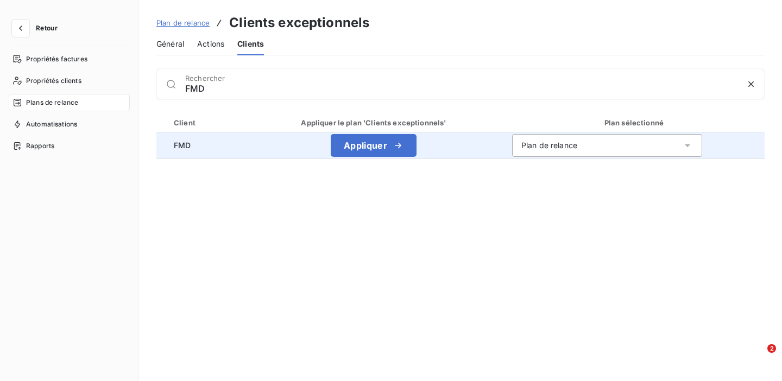
click at [563, 149] on div "Plan de relance" at bounding box center [549, 145] width 56 height 11
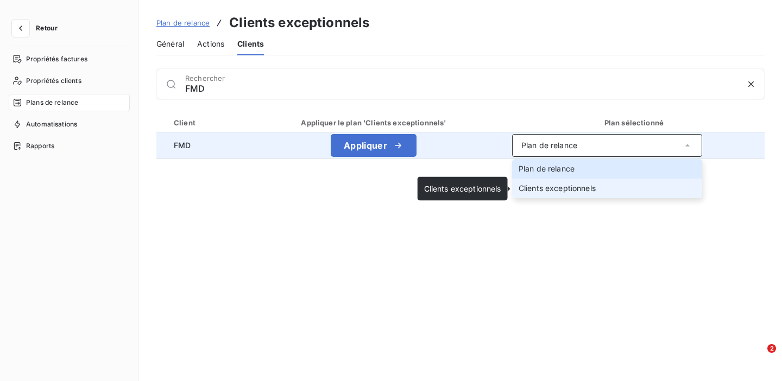
click at [580, 191] on span "Clients exceptionnels" at bounding box center [556, 187] width 77 height 9
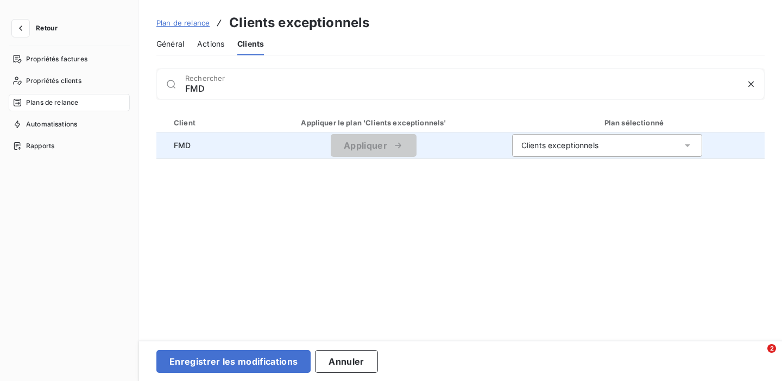
click at [563, 143] on div "Clients exceptionnels" at bounding box center [559, 145] width 77 height 11
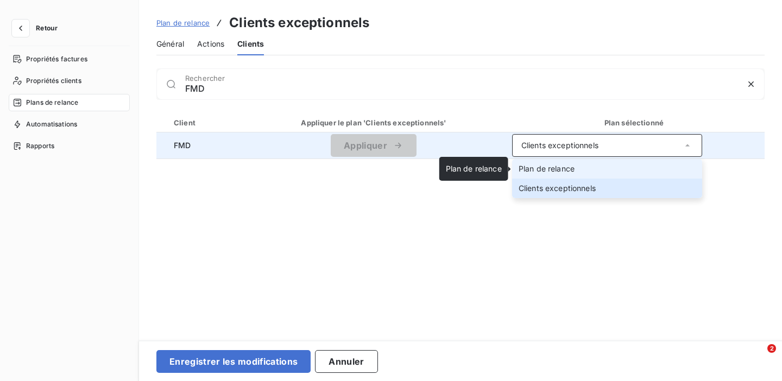
click at [554, 169] on span "Plan de relance" at bounding box center [546, 168] width 56 height 9
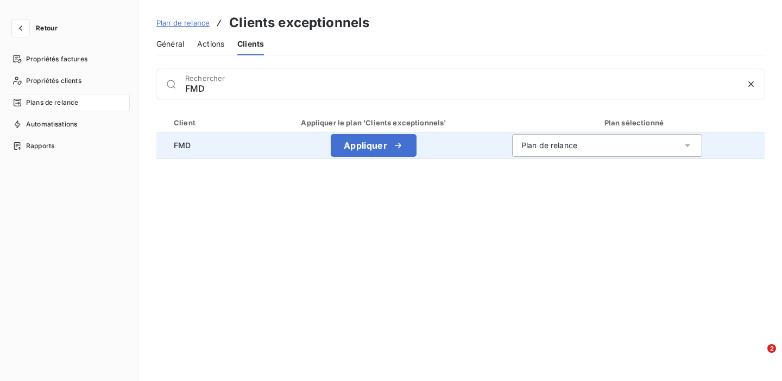
click at [562, 147] on div "Plan de relance" at bounding box center [549, 145] width 56 height 11
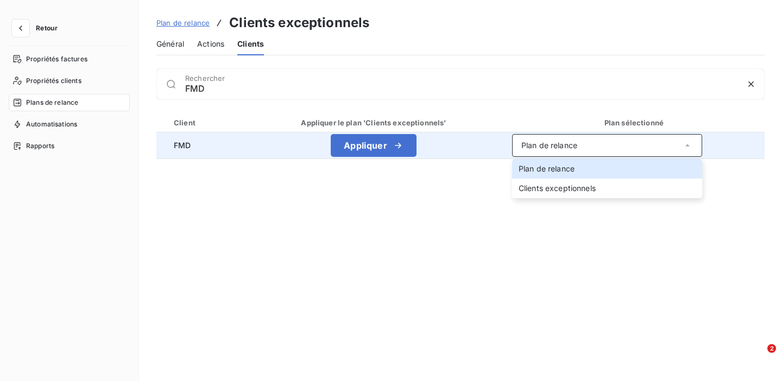
click at [576, 142] on div "Plan de relance" at bounding box center [607, 145] width 190 height 23
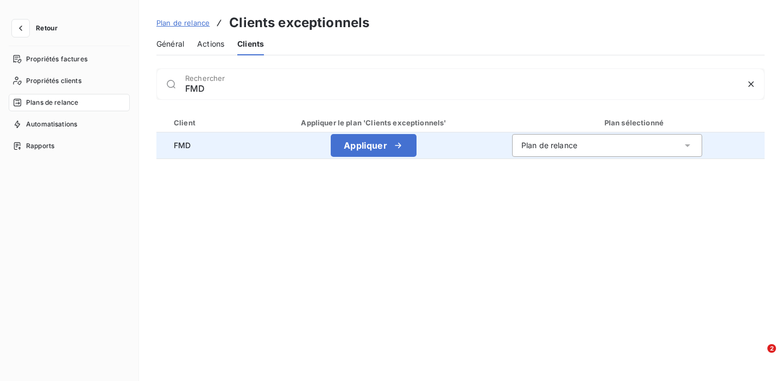
click at [576, 142] on div "Plan de relance" at bounding box center [607, 145] width 190 height 23
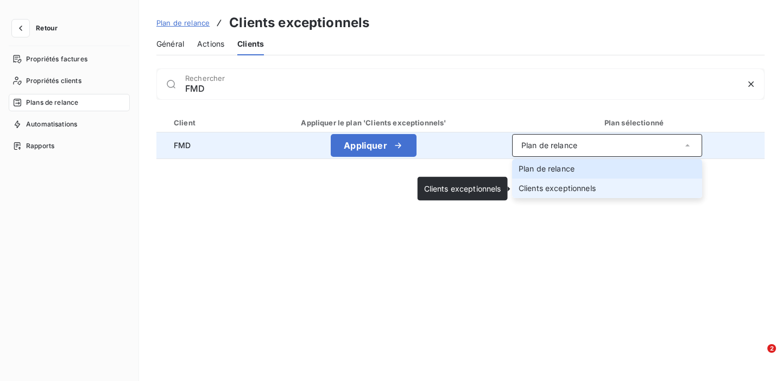
click at [563, 188] on span "Clients exceptionnels" at bounding box center [556, 187] width 77 height 9
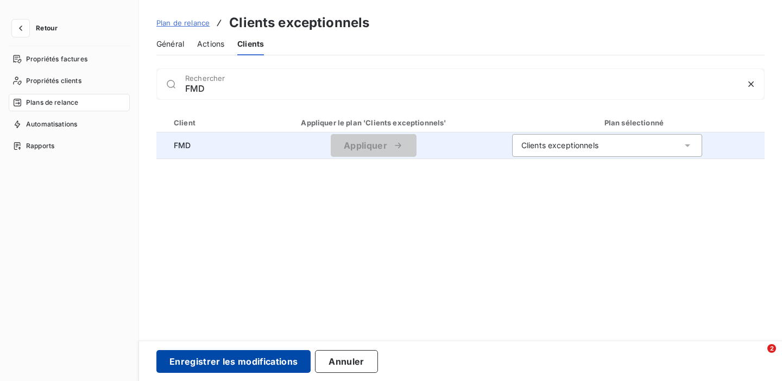
click at [255, 360] on button "Enregistrer les modifications" at bounding box center [233, 361] width 154 height 23
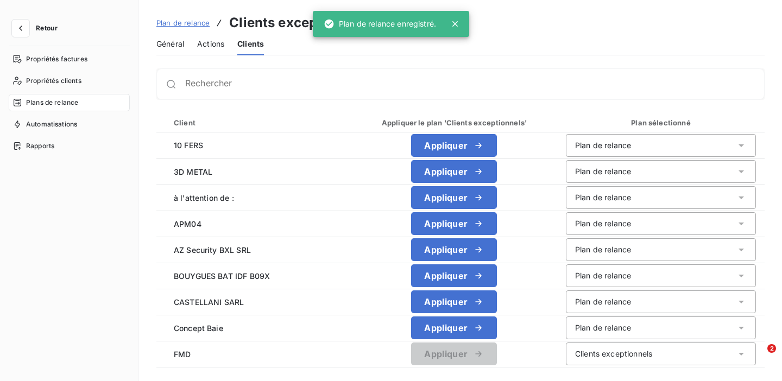
click at [196, 25] on span "Plan de relance" at bounding box center [182, 22] width 53 height 9
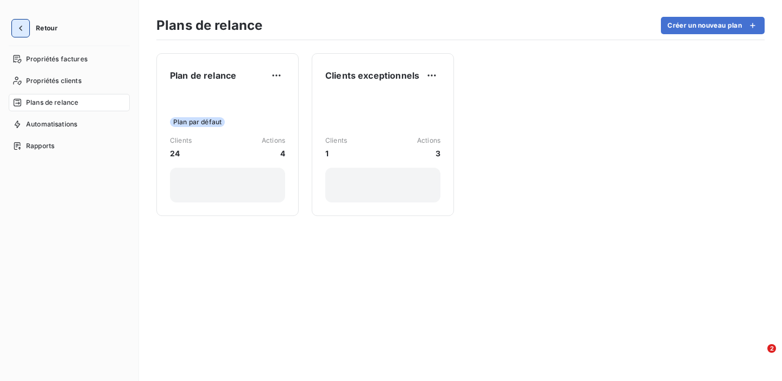
click at [16, 28] on icon "button" at bounding box center [20, 28] width 11 height 11
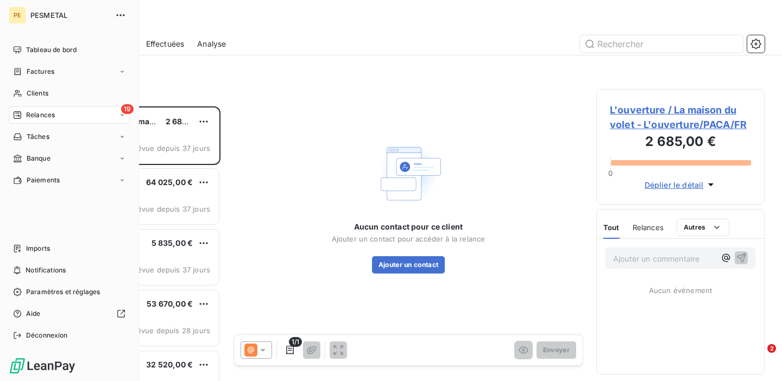
scroll to position [275, 168]
click at [34, 91] on span "Clients" at bounding box center [38, 93] width 22 height 10
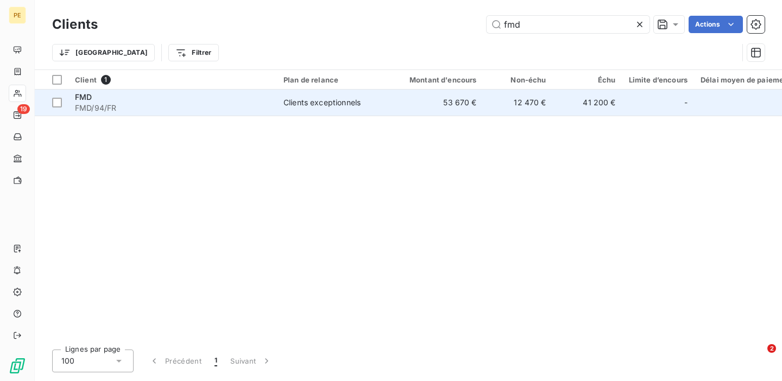
type input "fmd"
click at [196, 112] on span "FMD/94/FR" at bounding box center [172, 108] width 195 height 11
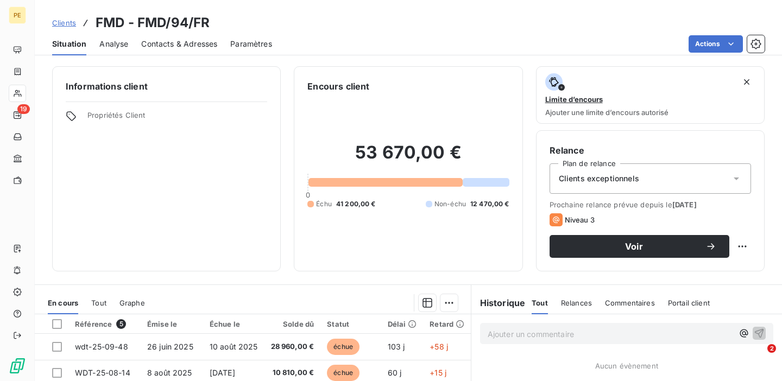
click at [670, 186] on div "Clients exceptionnels" at bounding box center [649, 178] width 201 height 30
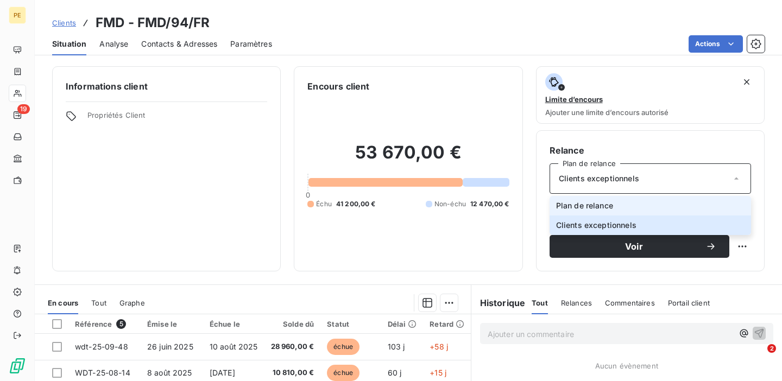
click at [648, 210] on li "Plan de relance" at bounding box center [649, 206] width 201 height 20
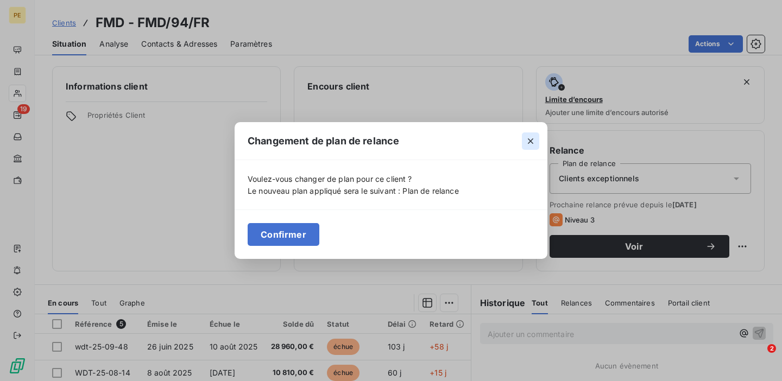
click at [536, 141] on button "button" at bounding box center [530, 140] width 17 height 17
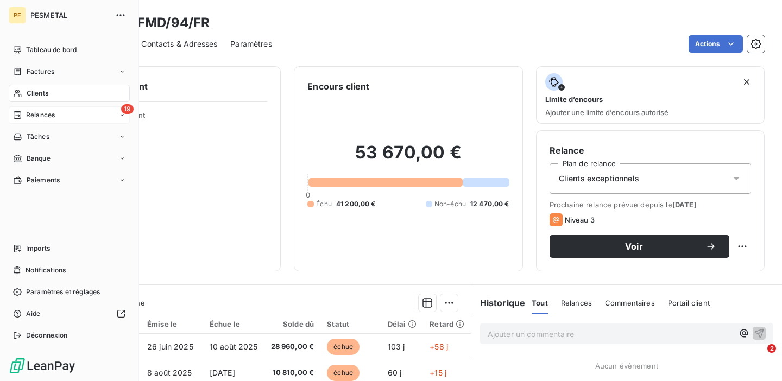
click at [27, 116] on span "Relances" at bounding box center [40, 115] width 29 height 10
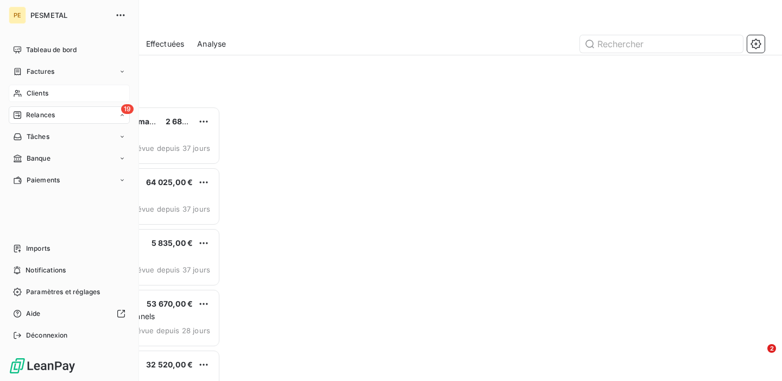
scroll to position [275, 168]
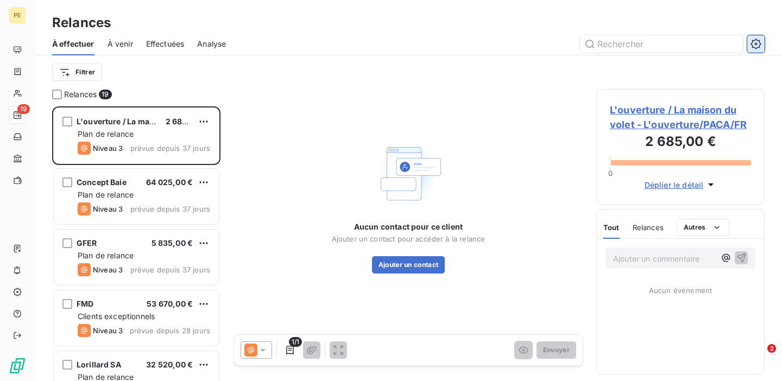
click at [756, 45] on icon "button" at bounding box center [755, 44] width 11 height 11
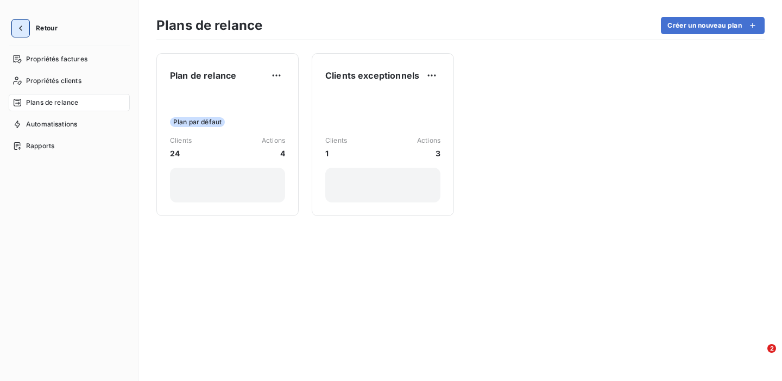
click at [21, 27] on icon "button" at bounding box center [20, 28] width 11 height 11
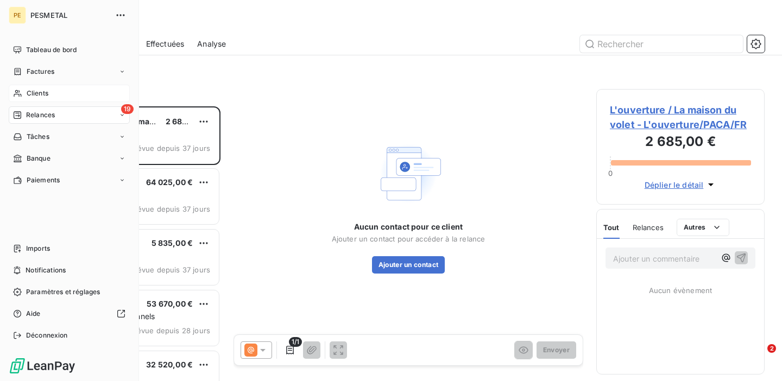
scroll to position [275, 168]
click at [72, 97] on div "Clients" at bounding box center [69, 93] width 121 height 17
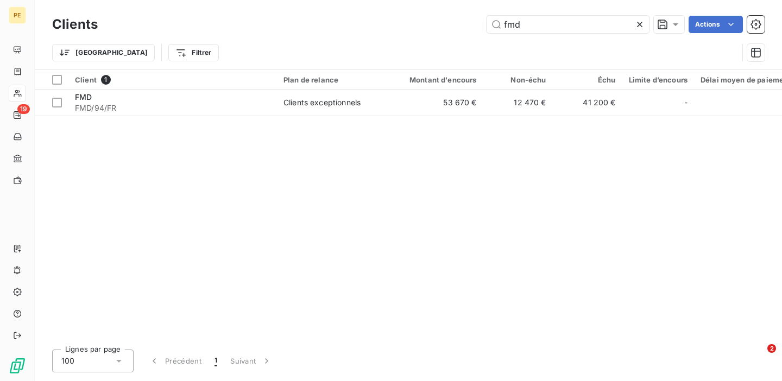
click at [641, 23] on icon at bounding box center [639, 24] width 11 height 11
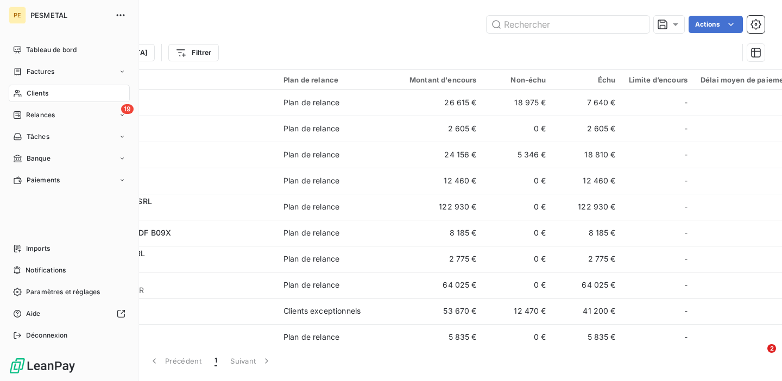
click at [35, 93] on span "Clients" at bounding box center [38, 93] width 22 height 10
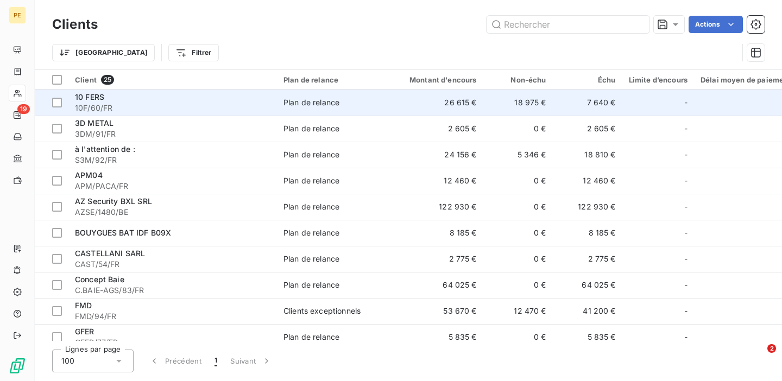
click at [211, 111] on span "10F/60/FR" at bounding box center [172, 108] width 195 height 11
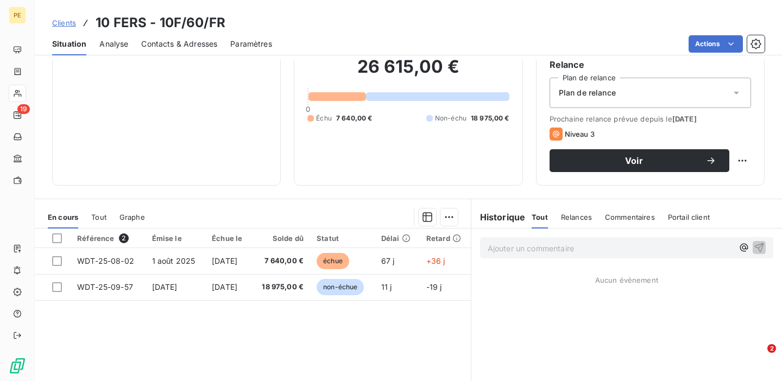
scroll to position [83, 0]
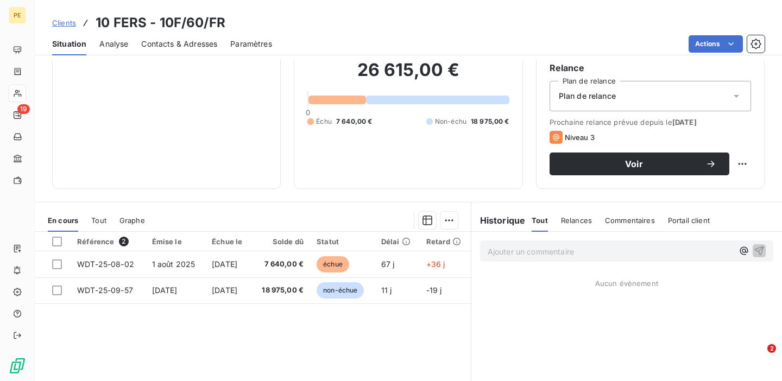
click at [61, 22] on span "Clients" at bounding box center [64, 22] width 24 height 9
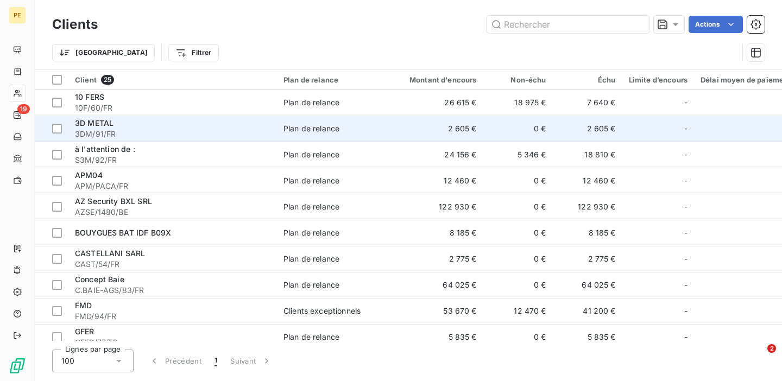
click at [204, 136] on span "3DM/91/FR" at bounding box center [172, 134] width 195 height 11
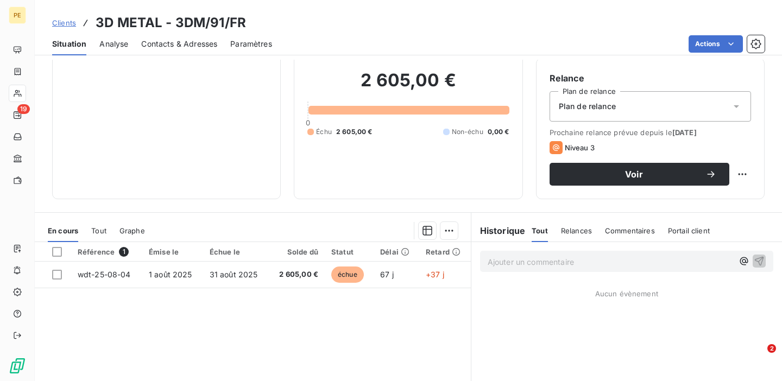
scroll to position [91, 0]
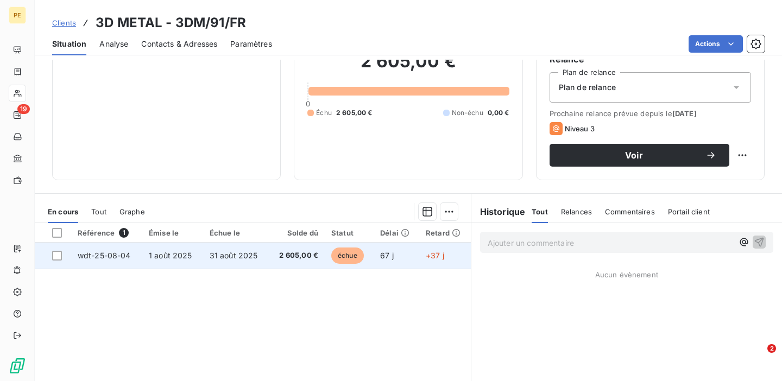
click at [264, 257] on td "31 août 2025" at bounding box center [236, 256] width 66 height 26
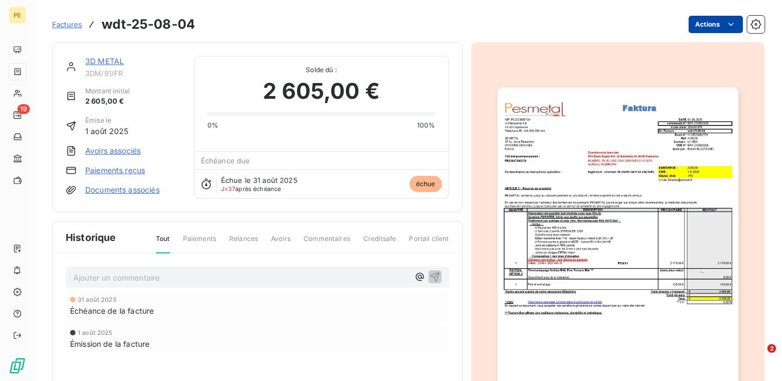
click at [712, 24] on html "PE 19 Factures wdt-25-08-04 Actions 3D METAL 3DM/91/FR Montant initial 2 605,00…" at bounding box center [391, 190] width 782 height 381
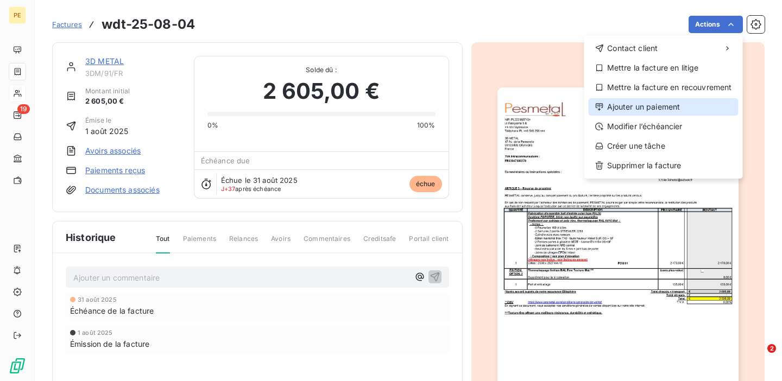
click at [645, 107] on div "Ajouter un paiement" at bounding box center [663, 106] width 150 height 17
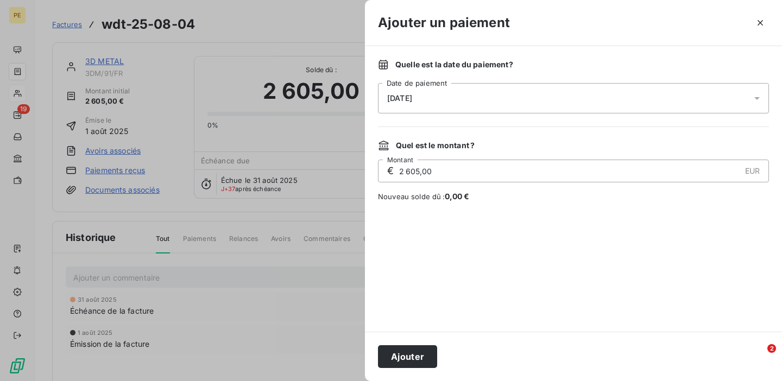
click at [619, 100] on div "07/10/2025" at bounding box center [573, 98] width 391 height 30
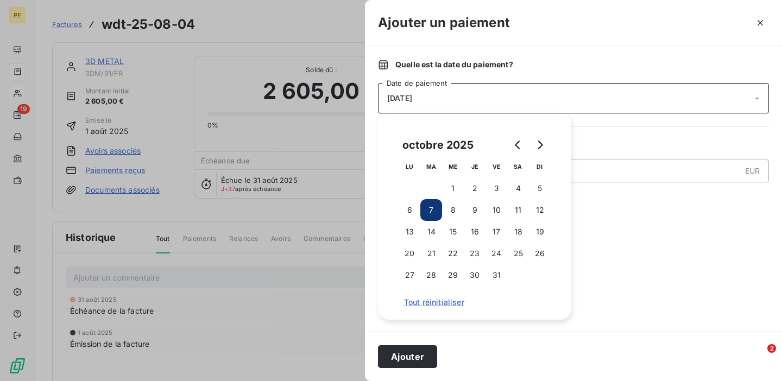
click at [619, 226] on div at bounding box center [573, 267] width 391 height 104
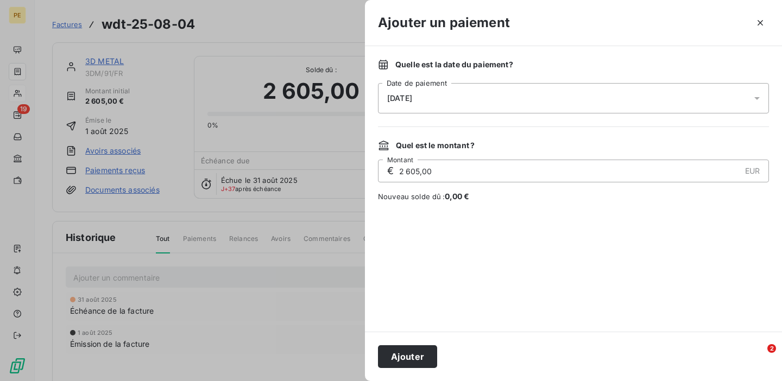
click at [467, 102] on div "07/10/2025" at bounding box center [573, 98] width 391 height 30
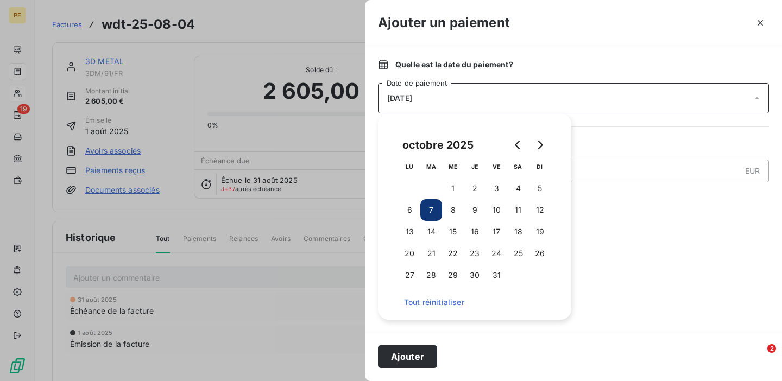
click at [606, 214] on div "Quelle est la date du paiement ? 07/10/2025 Date de paiement Quel est le montan…" at bounding box center [573, 189] width 417 height 286
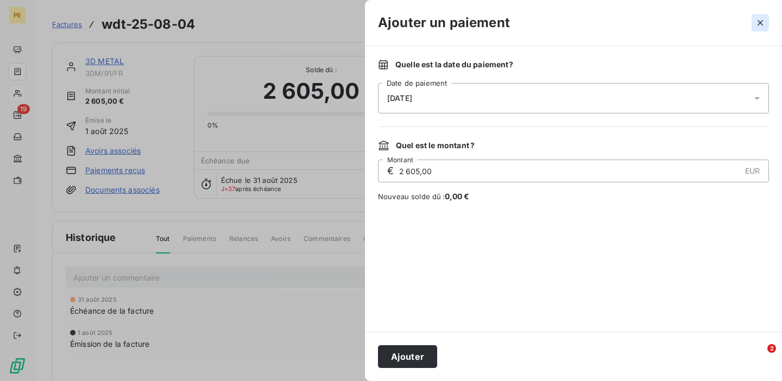
click at [759, 23] on icon "button" at bounding box center [759, 22] width 5 height 5
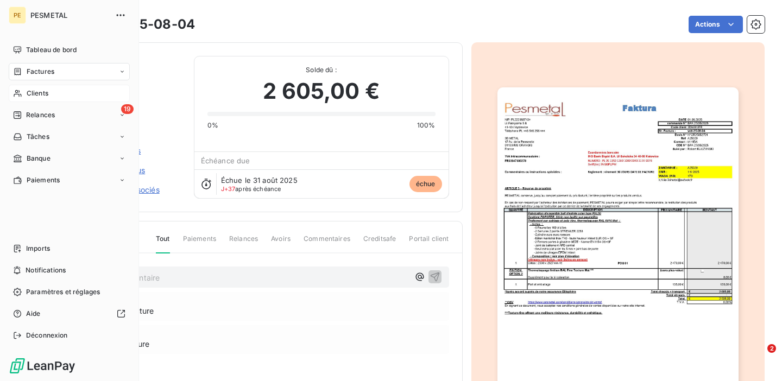
click at [30, 67] on span "Factures" at bounding box center [41, 72] width 28 height 10
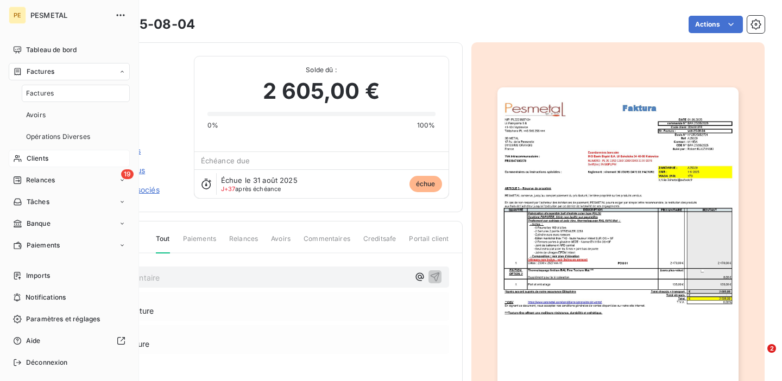
click at [36, 74] on span "Factures" at bounding box center [41, 72] width 28 height 10
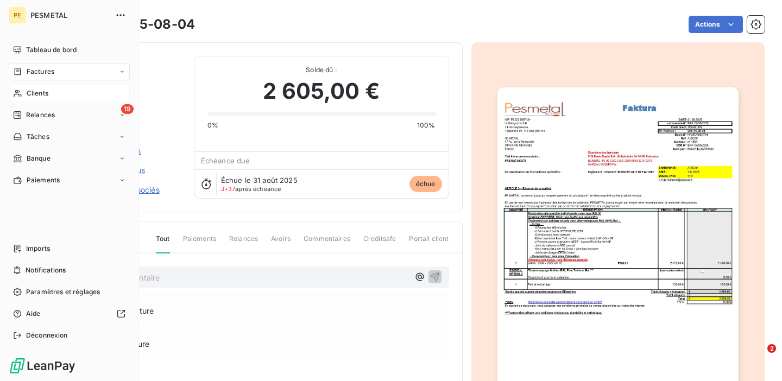
click at [36, 74] on span "Factures" at bounding box center [41, 72] width 28 height 10
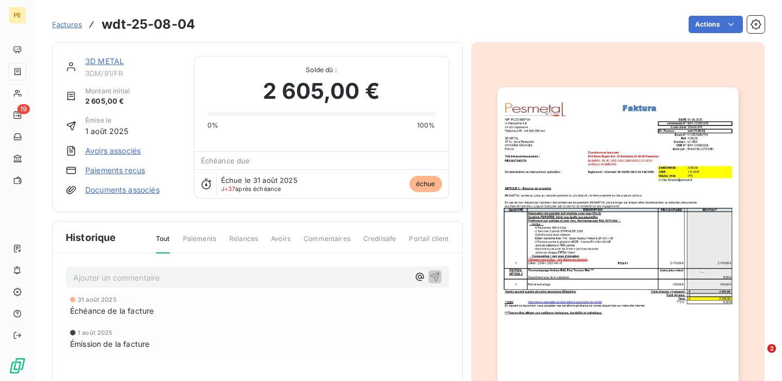
click at [62, 23] on span "Factures" at bounding box center [67, 24] width 30 height 9
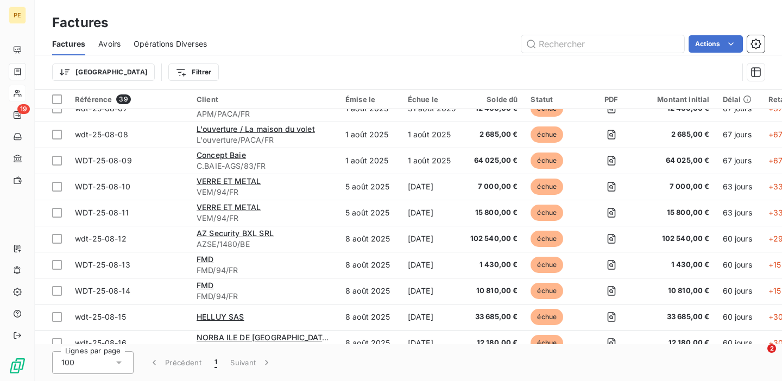
scroll to position [197, 0]
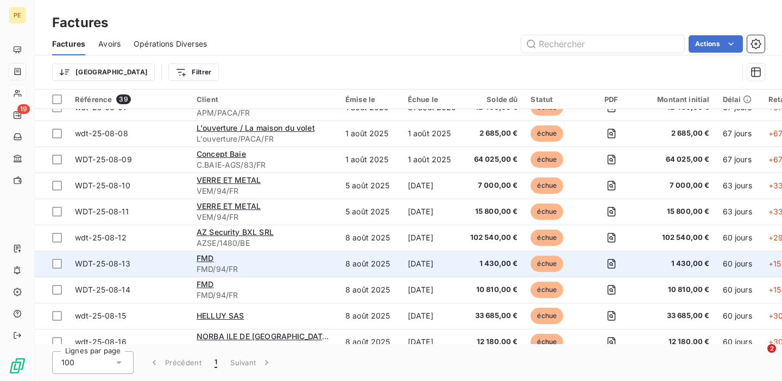
click at [295, 266] on span "FMD/94/FR" at bounding box center [264, 269] width 136 height 11
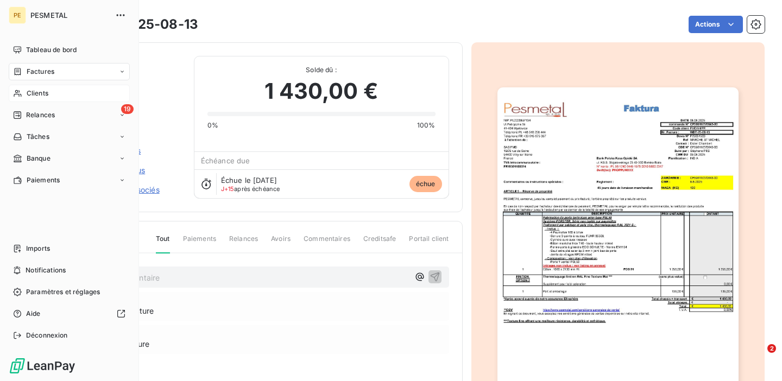
click at [27, 68] on span "Factures" at bounding box center [41, 72] width 28 height 10
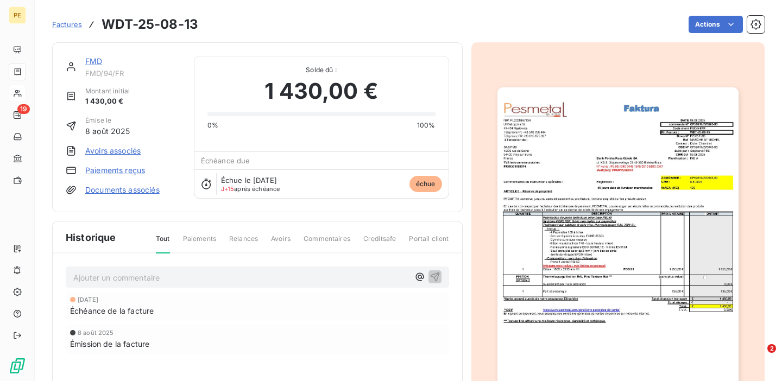
click at [68, 26] on span "Factures" at bounding box center [67, 24] width 30 height 9
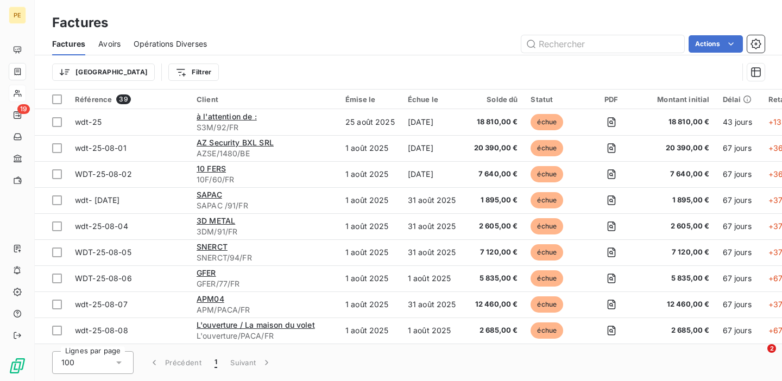
click at [109, 39] on span "Avoirs" at bounding box center [109, 44] width 22 height 11
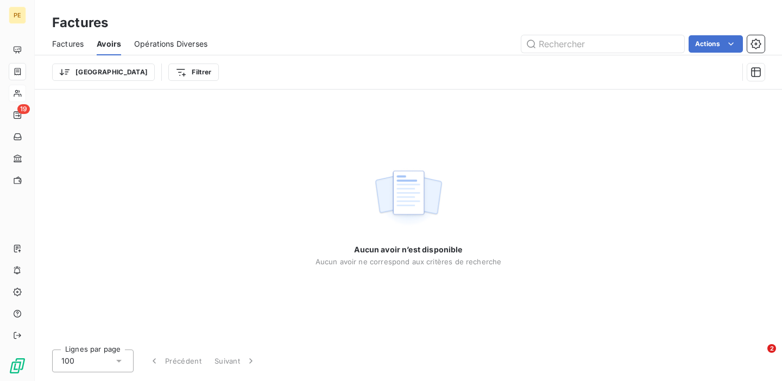
click at [74, 41] on span "Factures" at bounding box center [67, 44] width 31 height 11
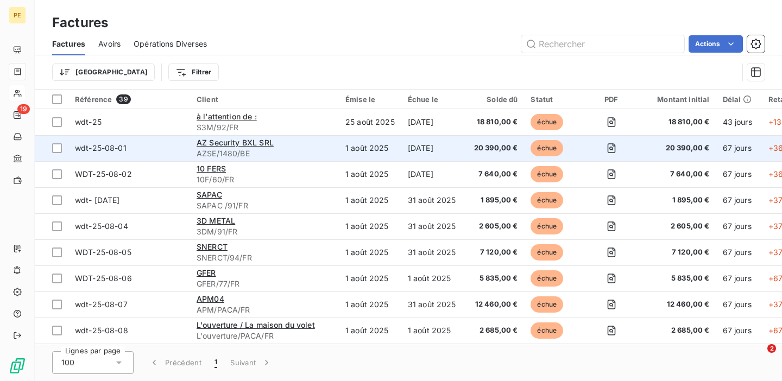
click at [319, 148] on span "AZSE/1480/BE" at bounding box center [264, 153] width 136 height 11
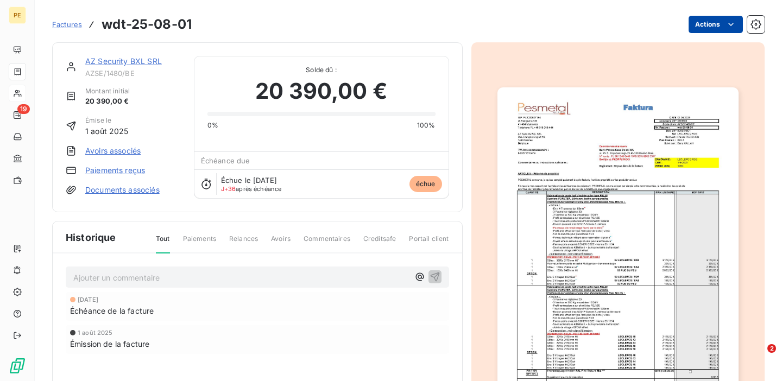
click at [707, 31] on html "PE 19 Factures wdt-25-08-01 Actions AZ Security BXL SRL AZSE/1480/BE Montant in…" at bounding box center [391, 190] width 782 height 381
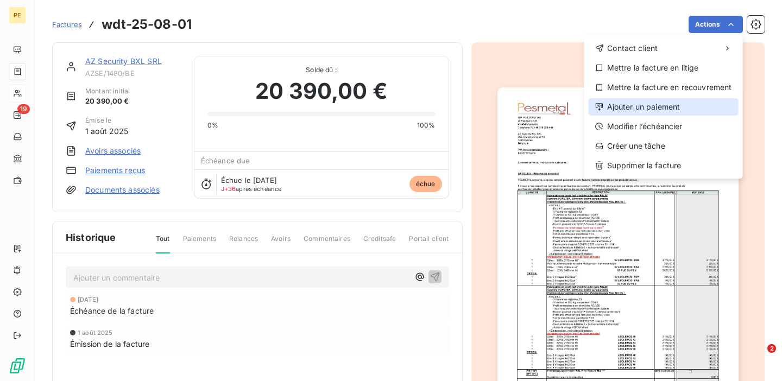
click at [656, 112] on div "Ajouter un paiement" at bounding box center [663, 106] width 150 height 17
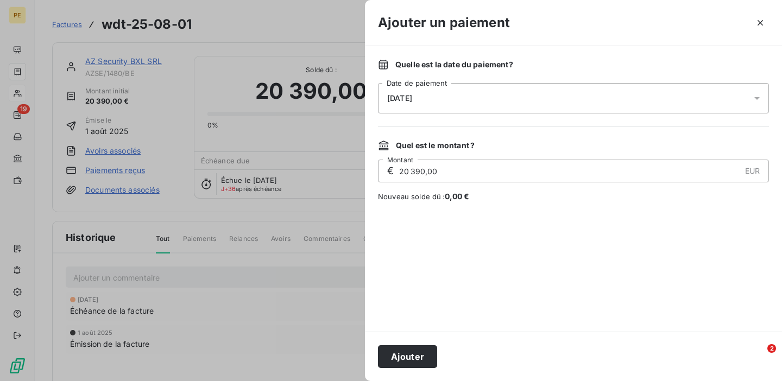
click at [504, 168] on input "20 390,00" at bounding box center [569, 171] width 342 height 22
drag, startPoint x: 438, startPoint y: 172, endPoint x: 392, endPoint y: 169, distance: 45.7
click at [392, 168] on div "€ 20 390,00 EUR Montant" at bounding box center [573, 171] width 391 height 23
type input "10 000,00"
click at [401, 358] on button "Ajouter" at bounding box center [407, 356] width 59 height 23
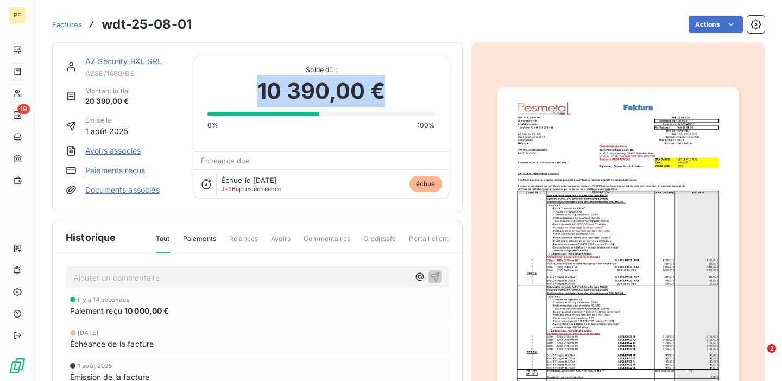
drag, startPoint x: 386, startPoint y: 94, endPoint x: 255, endPoint y: 95, distance: 131.4
click at [255, 95] on div "10 390,00 €" at bounding box center [321, 91] width 228 height 33
click at [121, 173] on link "Paiements reçus" at bounding box center [115, 170] width 60 height 11
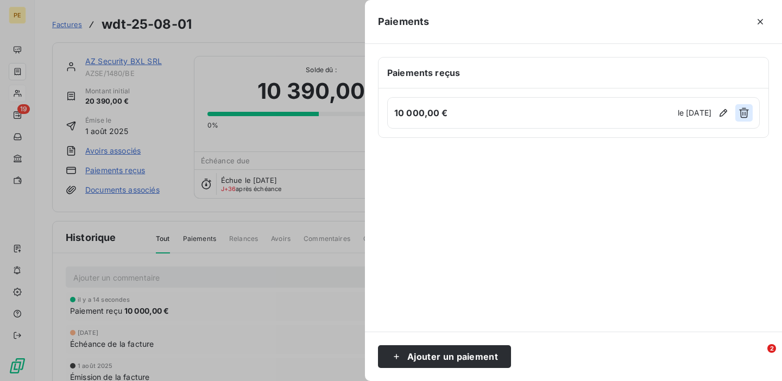
click at [741, 115] on icon "button" at bounding box center [743, 112] width 11 height 11
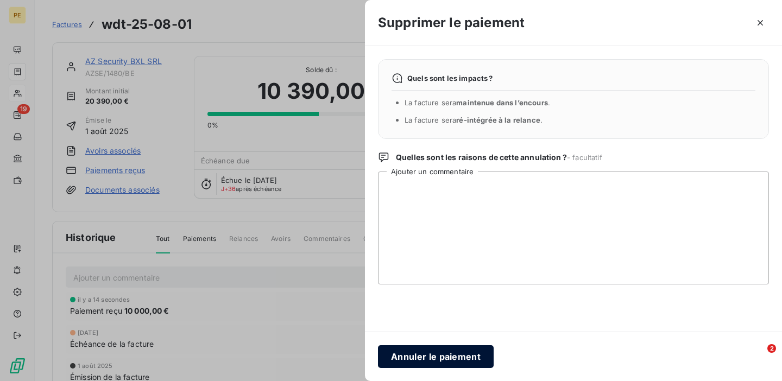
click at [468, 356] on button "Annuler le paiement" at bounding box center [436, 356] width 116 height 23
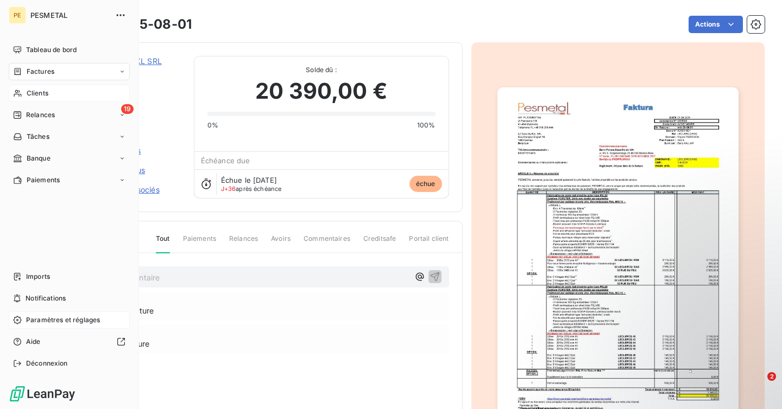
click at [60, 315] on span "Paramètres et réglages" at bounding box center [63, 320] width 74 height 10
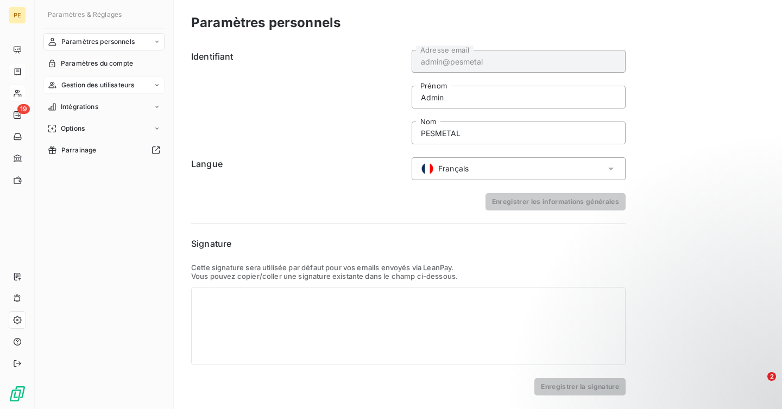
click at [97, 87] on span "Gestion des utilisateurs" at bounding box center [97, 85] width 73 height 10
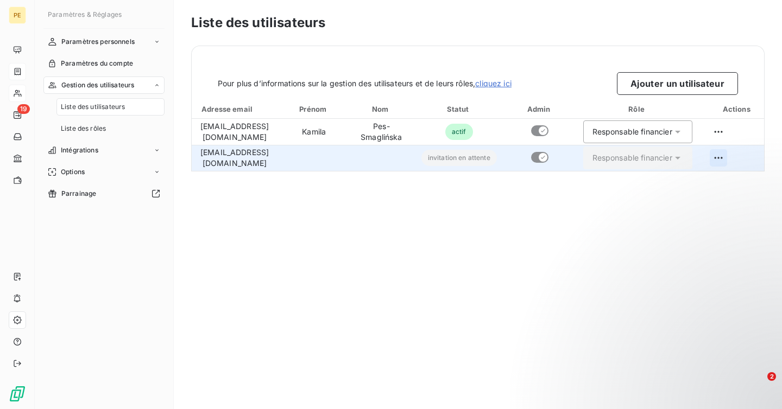
click at [743, 155] on html "PE 19 Paramètres & Réglages Paramètres personnels Paramètres du compte Gestion …" at bounding box center [391, 204] width 782 height 409
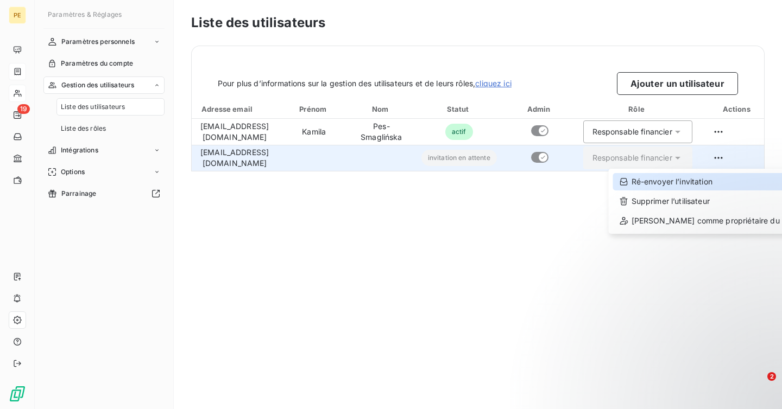
click at [705, 181] on div "Ré-envoyer l’invitation" at bounding box center [714, 181] width 203 height 17
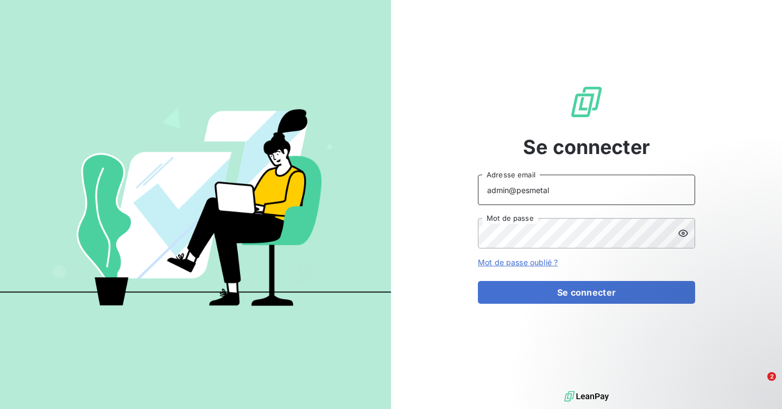
click at [559, 198] on input "admin@pesmetal" at bounding box center [586, 190] width 217 height 30
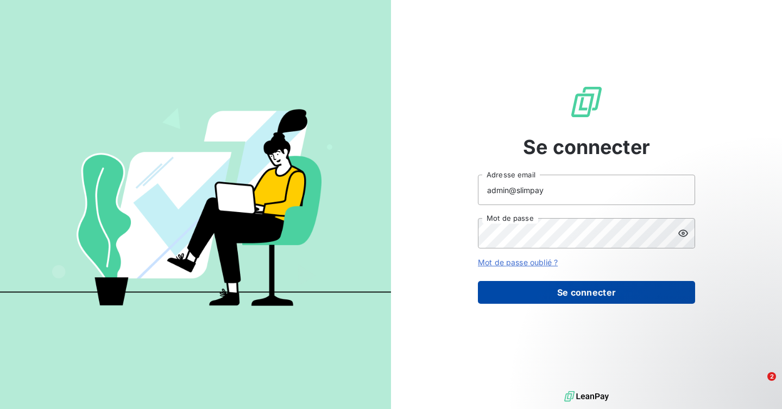
type input "admin@slimpay"
click at [557, 290] on button "Se connecter" at bounding box center [586, 292] width 217 height 23
